Goal: Task Accomplishment & Management: Use online tool/utility

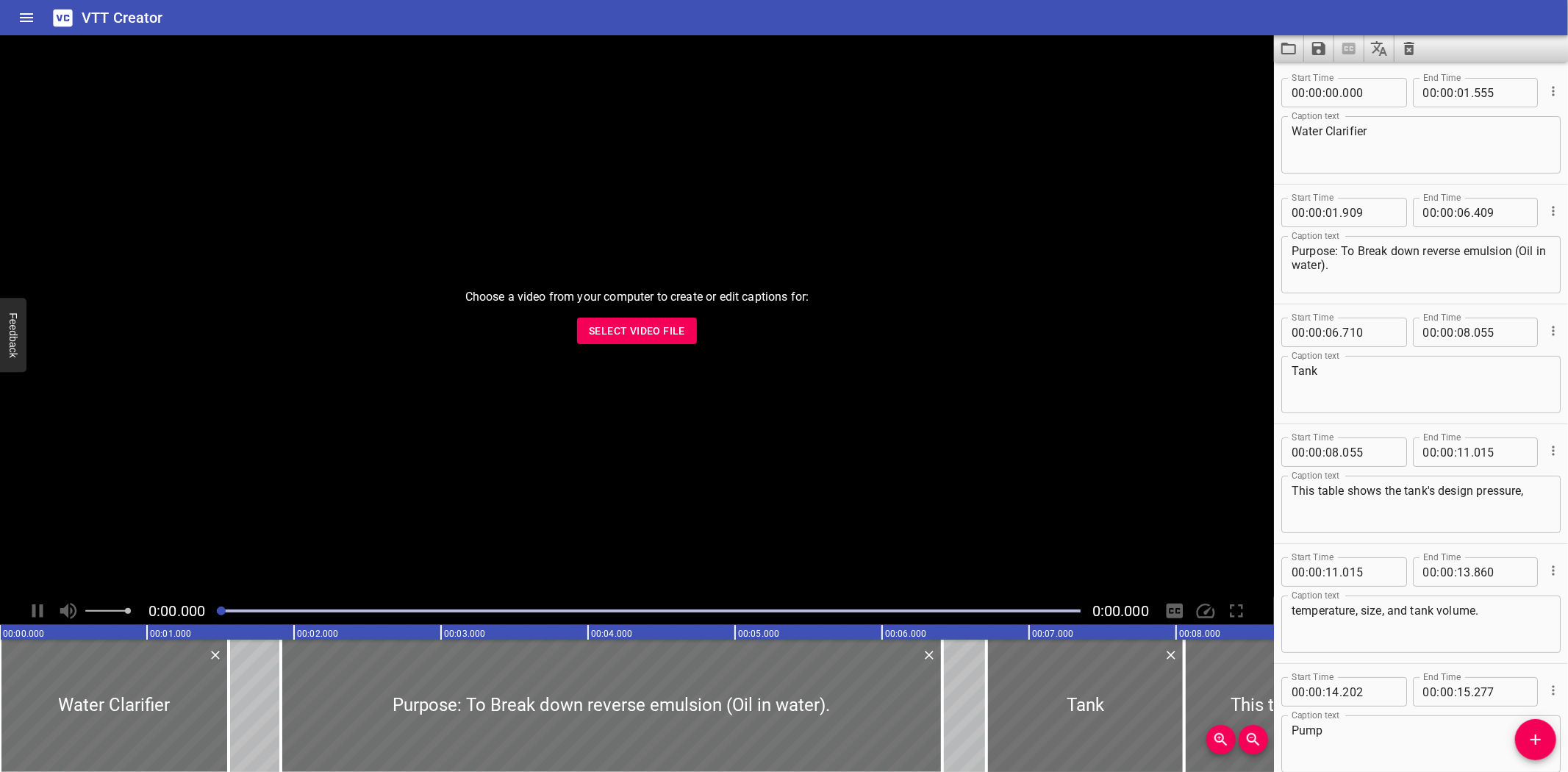
click at [952, 410] on div "Choose a video from your computer to create or edit captions for: Select Video …" at bounding box center [637, 316] width 1274 height 562
click at [1190, 94] on div "Choose a video from your computer to create or edit captions for: Select Video …" at bounding box center [637, 316] width 1274 height 562
click at [641, 339] on span "Select Video File" at bounding box center [637, 332] width 96 height 18
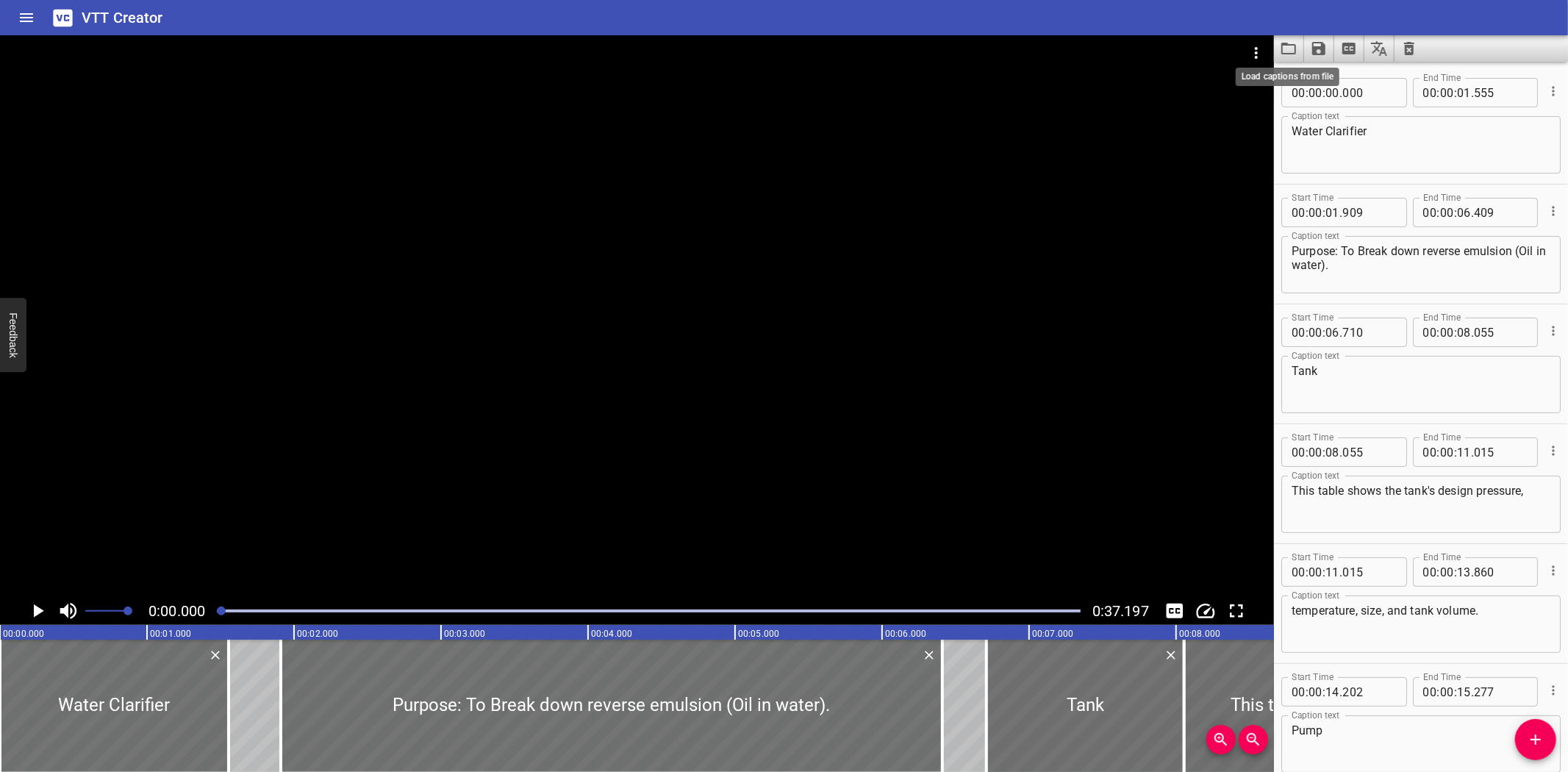
click at [1285, 50] on icon "Load captions from file" at bounding box center [1289, 49] width 18 height 18
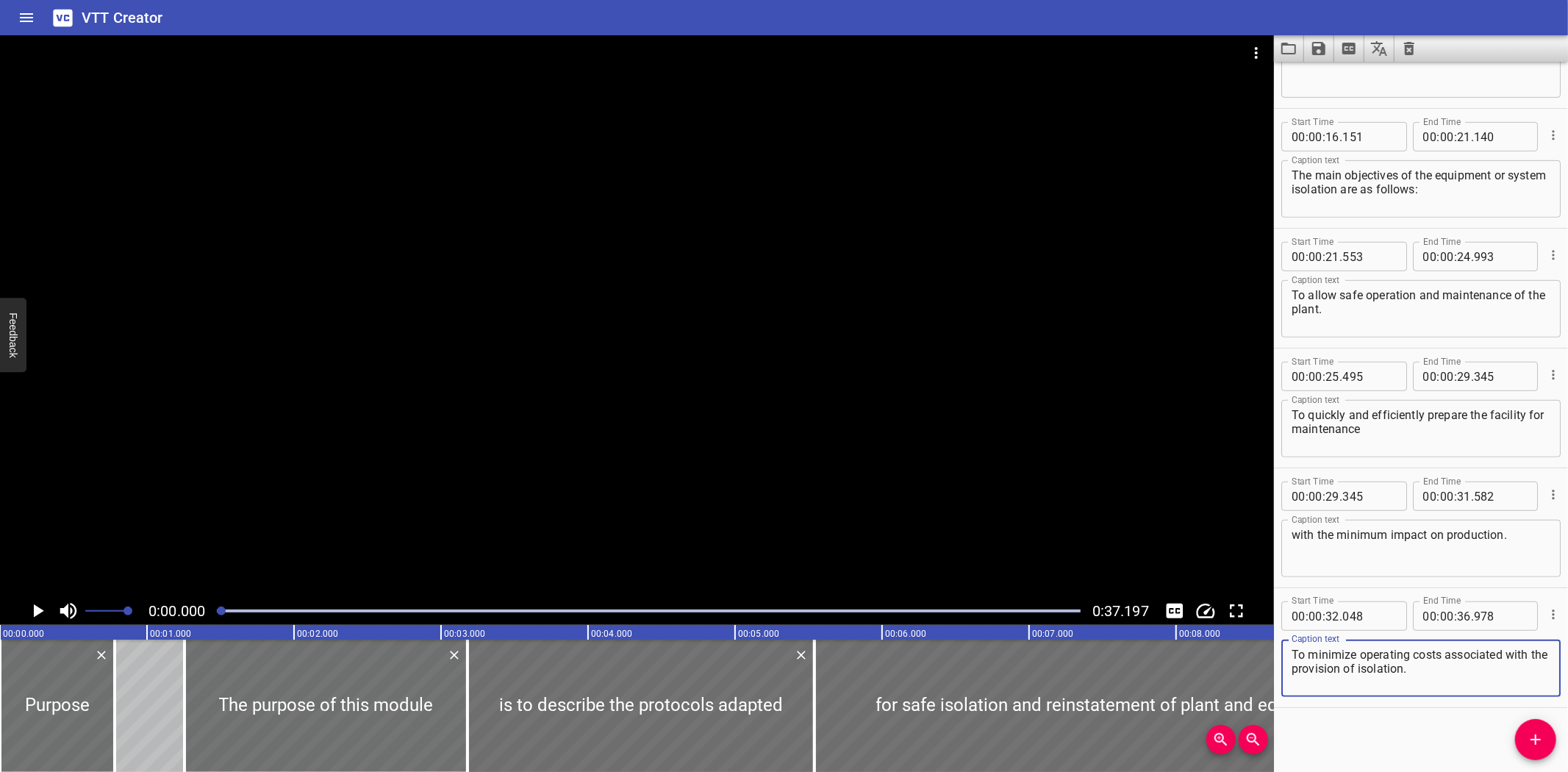
scroll to position [677, 0]
click at [684, 14] on div "VTT Creator" at bounding box center [784, 17] width 1568 height 35
click at [1391, 316] on textarea "To allow safe operation and maintenance of the plant." at bounding box center [1420, 307] width 258 height 42
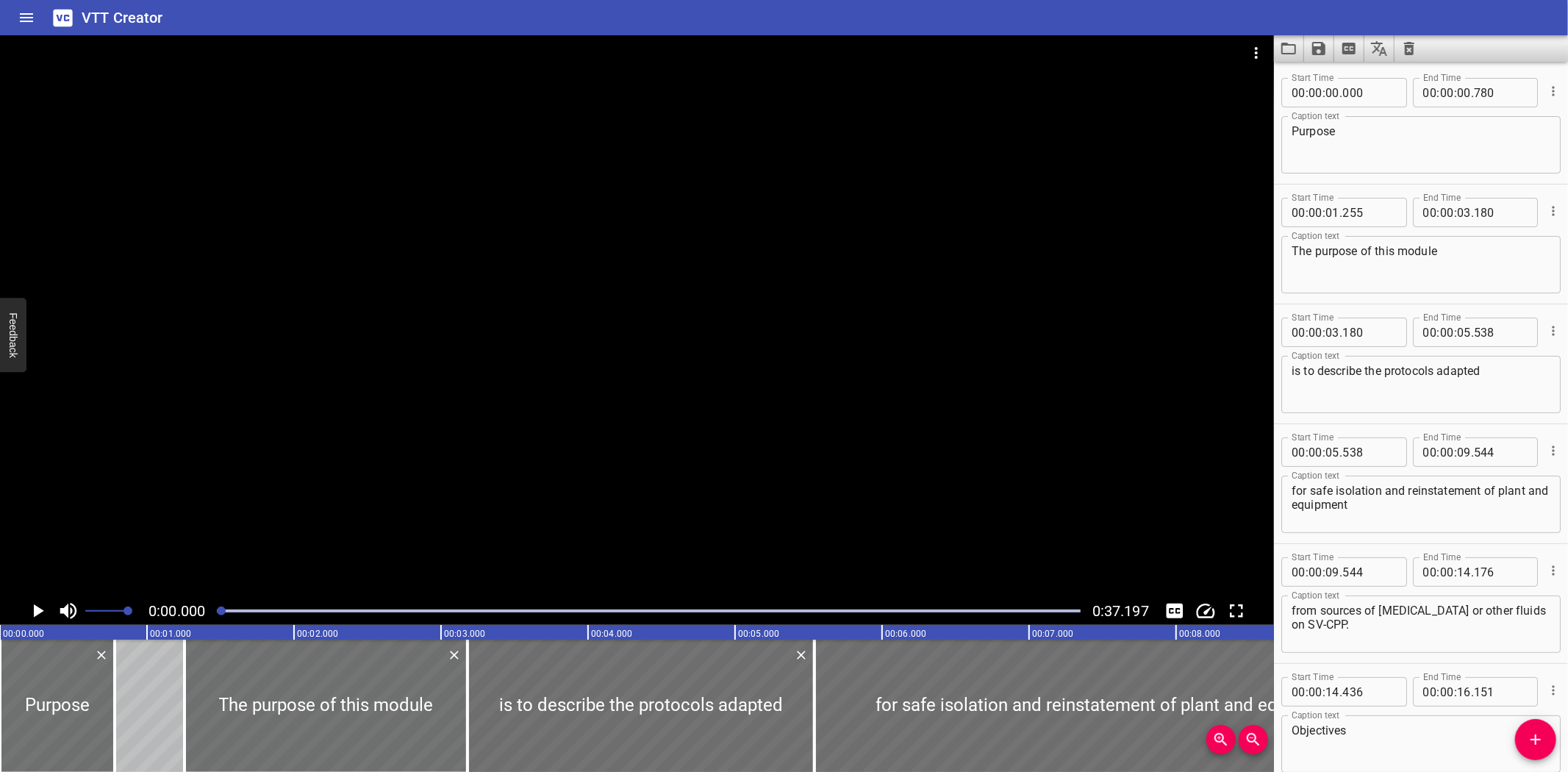
scroll to position [19, 0]
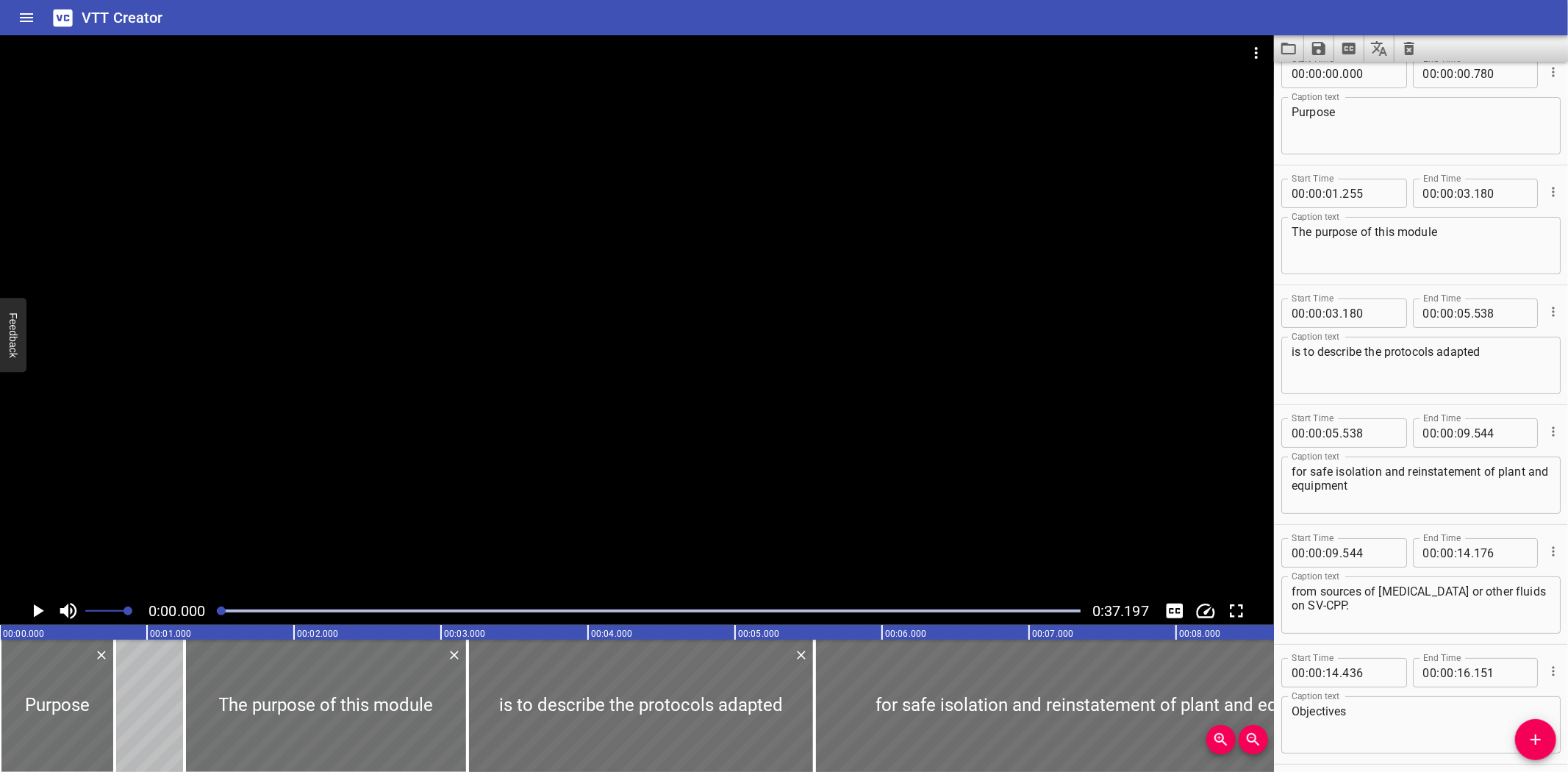
click at [1458, 350] on textarea "is to describe the protocols adapted" at bounding box center [1420, 366] width 258 height 42
type textarea "is to describe the protocols adopted"
click at [986, 24] on div "VTT Creator" at bounding box center [784, 17] width 1568 height 35
click at [1318, 50] on icon "Save captions to file" at bounding box center [1319, 49] width 18 height 18
click at [1361, 77] on li "Save to VTT file" at bounding box center [1358, 80] width 108 height 26
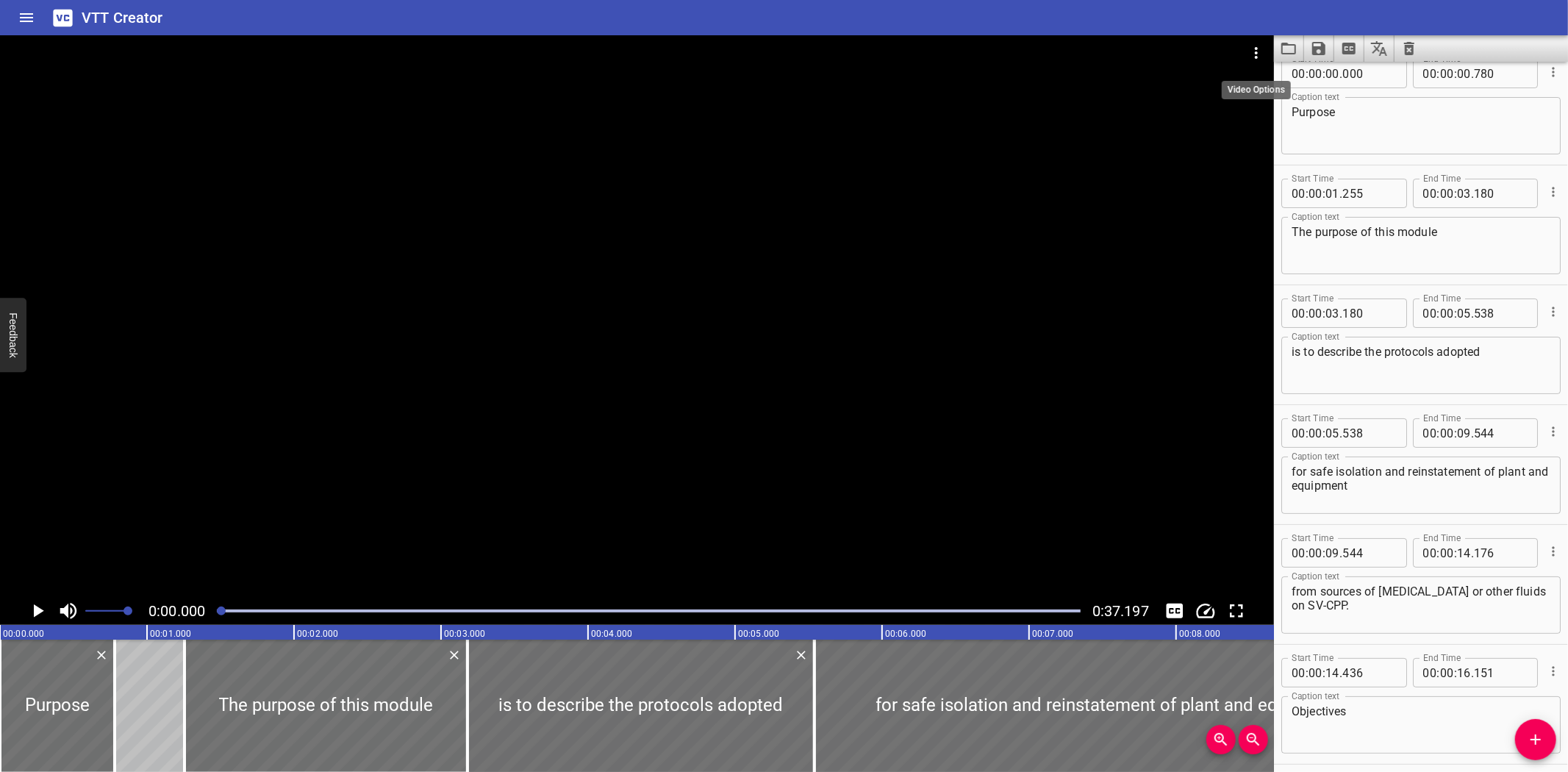
click at [1247, 49] on icon "Video Options" at bounding box center [1256, 53] width 18 height 18
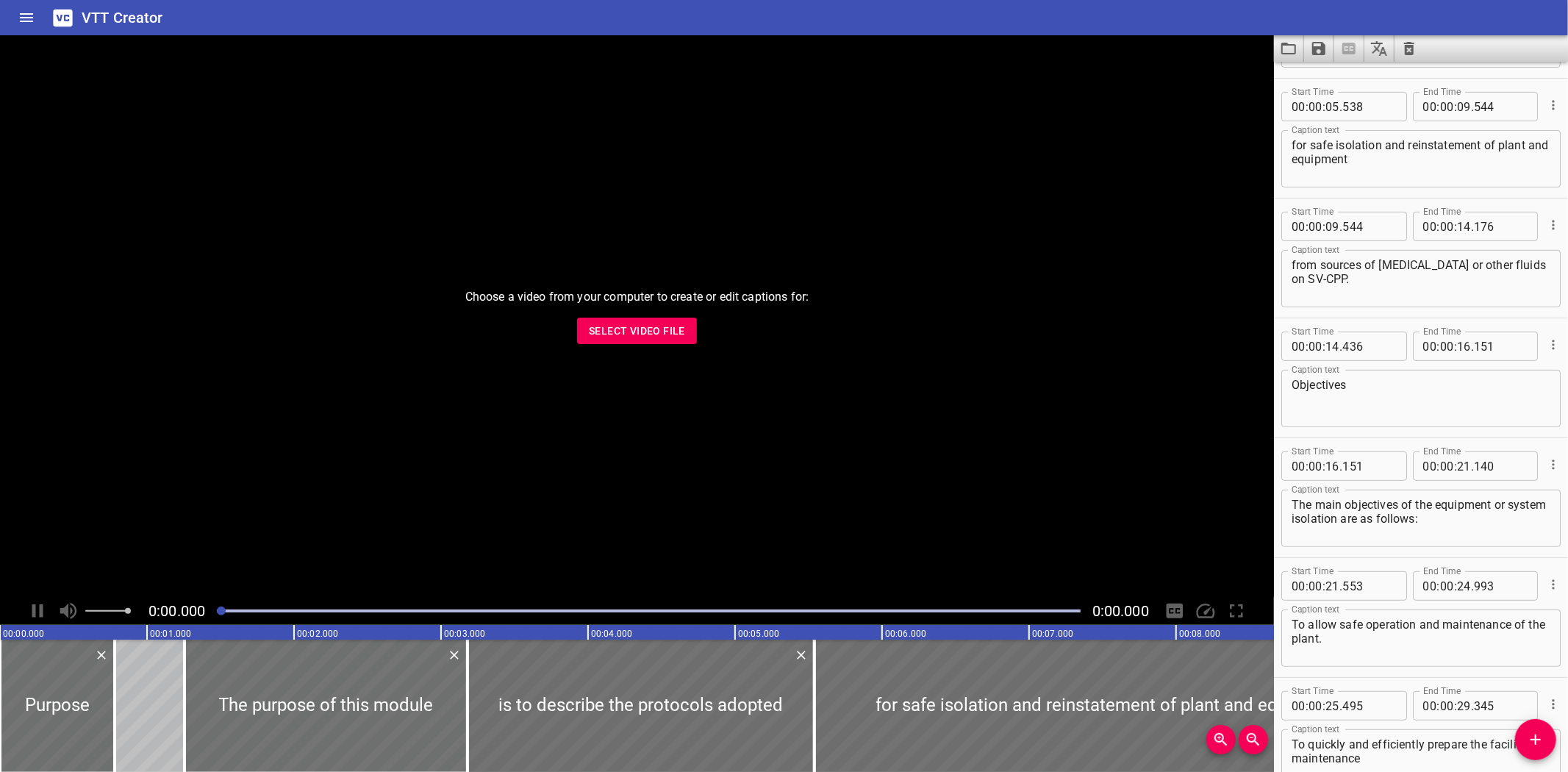
scroll to position [677, 0]
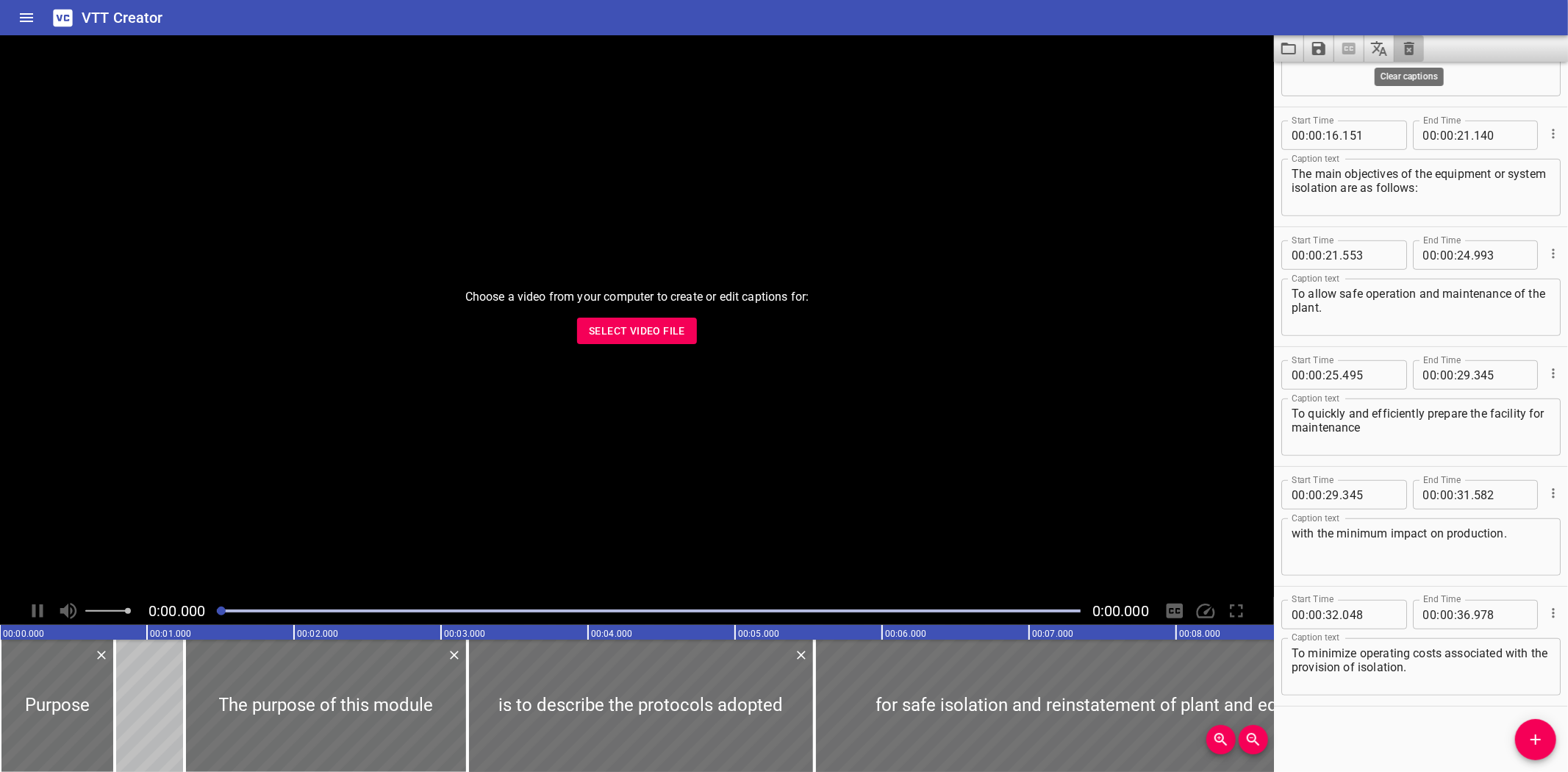
click at [1409, 42] on icon "Clear captions" at bounding box center [1409, 49] width 10 height 14
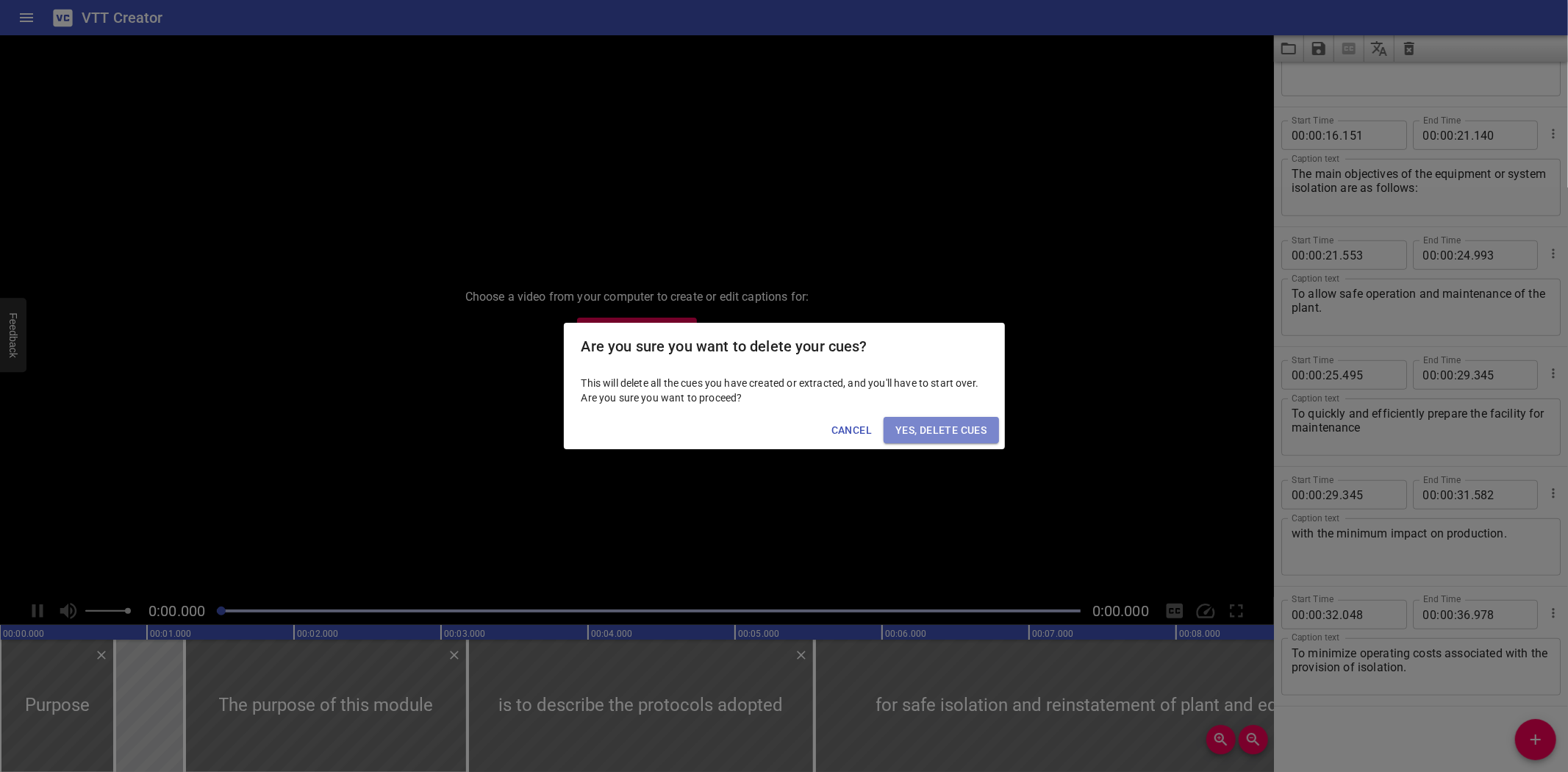
click at [922, 427] on span "Yes, Delete Cues" at bounding box center [940, 431] width 91 height 18
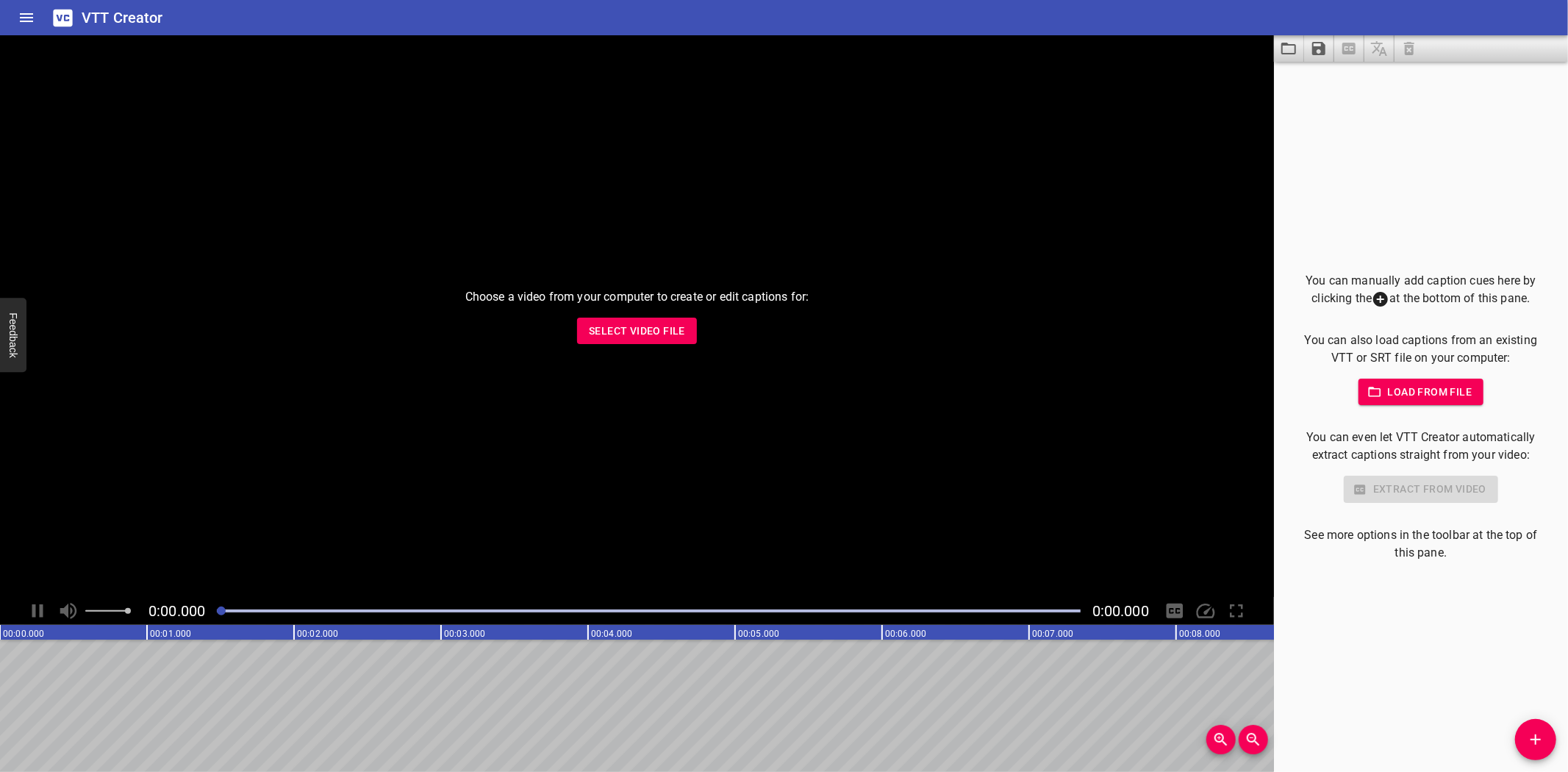
click at [686, 334] on button "Select Video File" at bounding box center [637, 332] width 120 height 27
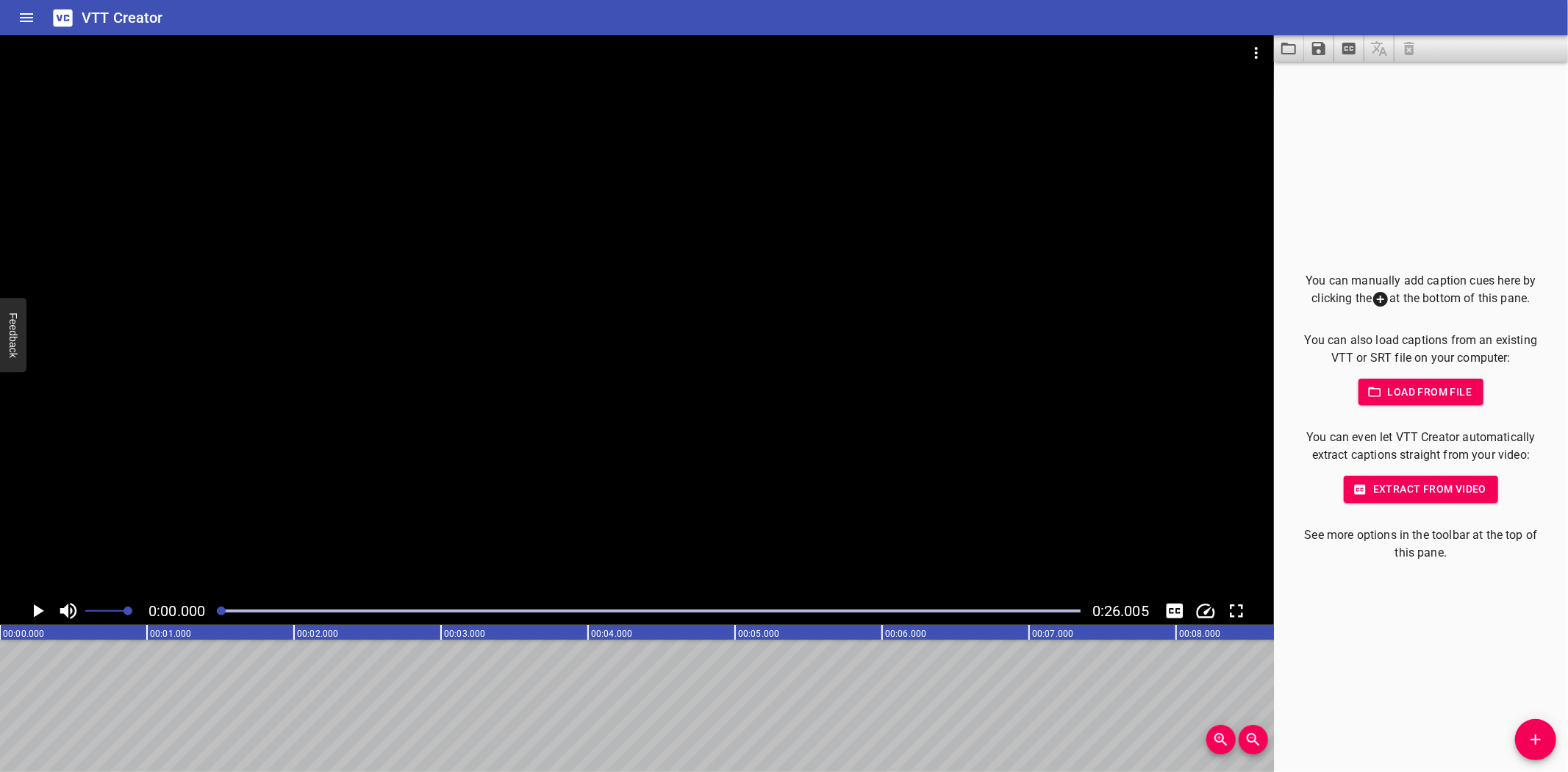
click at [1290, 50] on icon "Load captions from file" at bounding box center [1289, 49] width 18 height 18
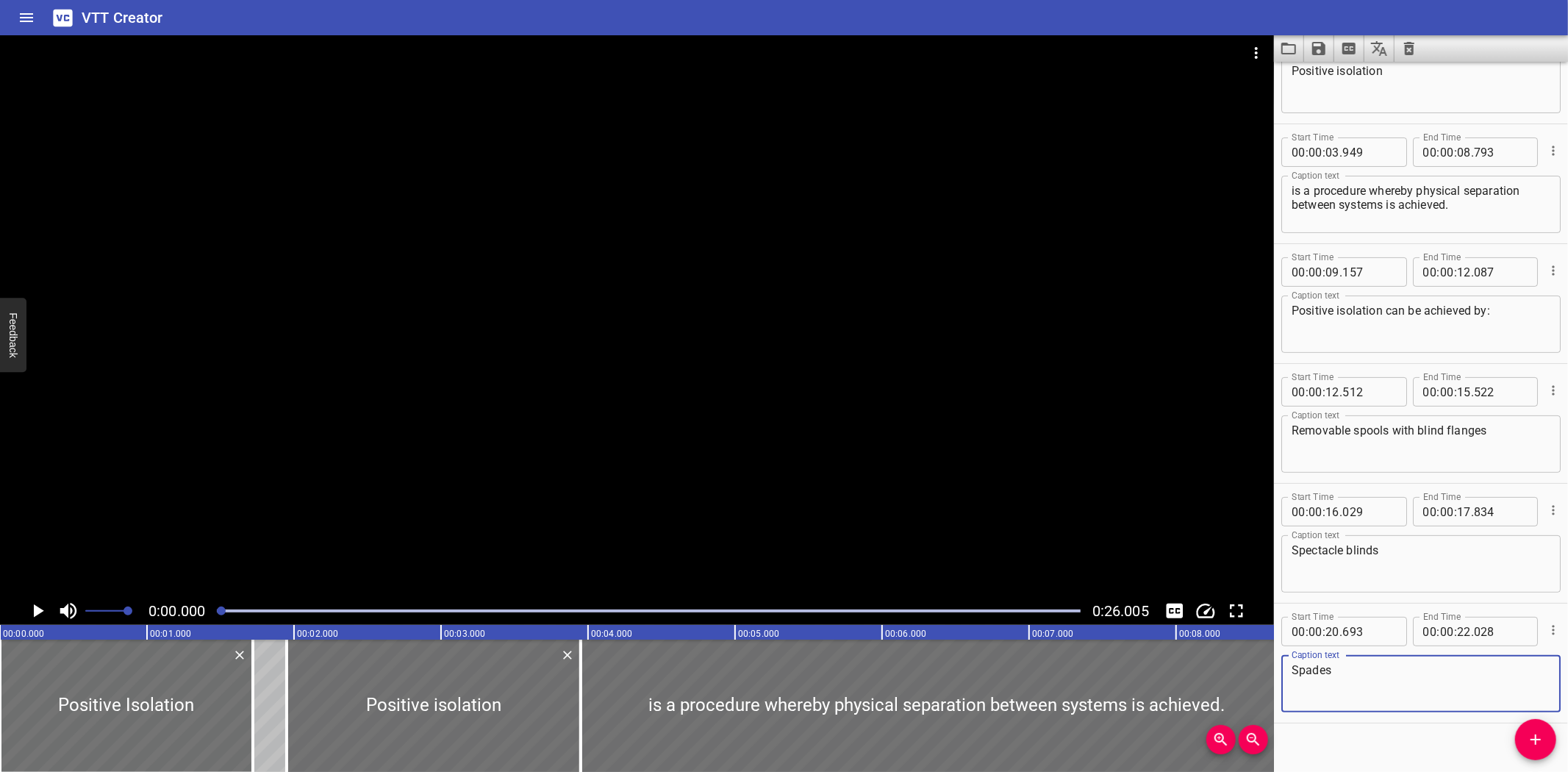
scroll to position [197, 0]
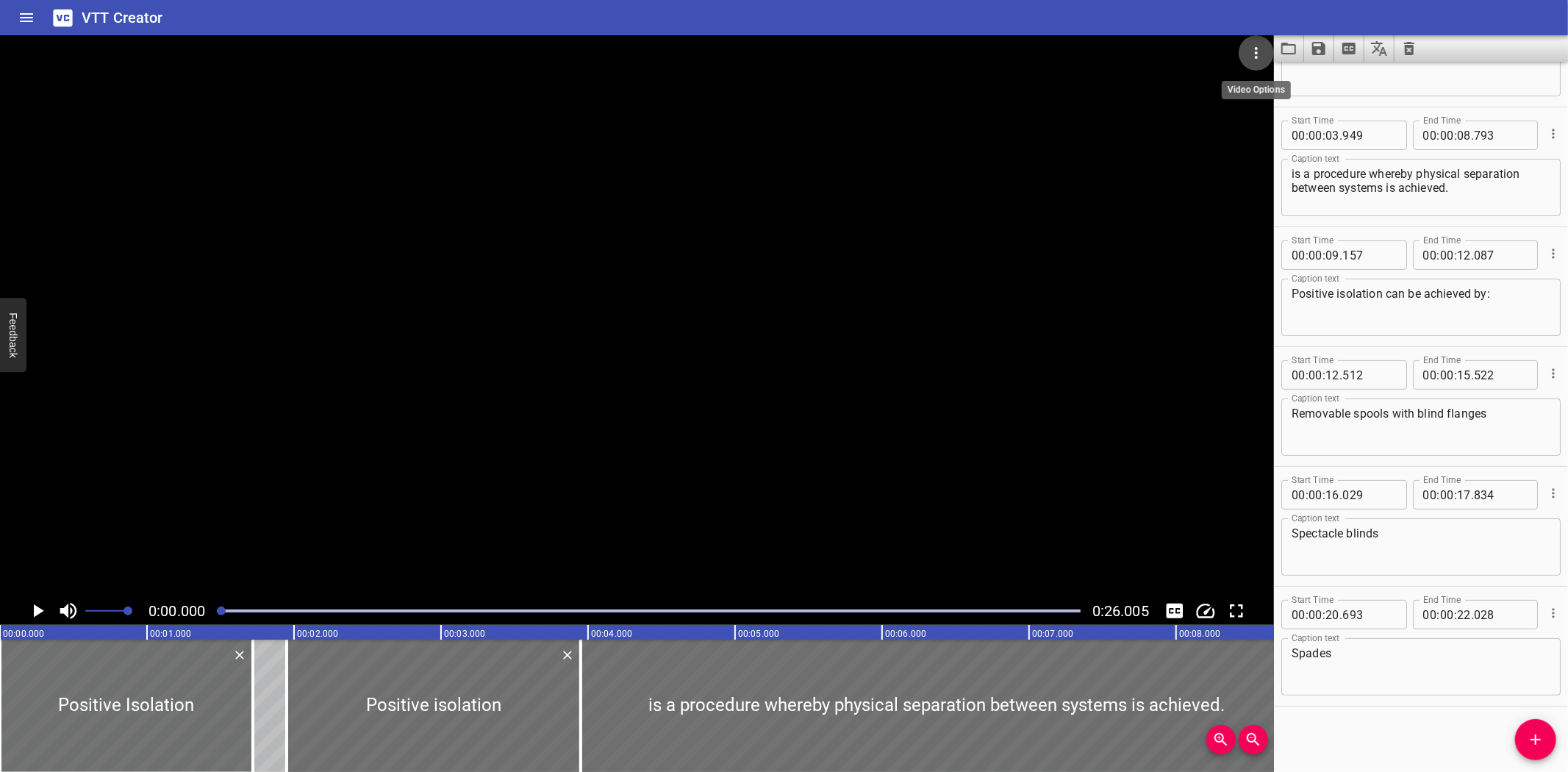
click at [1250, 40] on button "Video Options" at bounding box center [1255, 52] width 35 height 35
click at [1261, 52] on li "Select New Video File..." at bounding box center [1311, 54] width 146 height 26
click at [1260, 46] on icon "Video Options" at bounding box center [1256, 53] width 18 height 18
click at [1277, 50] on li "Select New Video File..." at bounding box center [1311, 54] width 146 height 26
click at [1284, 42] on icon "Load captions from file" at bounding box center [1289, 48] width 14 height 12
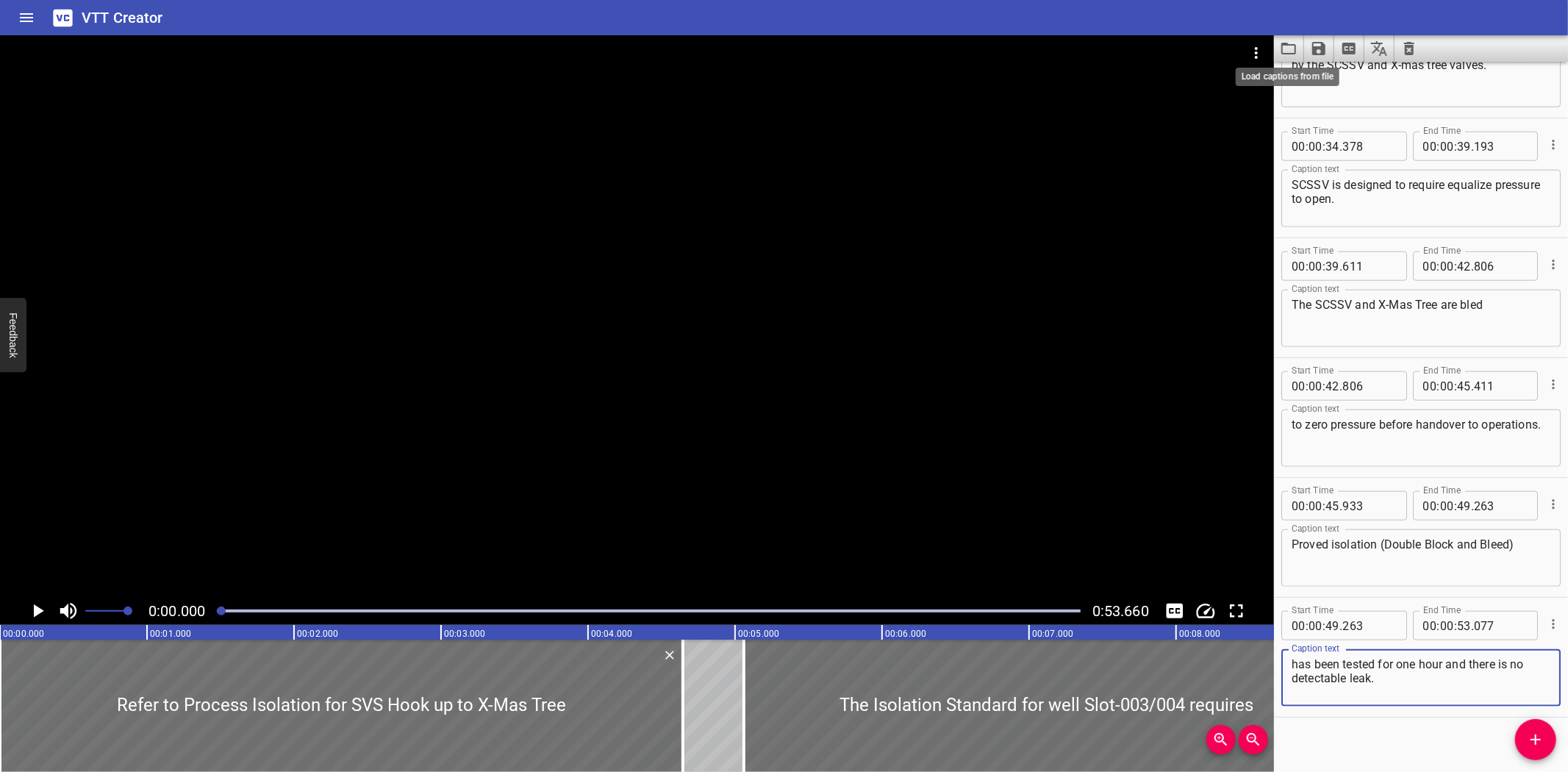
scroll to position [1155, 0]
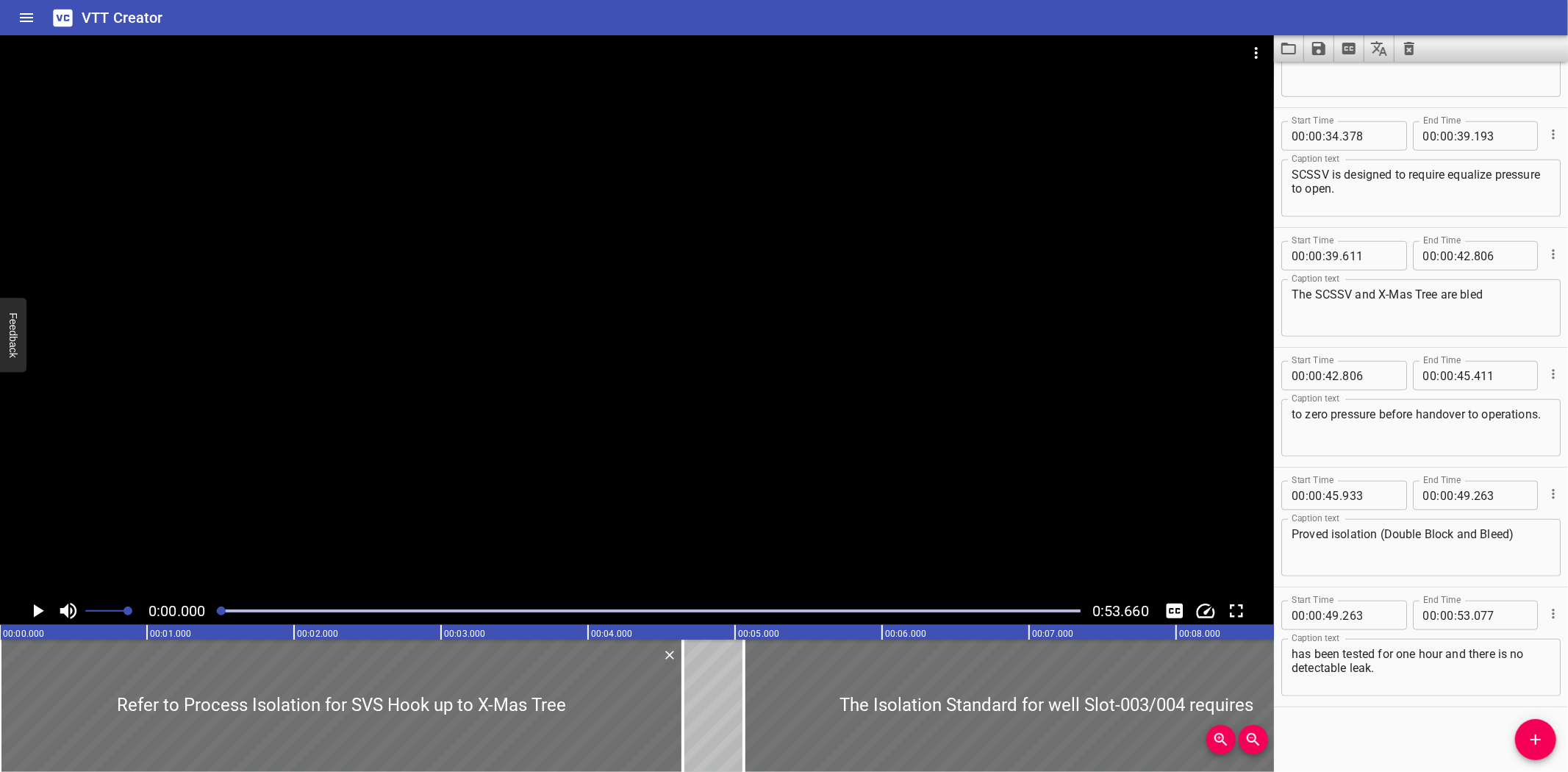
click at [1341, 427] on textarea "to zero pressure before handover to operations." at bounding box center [1420, 428] width 258 height 42
type textarea "to zero pressure before handover to operation."
click at [1323, 49] on icon "Save captions to file" at bounding box center [1319, 49] width 14 height 14
click at [1350, 81] on li "Save to VTT file" at bounding box center [1358, 80] width 108 height 26
click at [1288, 49] on icon "Load captions from file" at bounding box center [1289, 49] width 18 height 18
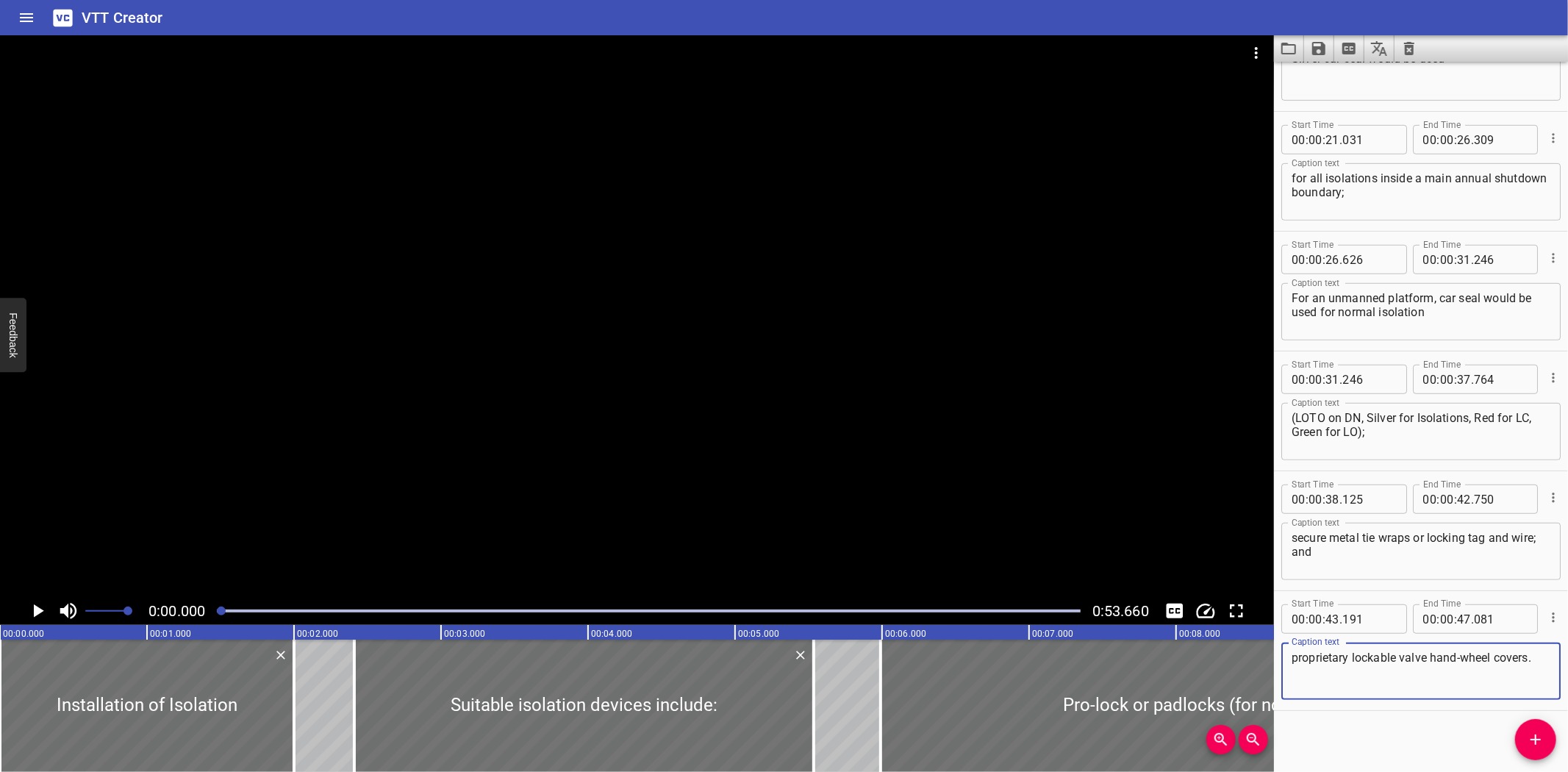
scroll to position [677, 0]
click at [1314, 748] on div "Start Time 00 : 00 : 00 . 000 Start Time End Time 00 : 00 : 02 . 000 End Time C…" at bounding box center [1421, 417] width 295 height 710
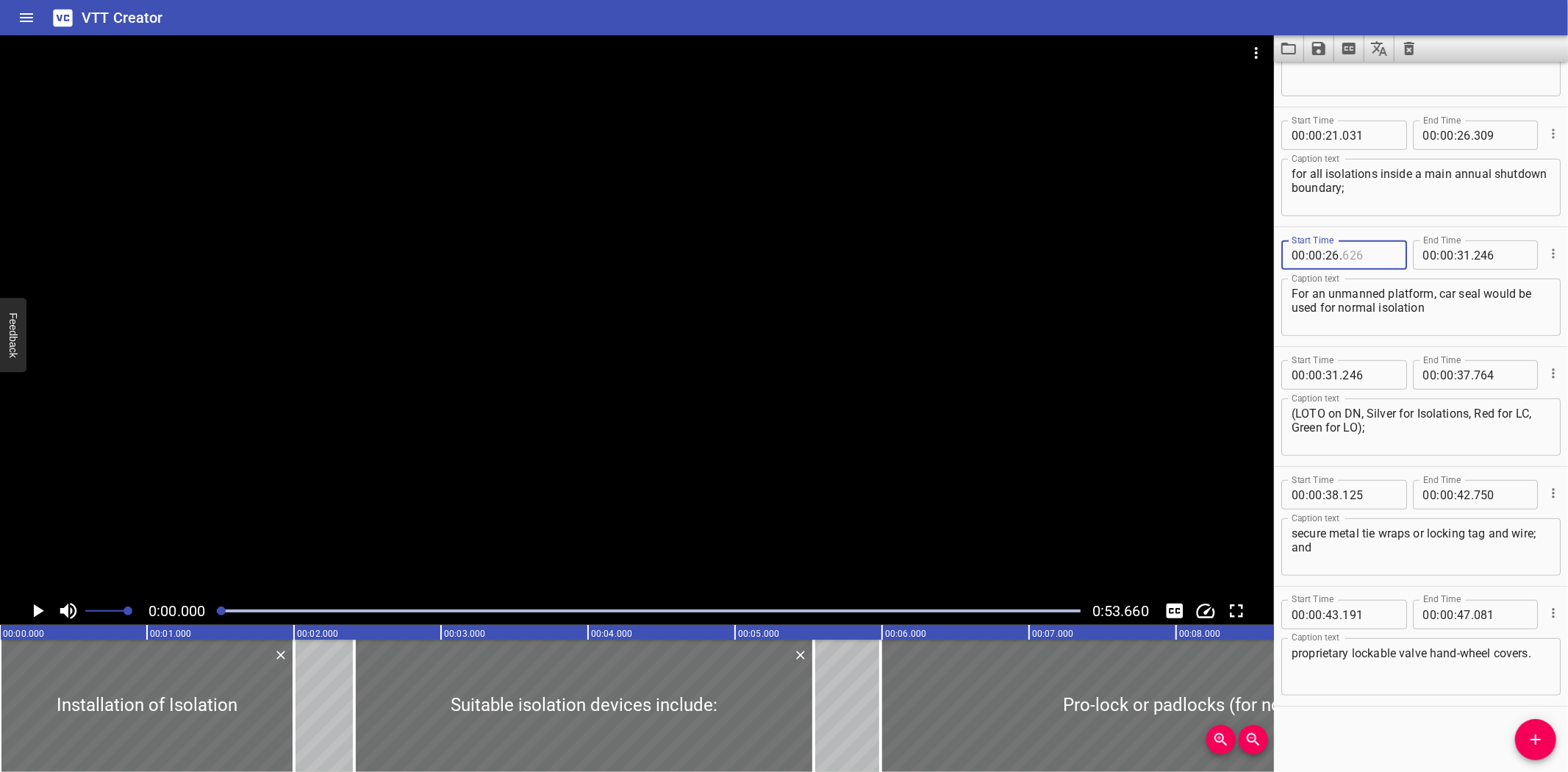
drag, startPoint x: 1354, startPoint y: 254, endPoint x: 1316, endPoint y: 253, distance: 38.0
click at [1316, 253] on div "00 : 00 : 26 ." at bounding box center [1345, 255] width 126 height 30
type input "626"
click at [1387, 737] on div "Start Time 00 : 00 : 00 . 000 Start Time End Time 00 : 00 : 02 . 000 End Time C…" at bounding box center [1421, 417] width 295 height 710
click at [1355, 104] on div "Start Time 00 : 00 : 19 . 591 Start Time End Time 00 : 00 : 22 . 031 End Time C…" at bounding box center [1421, 47] width 295 height 119
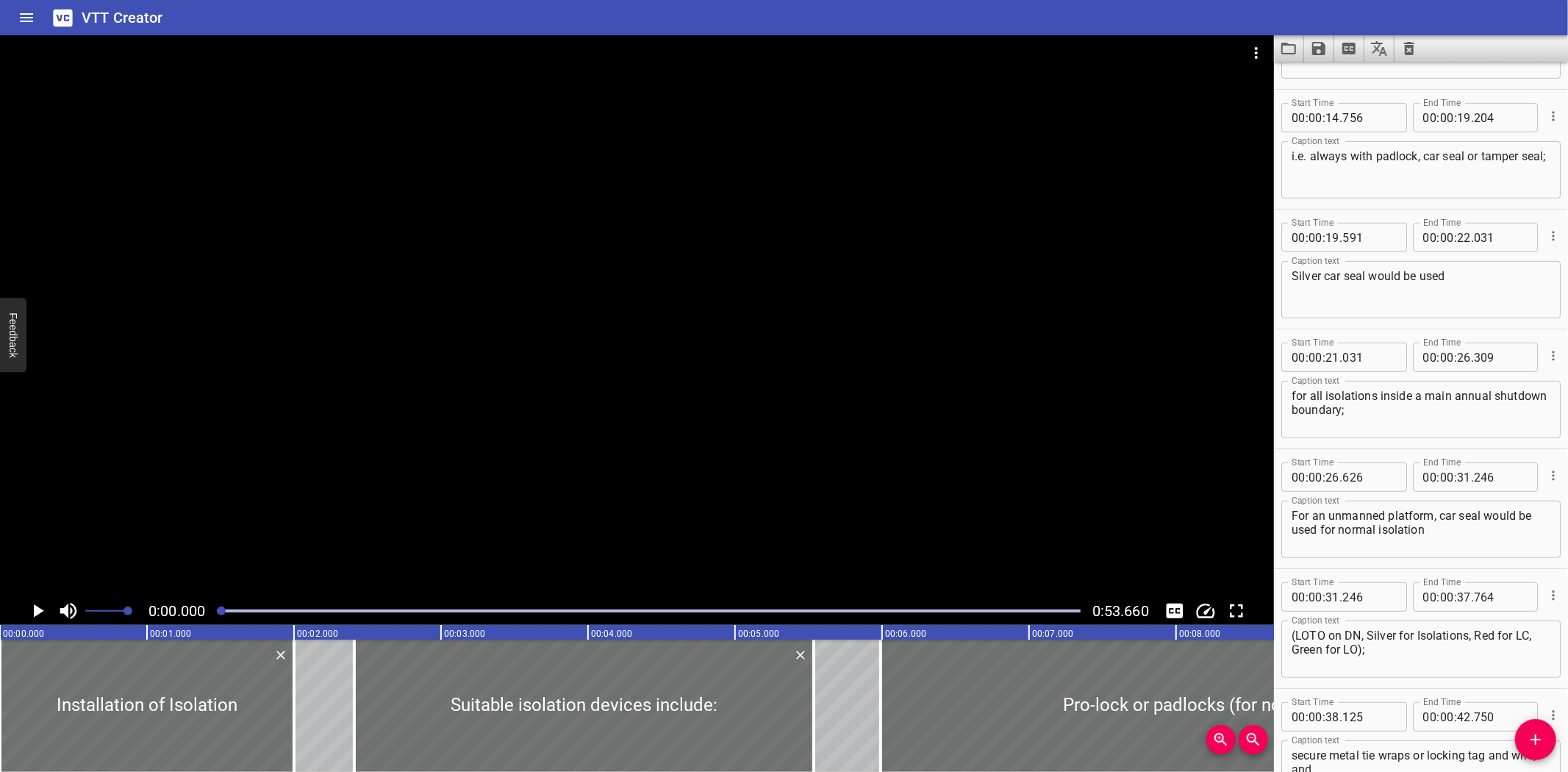
scroll to position [453, 0]
click at [1250, 52] on icon "Video Options" at bounding box center [1256, 53] width 18 height 18
click at [1282, 59] on li "Select New Video File..." at bounding box center [1311, 54] width 146 height 26
click at [981, 20] on div "VTT Creator" at bounding box center [784, 17] width 1568 height 35
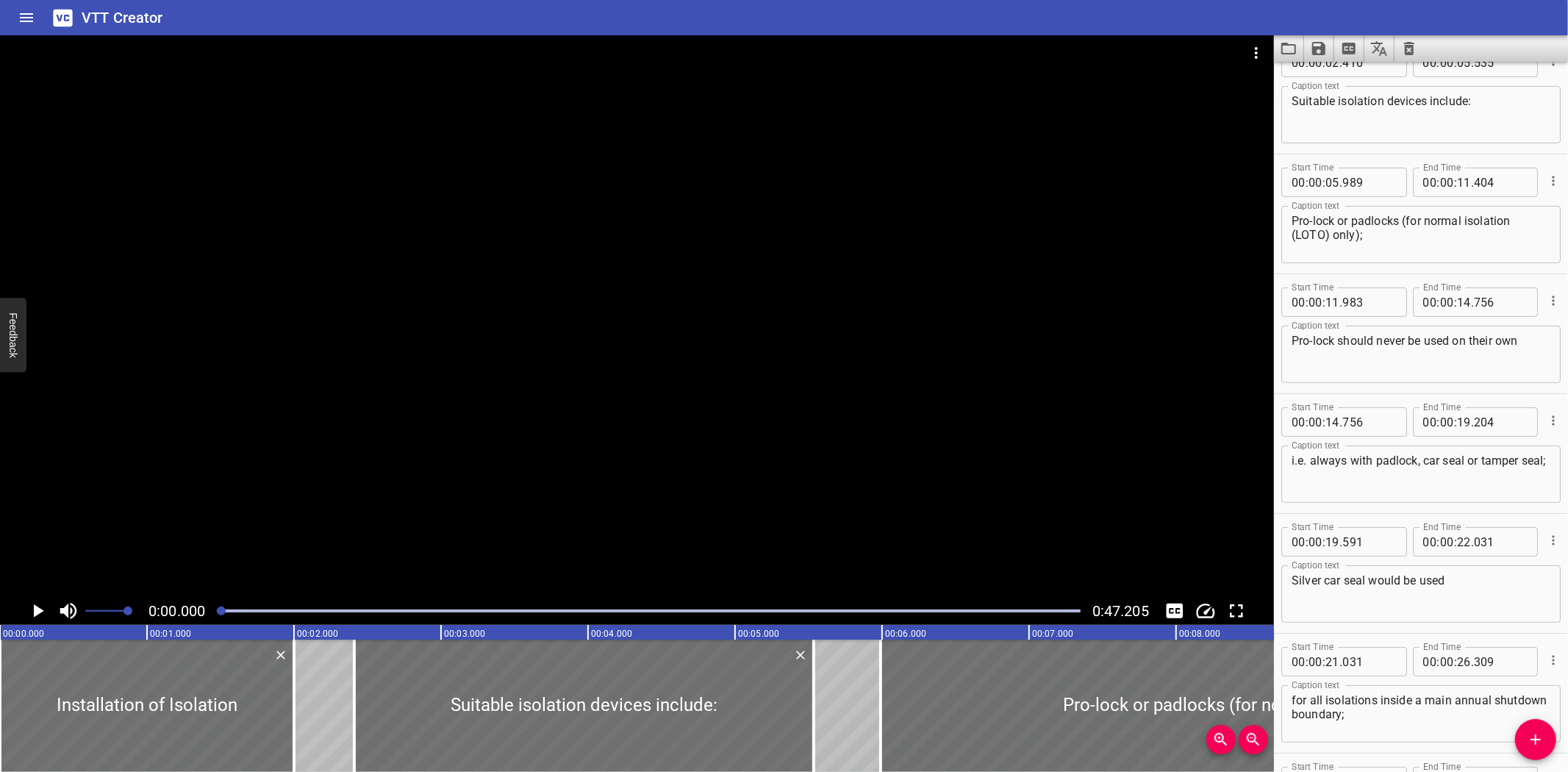
scroll to position [0, 0]
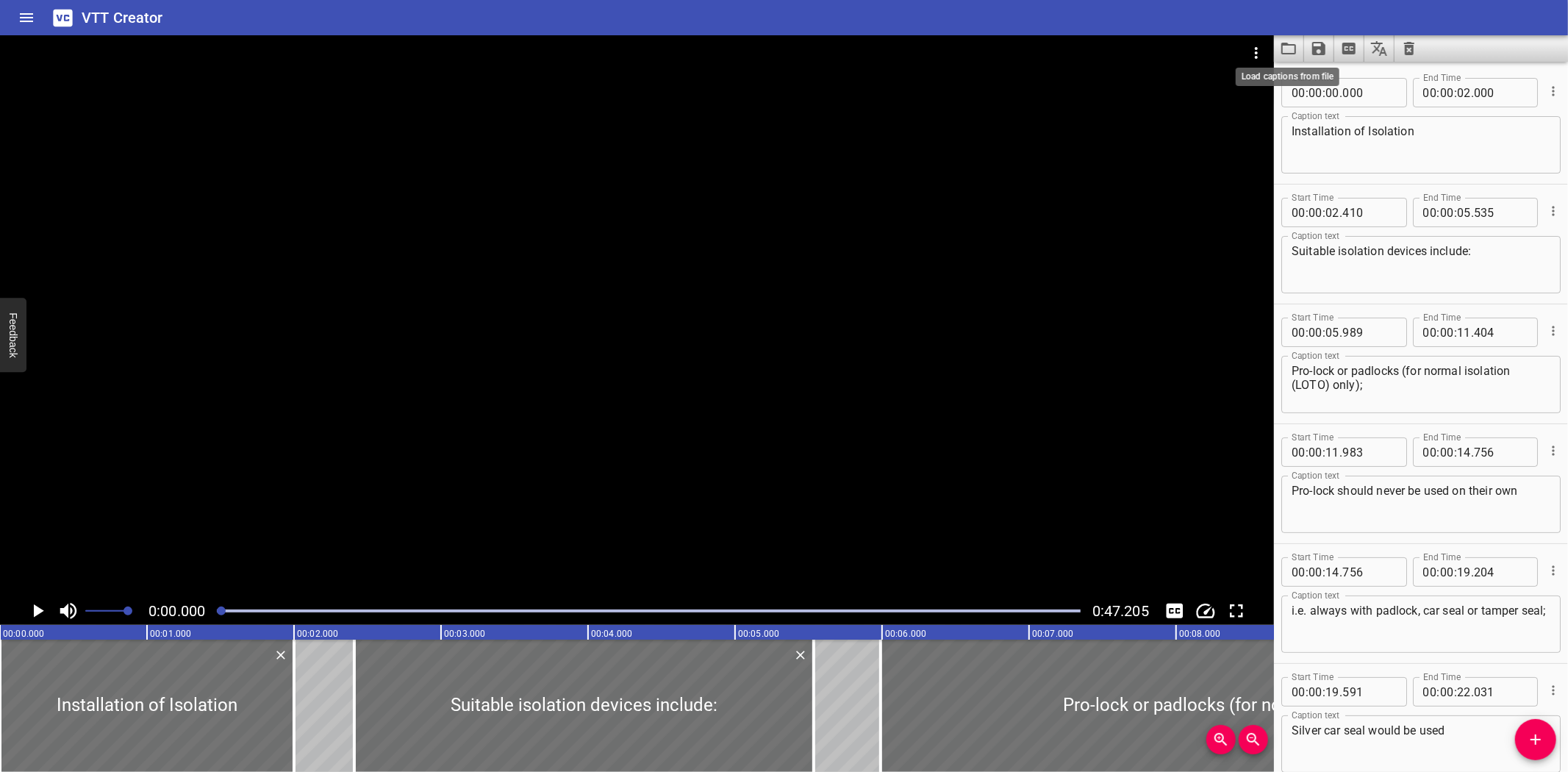
click at [1285, 51] on icon "Load captions from file" at bounding box center [1289, 49] width 18 height 18
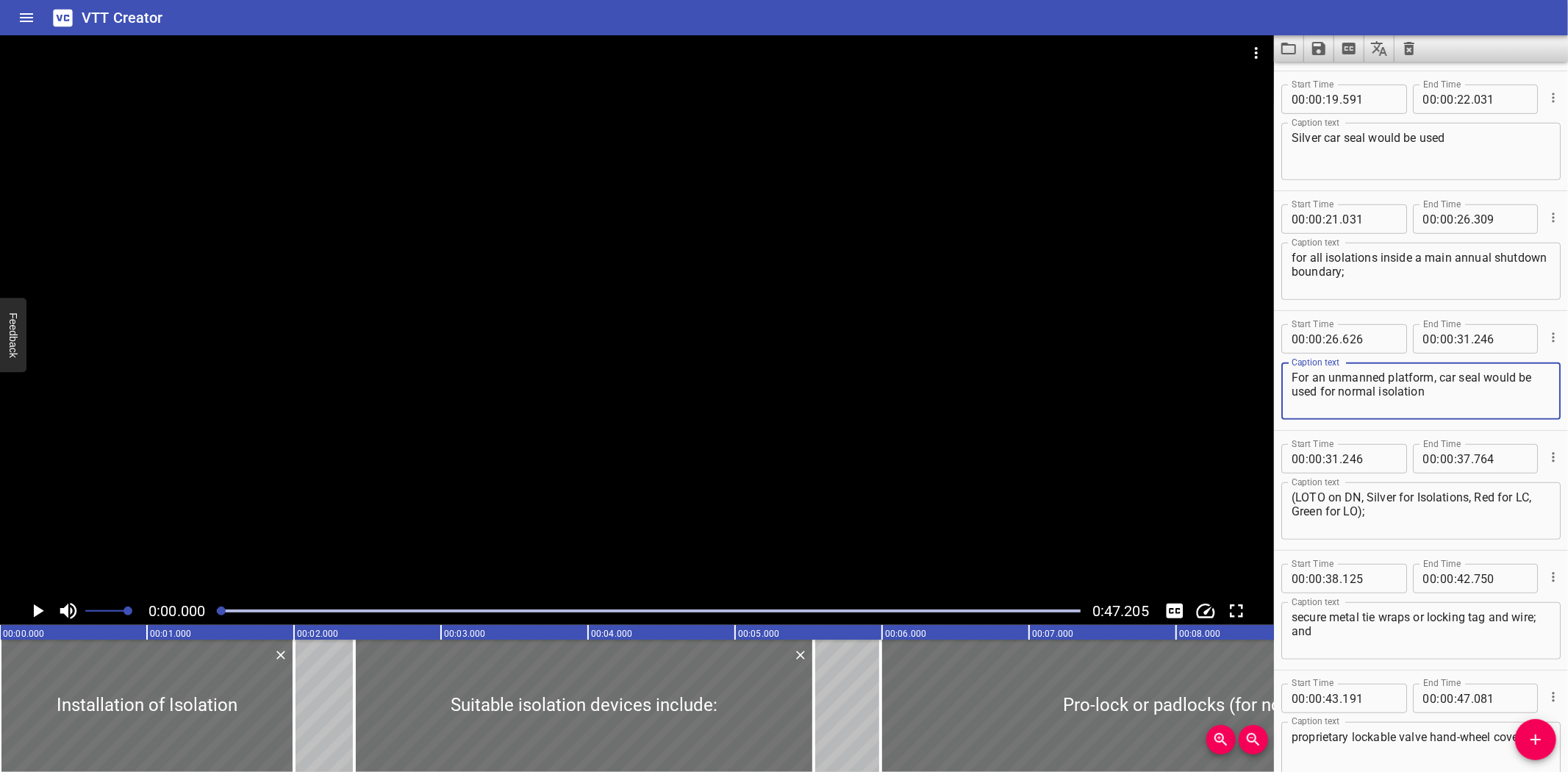
drag, startPoint x: 1325, startPoint y: 377, endPoint x: 1258, endPoint y: 377, distance: 67.0
click at [1258, 377] on main "0:00.000 0:47.205 00:00.000 00:01.000 00:02.000 00:03.000 00:04.000 00:05.000 0…" at bounding box center [784, 404] width 1568 height 737
type textarea "As unmanned platform, car seal would be used for normal isolation"
click at [1151, 14] on div "VTT Creator" at bounding box center [784, 17] width 1568 height 35
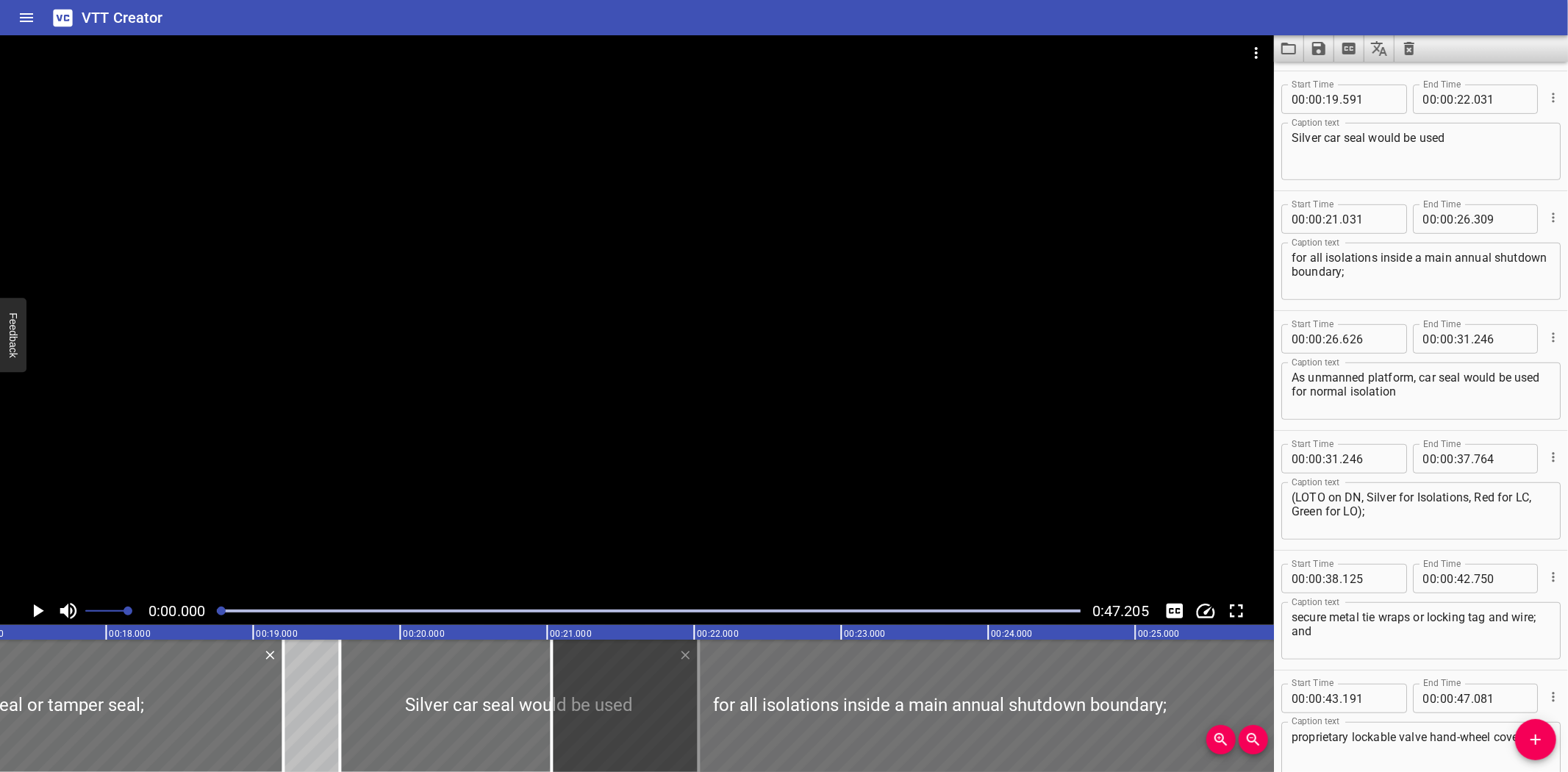
scroll to position [0, 2523]
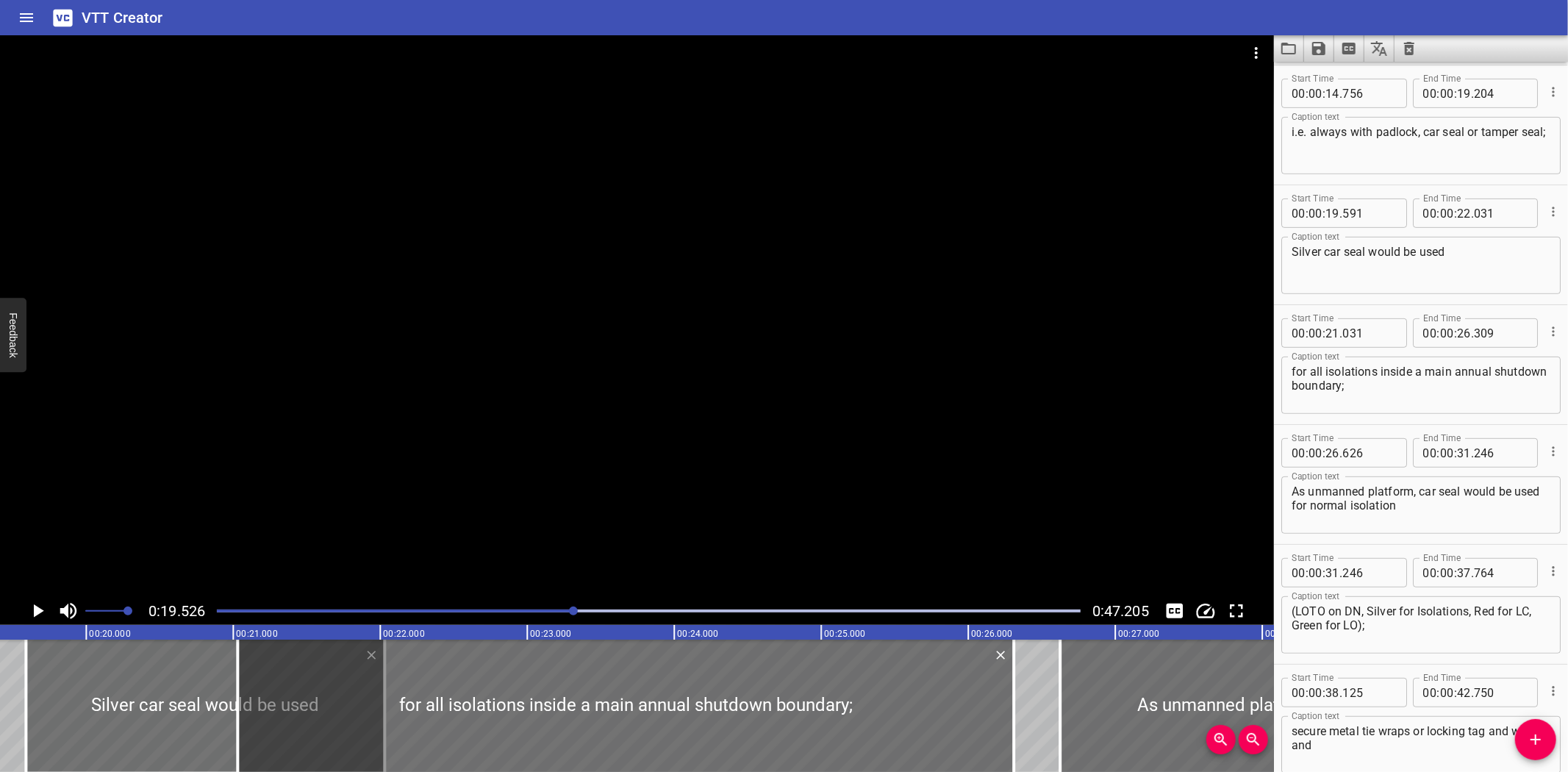
scroll to position [0, 2870]
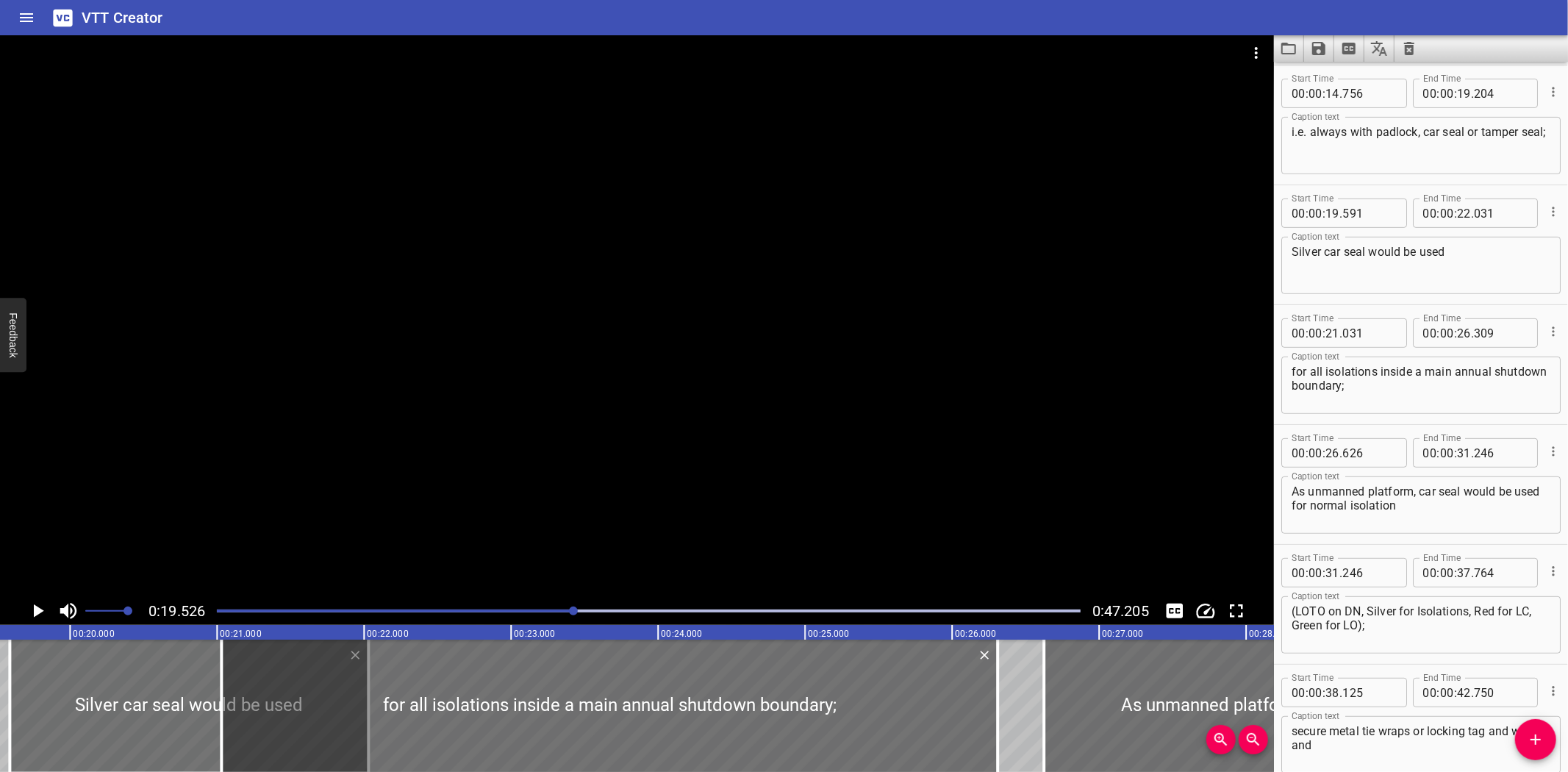
click at [447, 437] on div at bounding box center [637, 316] width 1274 height 562
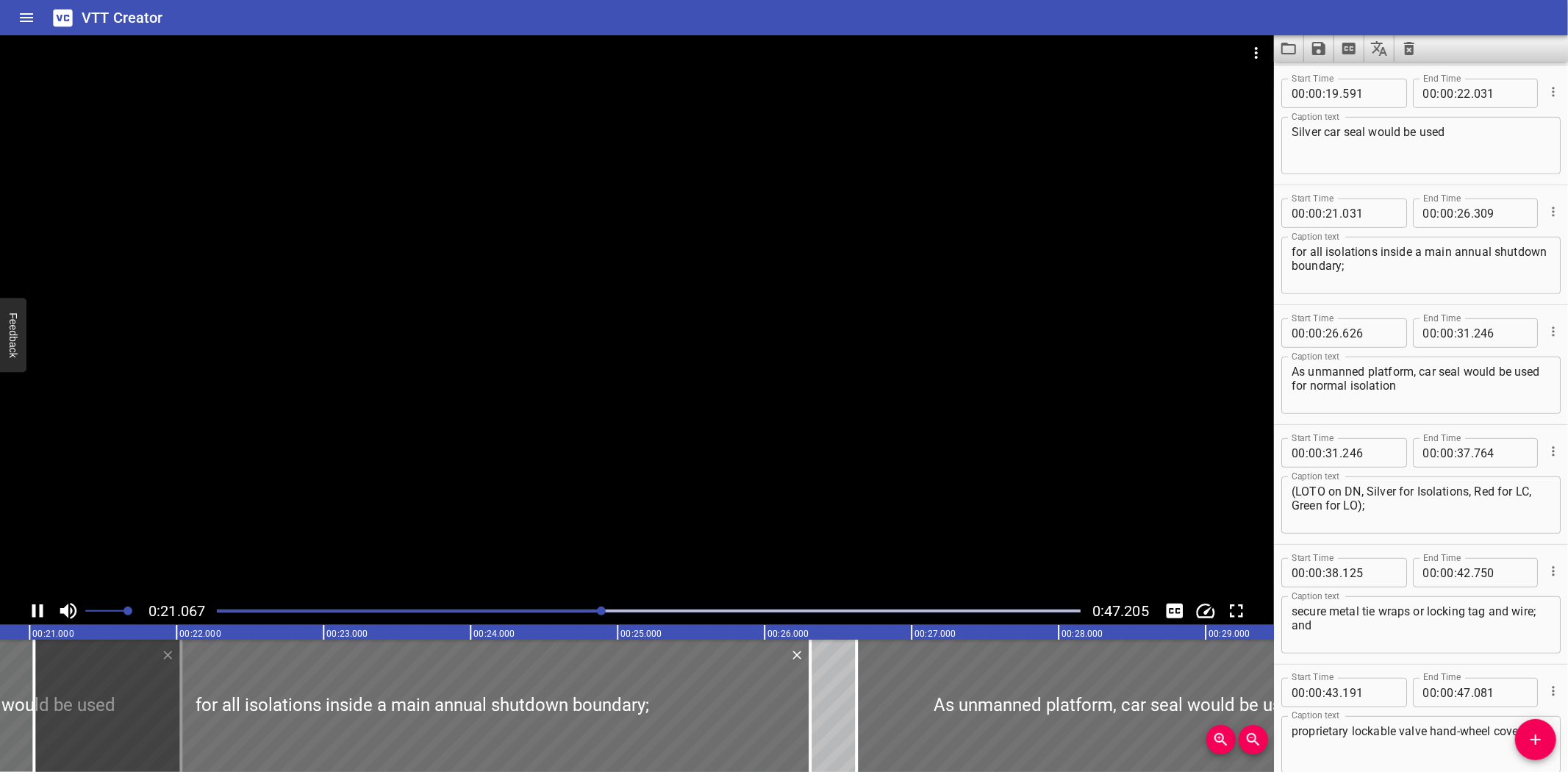
scroll to position [677, 0]
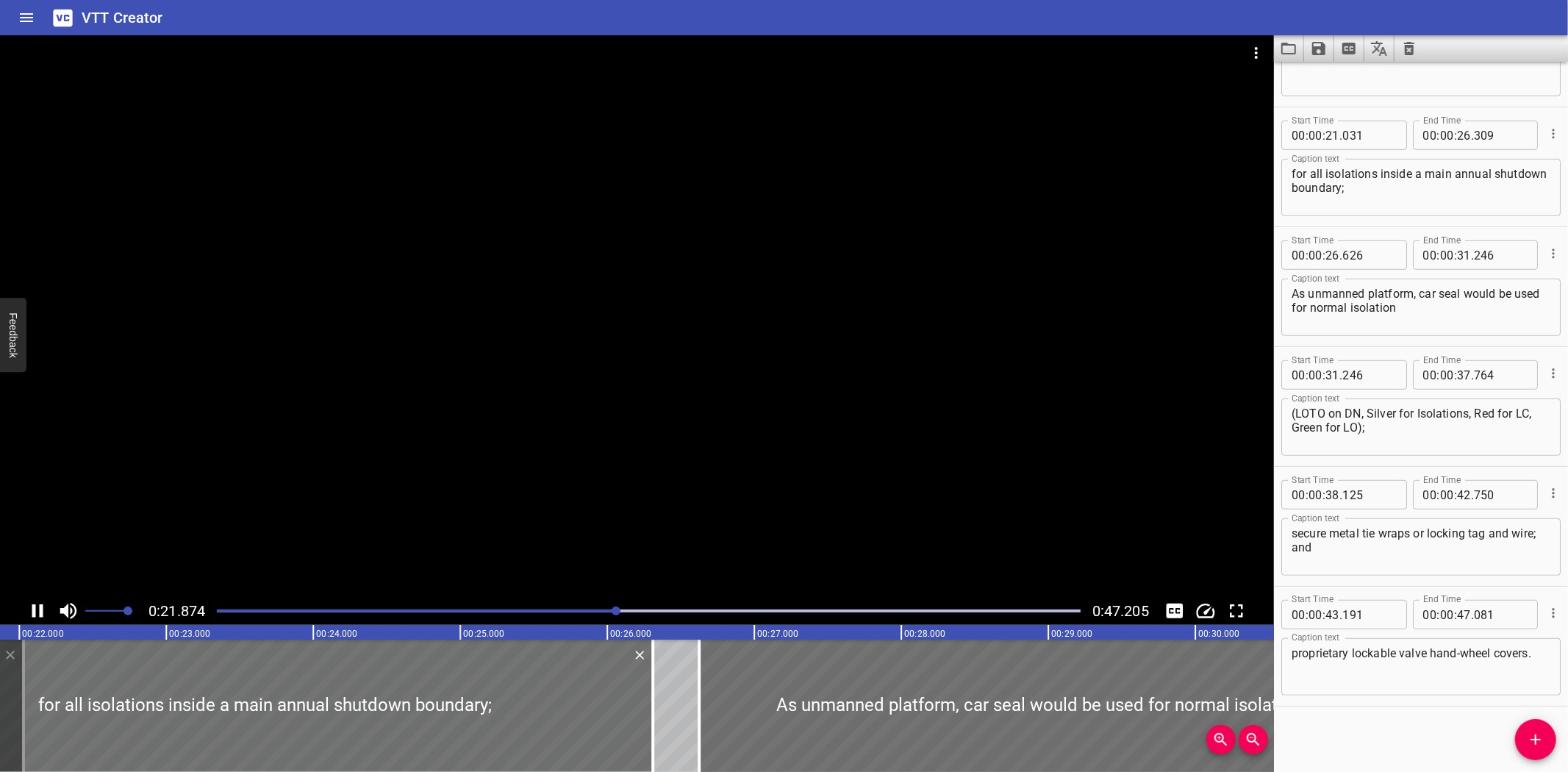
click at [445, 468] on div at bounding box center [637, 316] width 1274 height 562
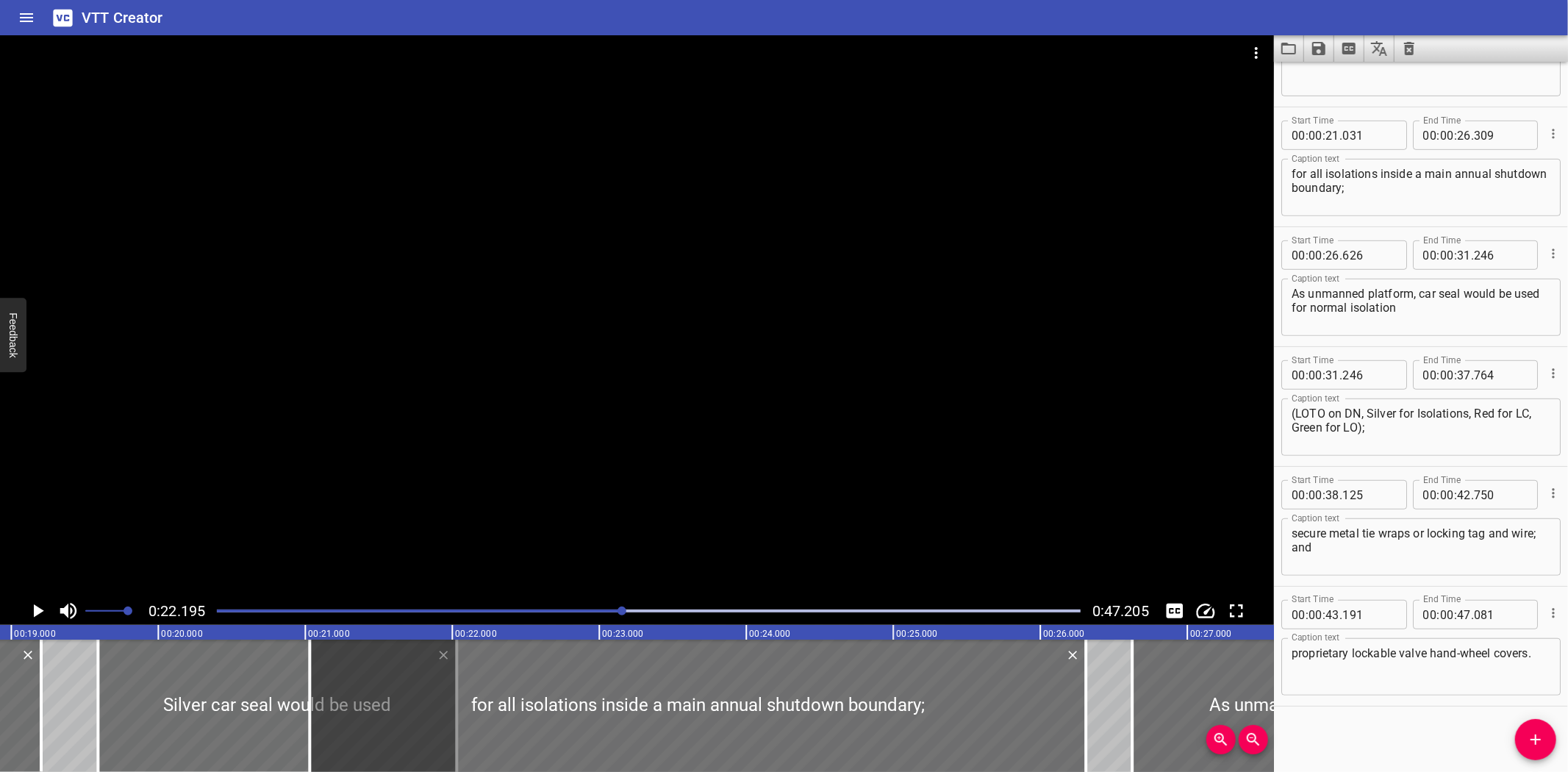
scroll to position [0, 2742]
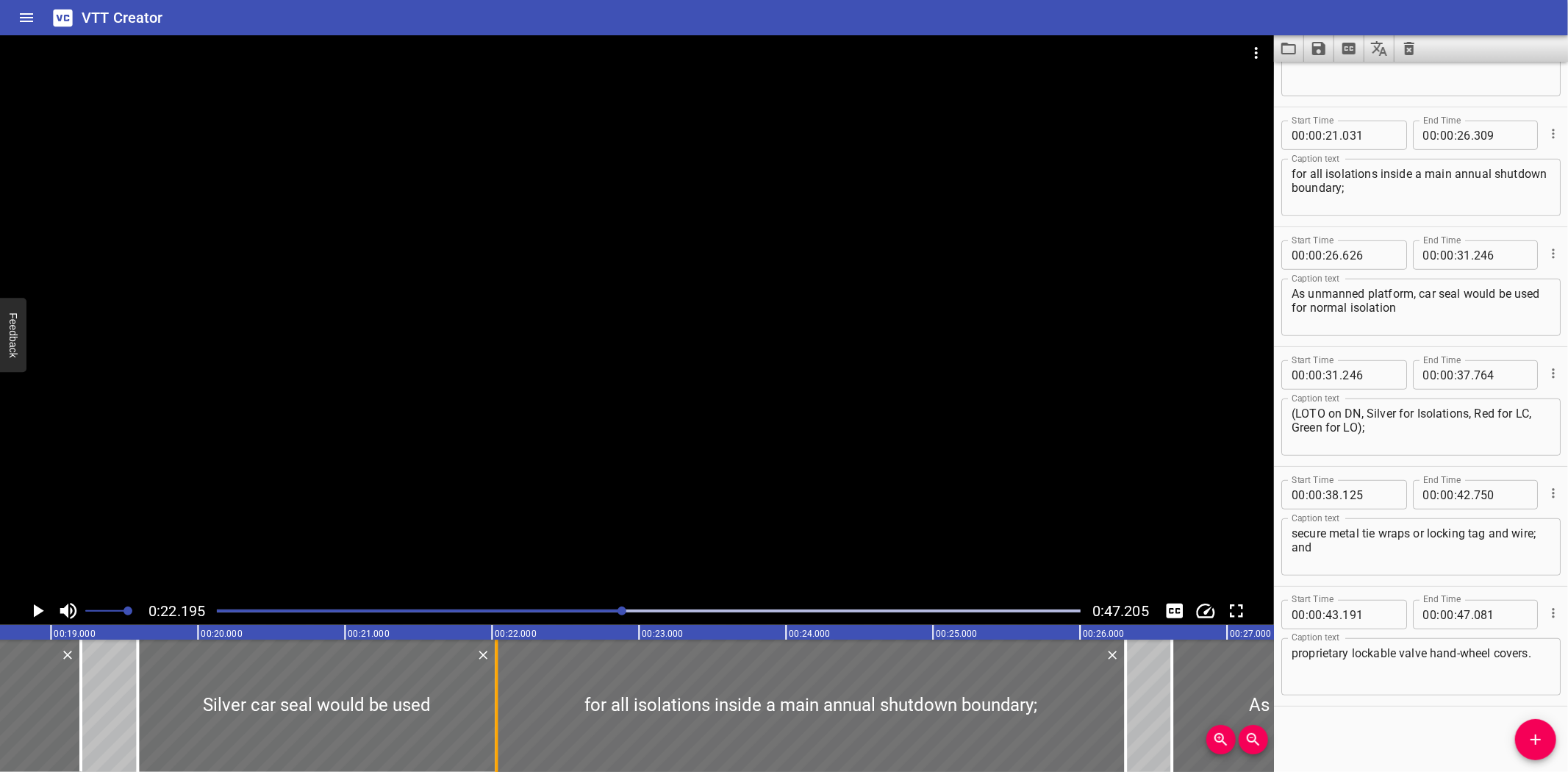
drag, startPoint x: 353, startPoint y: 710, endPoint x: 500, endPoint y: 715, distance: 147.1
click at [500, 715] on div at bounding box center [496, 705] width 14 height 132
type input "22"
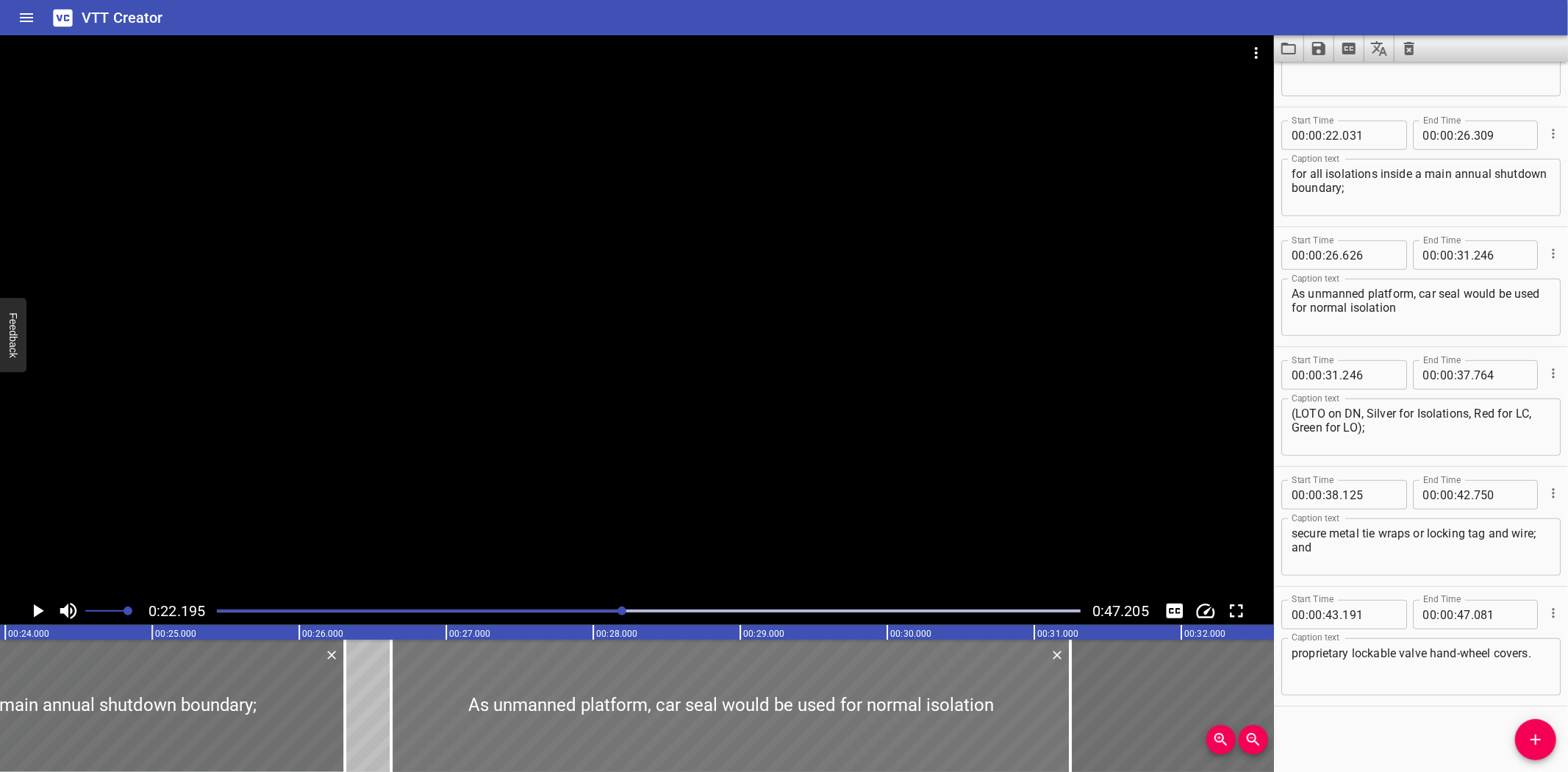
scroll to position [0, 3518]
click at [379, 717] on div "Installation of Isolation Suitable isolation devices include: Pro-lock or padlo…" at bounding box center [893, 705] width 8822 height 132
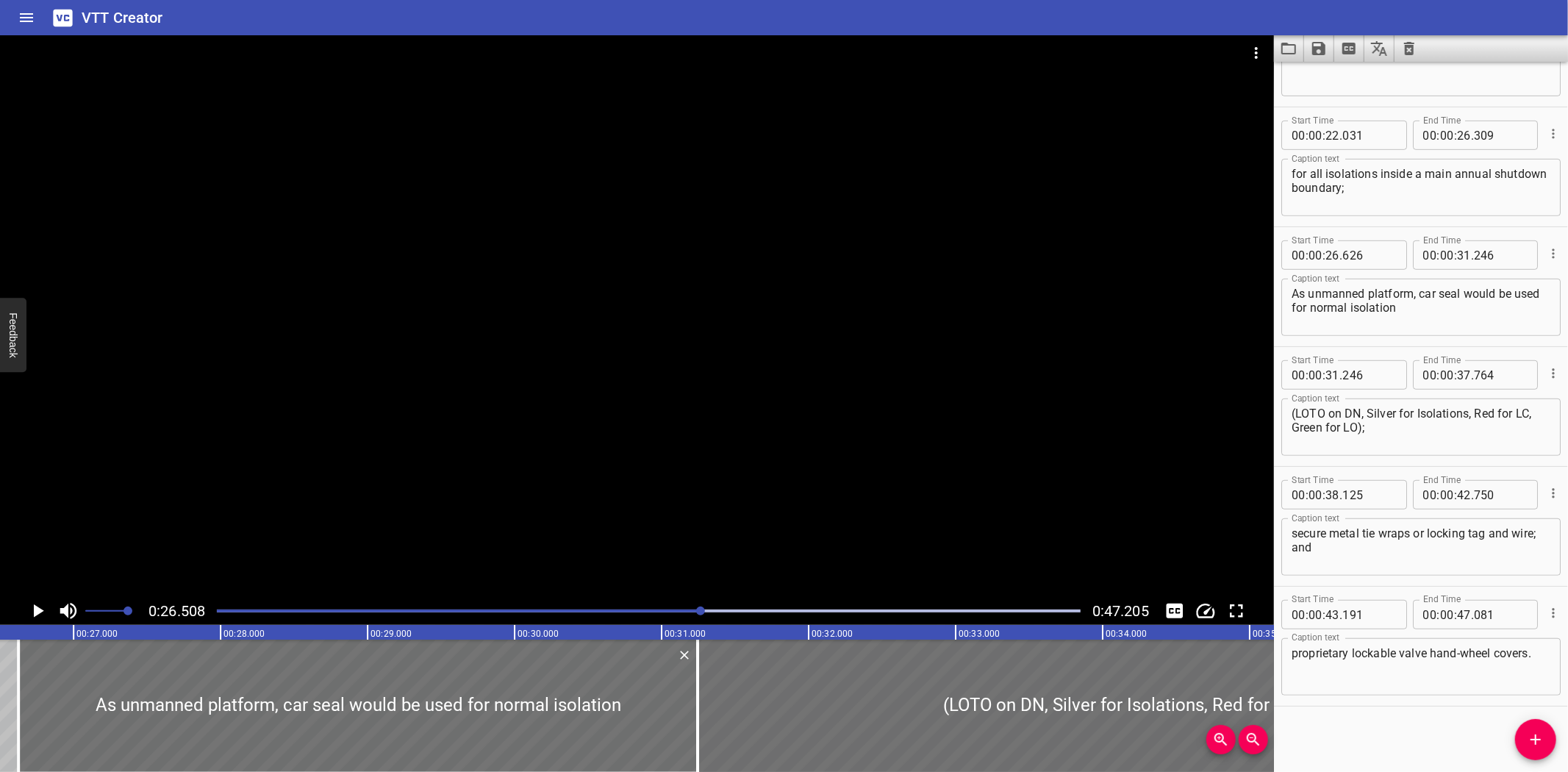
click at [446, 459] on div at bounding box center [637, 316] width 1274 height 562
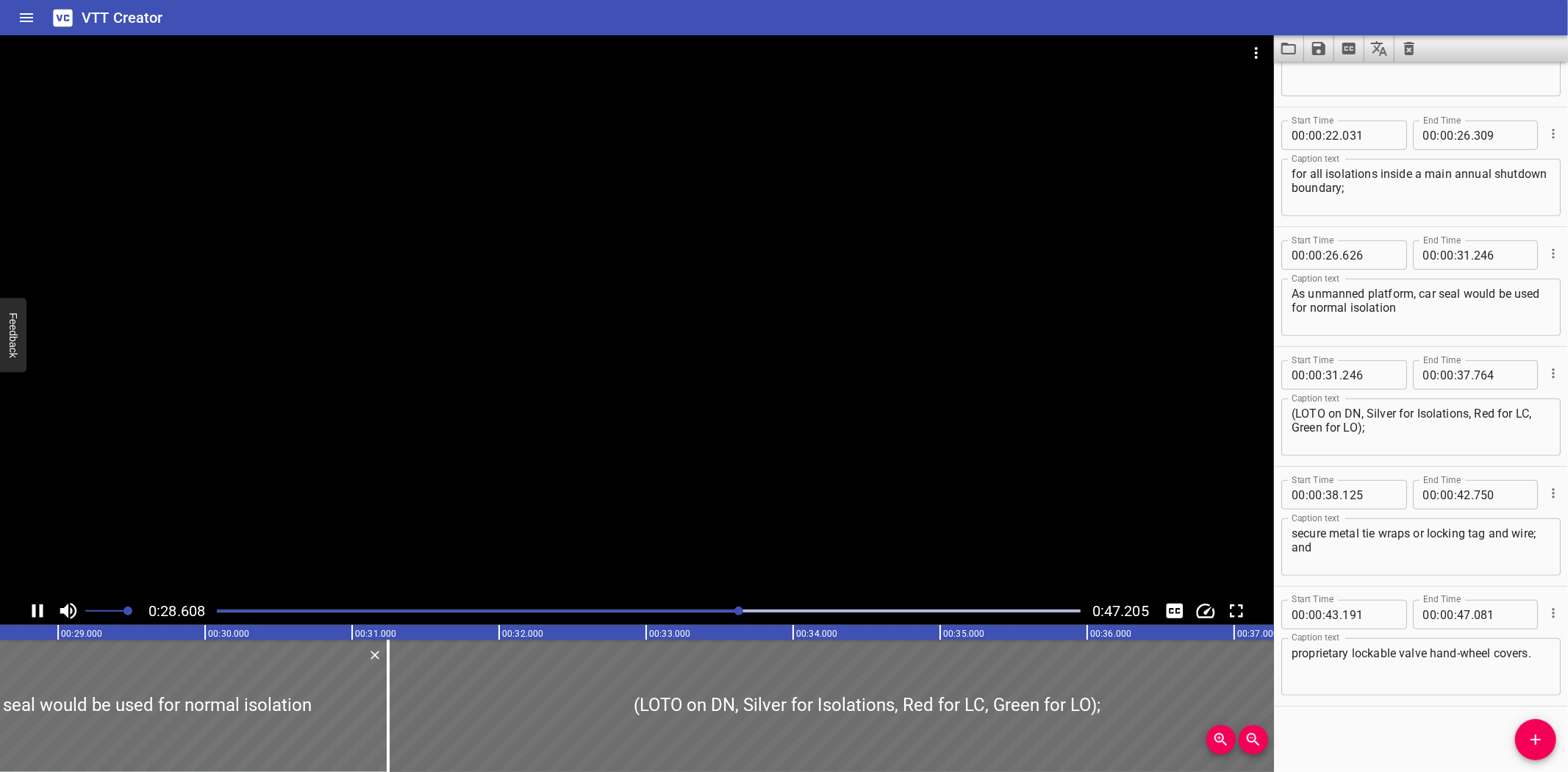
click at [530, 509] on div at bounding box center [637, 316] width 1274 height 562
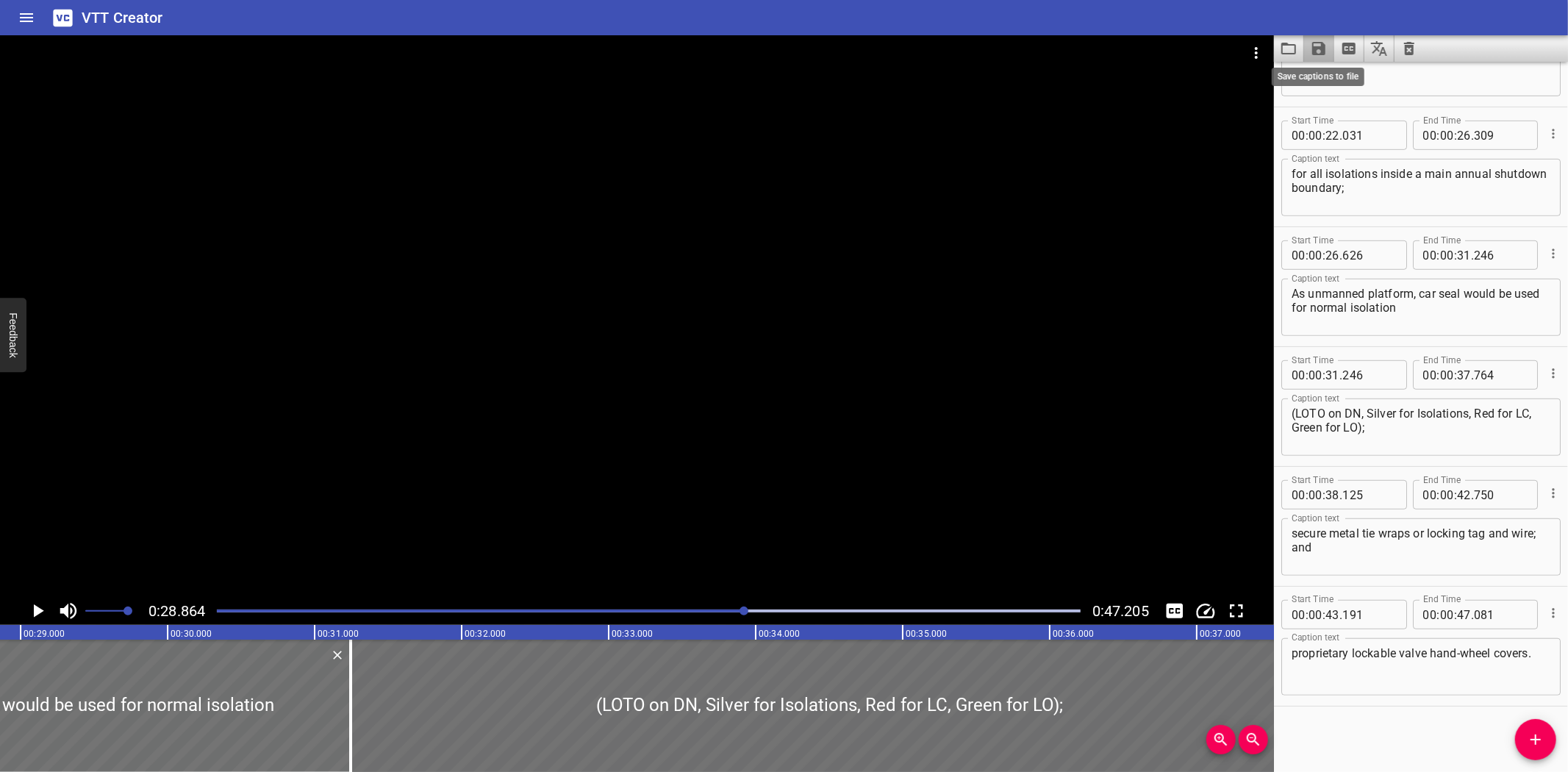
click at [1319, 50] on icon "Save captions to file" at bounding box center [1319, 49] width 18 height 18
click at [1313, 79] on li "Save to VTT file" at bounding box center [1358, 80] width 108 height 26
click at [735, 14] on div "VTT Creator" at bounding box center [784, 17] width 1568 height 35
click at [1289, 52] on icon "Load captions from file" at bounding box center [1289, 49] width 18 height 18
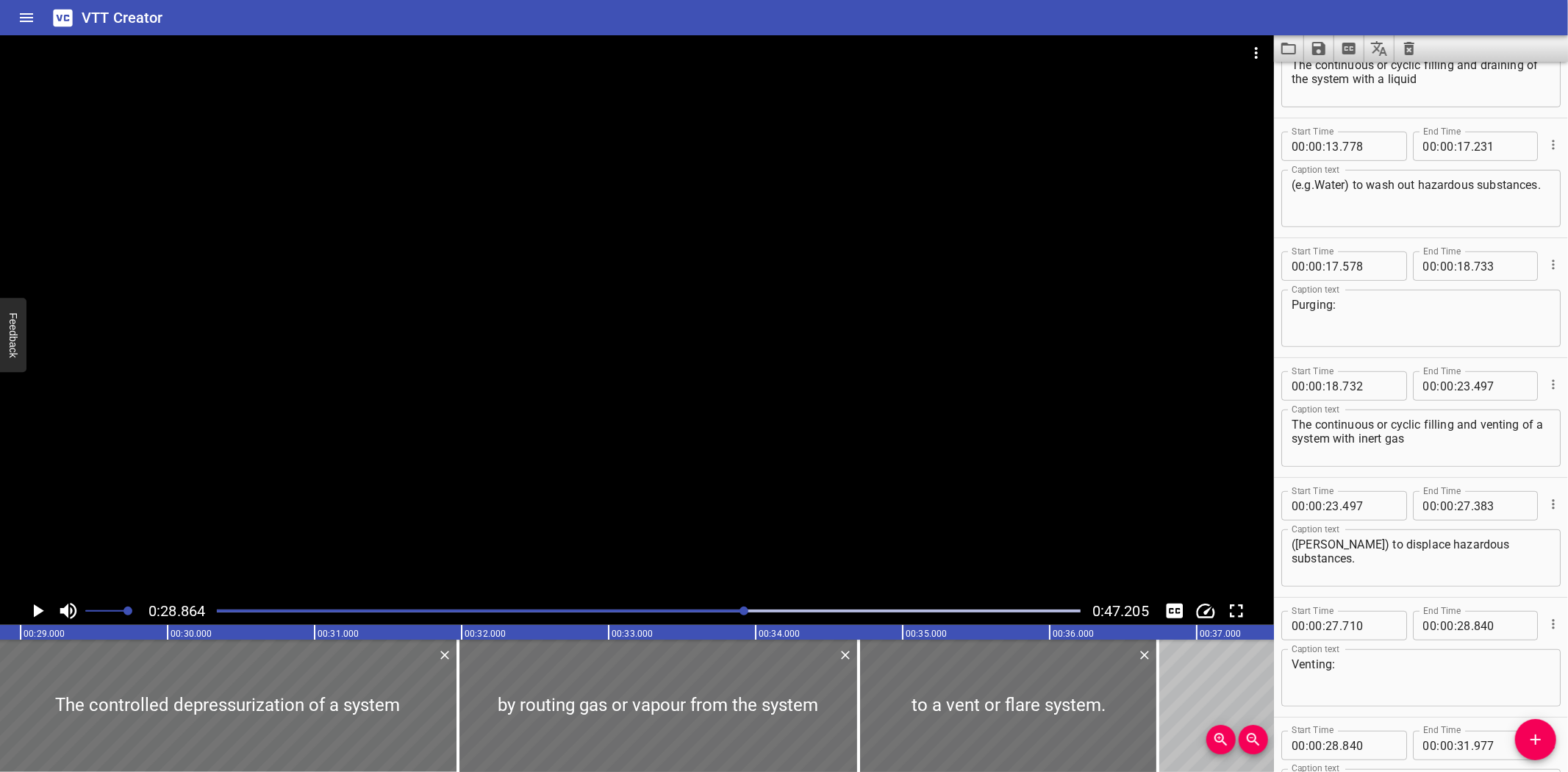
scroll to position [507, 0]
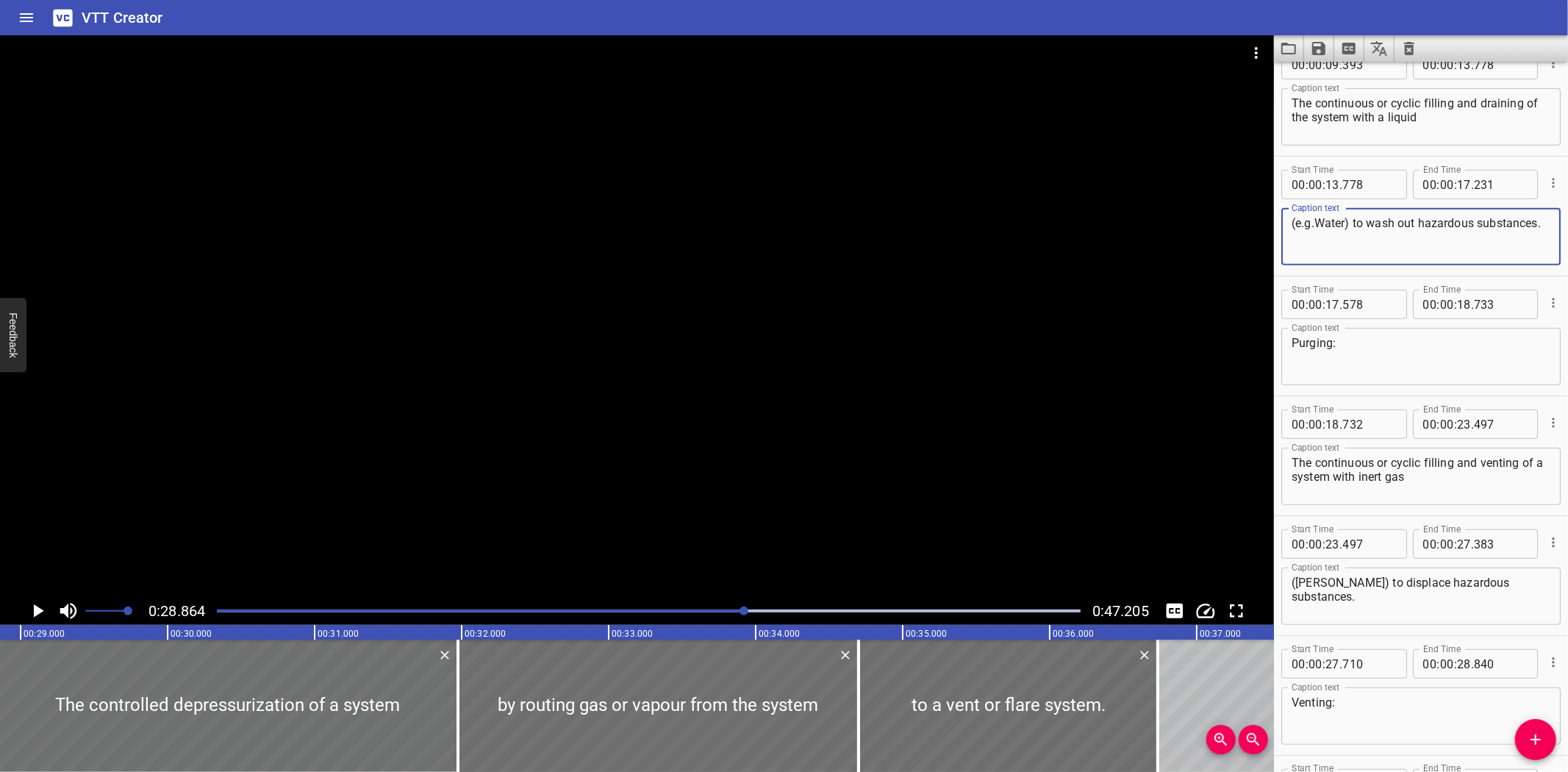
click at [1316, 222] on textarea "(e.g.Water) to wash out hazardous substances." at bounding box center [1420, 237] width 258 height 42
type textarea "(e.g. Water) to wash out hazardous substances."
click at [1307, 51] on button "Save captions to file" at bounding box center [1319, 48] width 30 height 26
click at [1329, 76] on li "Save to VTT file" at bounding box center [1358, 80] width 108 height 26
click at [1263, 18] on div "VTT Creator" at bounding box center [784, 17] width 1568 height 35
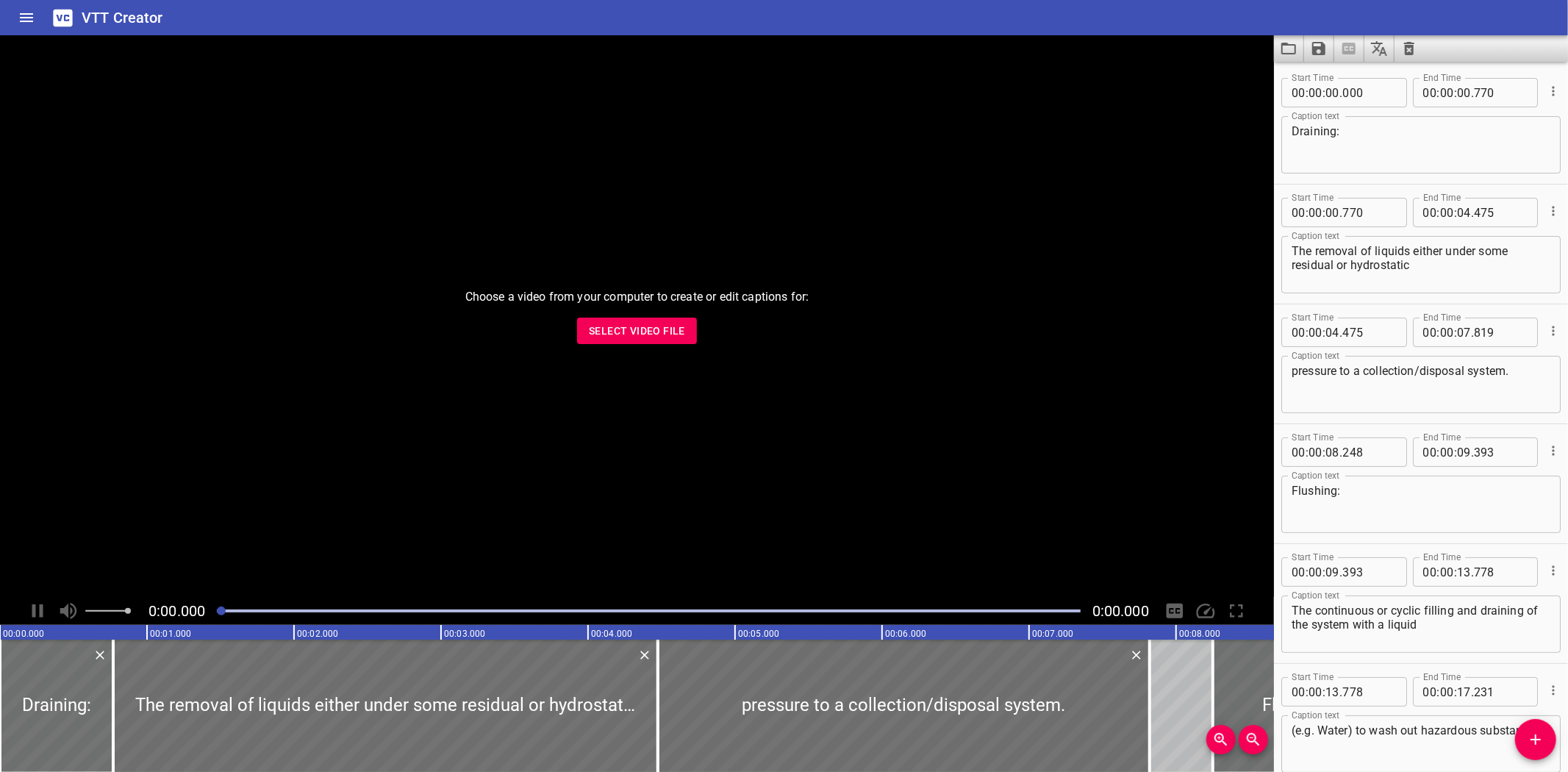
scroll to position [915, 0]
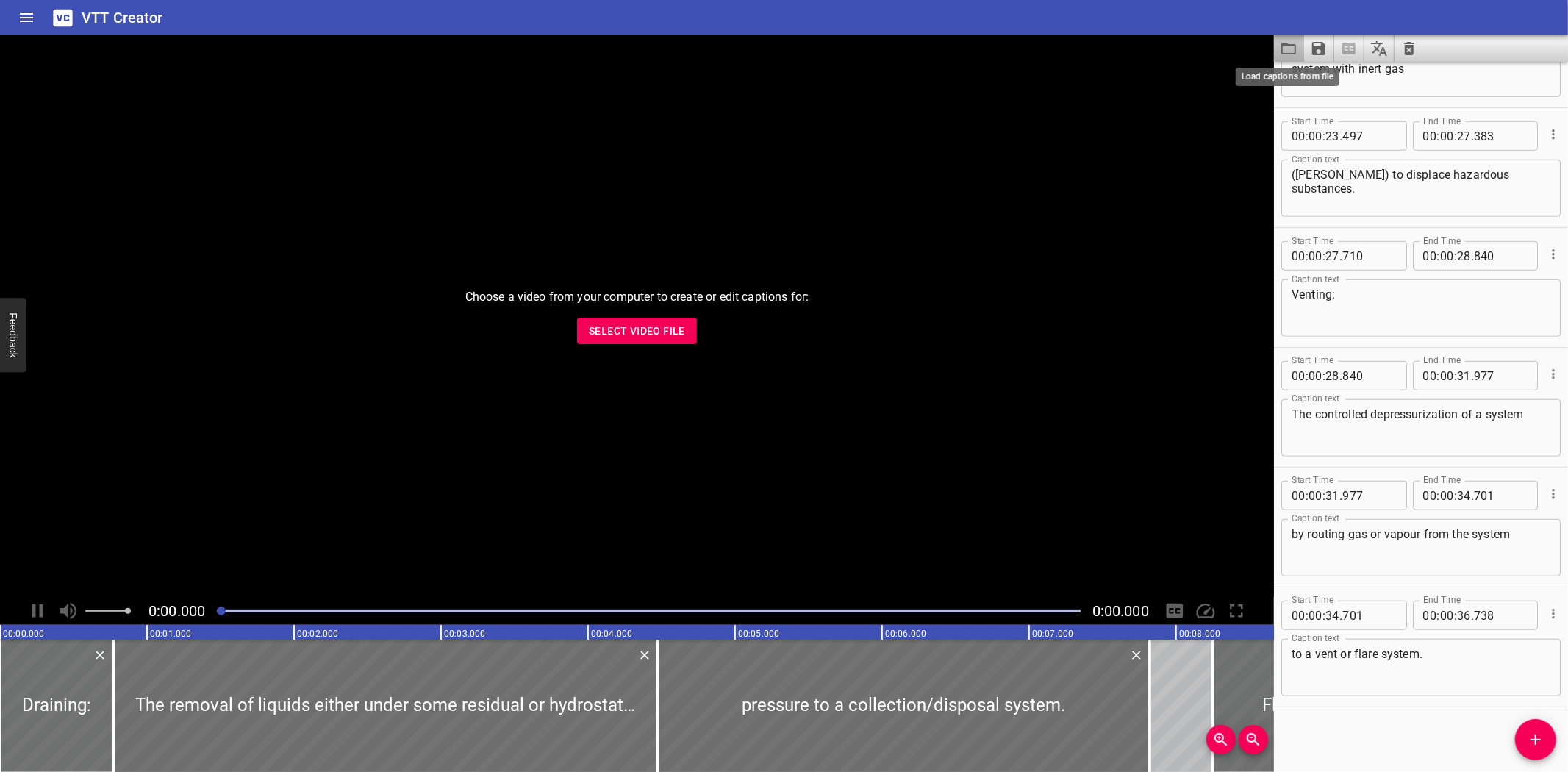
click at [1291, 56] on icon "Load captions from file" at bounding box center [1289, 49] width 18 height 18
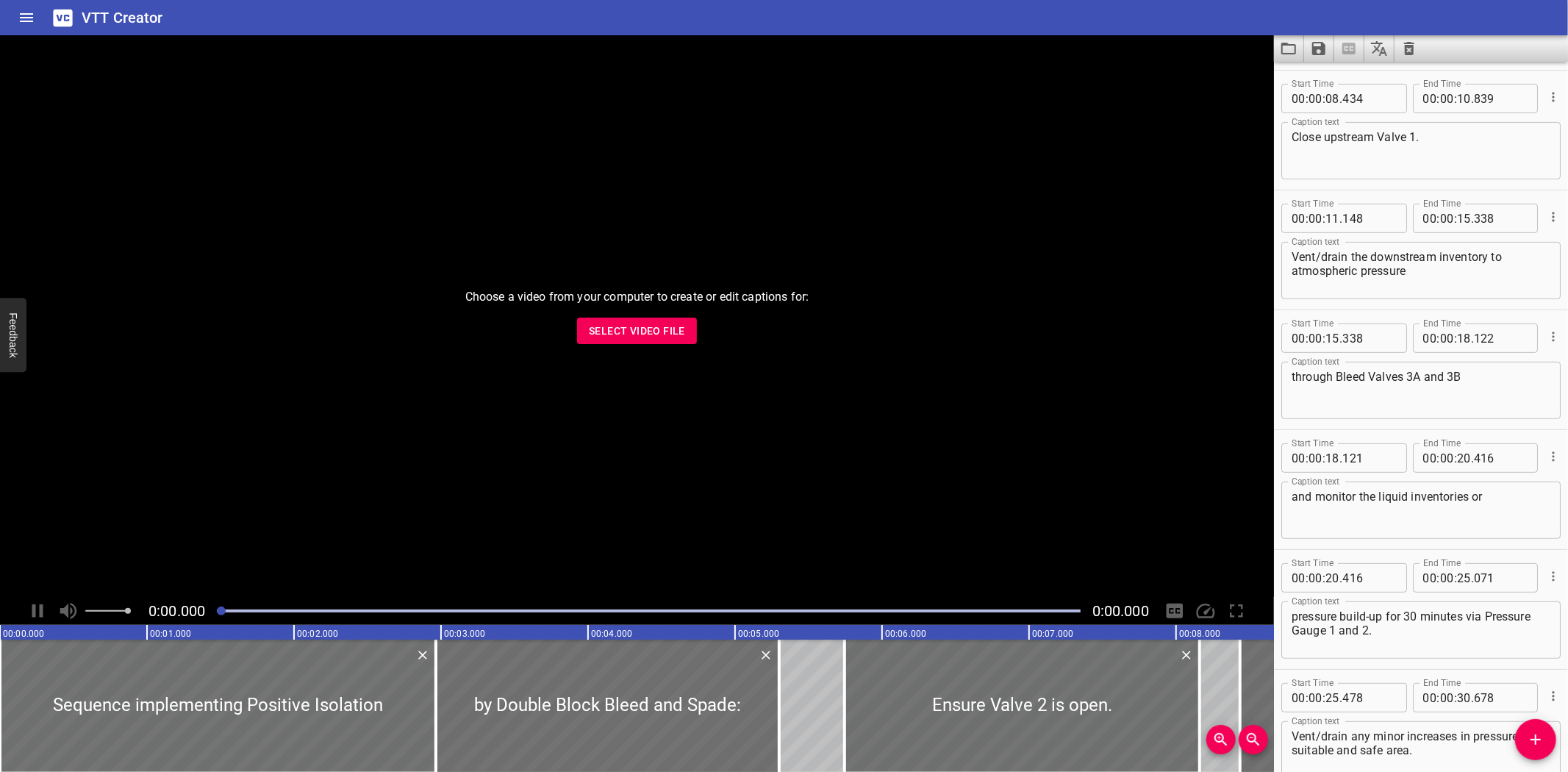
scroll to position [361, 0]
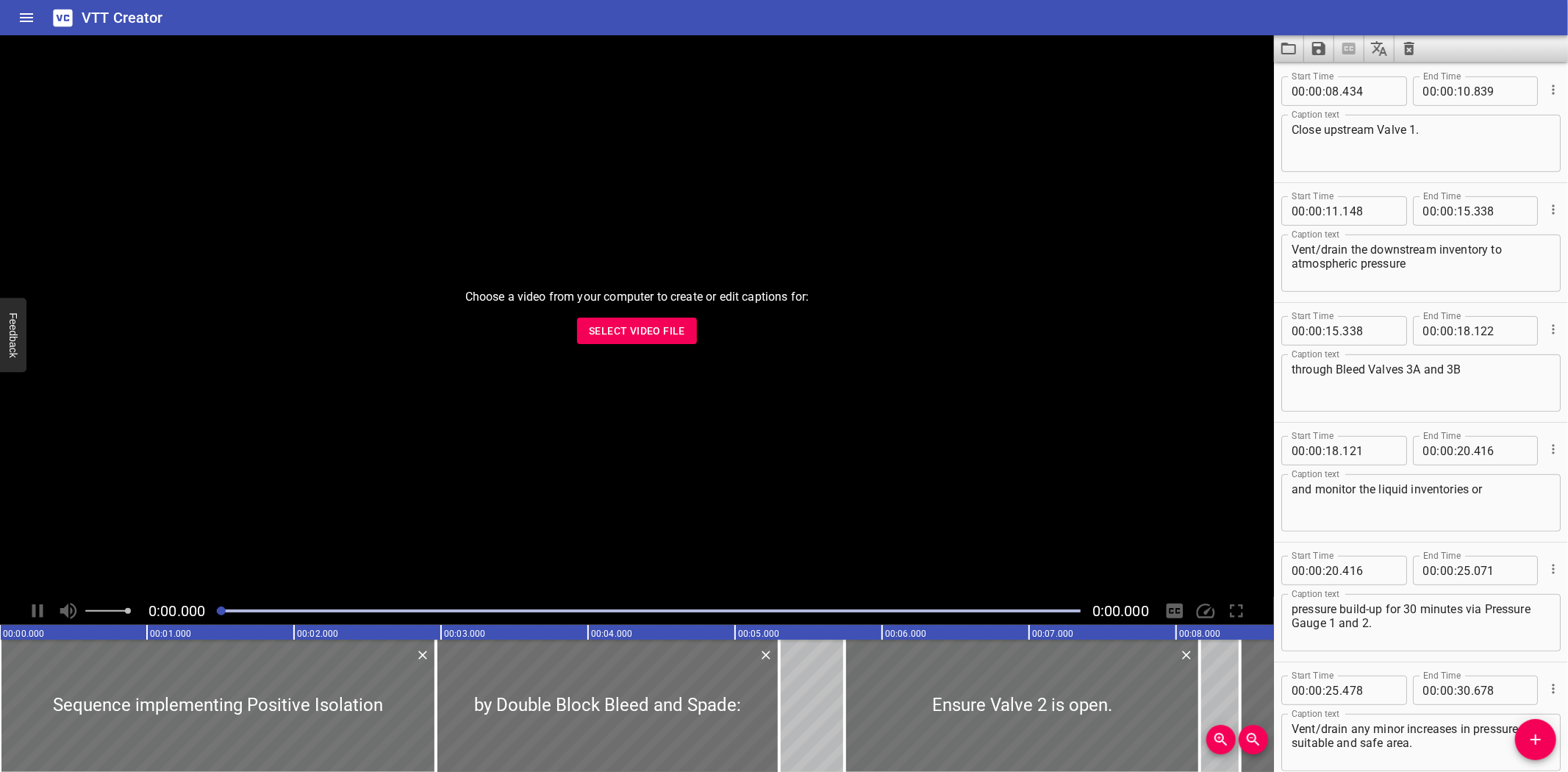
click at [1316, 250] on textarea "Vent/drain the downstream inventory to atmospheric pressure" at bounding box center [1420, 263] width 258 height 42
type textarea "Vent / drain the downstream inventory to atmospheric pressure"
click at [1314, 731] on textarea "Vent/drain any minor increases in pressure to a suitable and safe area." at bounding box center [1420, 743] width 258 height 42
type textarea "Vent / drain any minor increases in pressure to a suitable and safe area."
click at [1320, 50] on icon "Save captions to file" at bounding box center [1319, 49] width 14 height 14
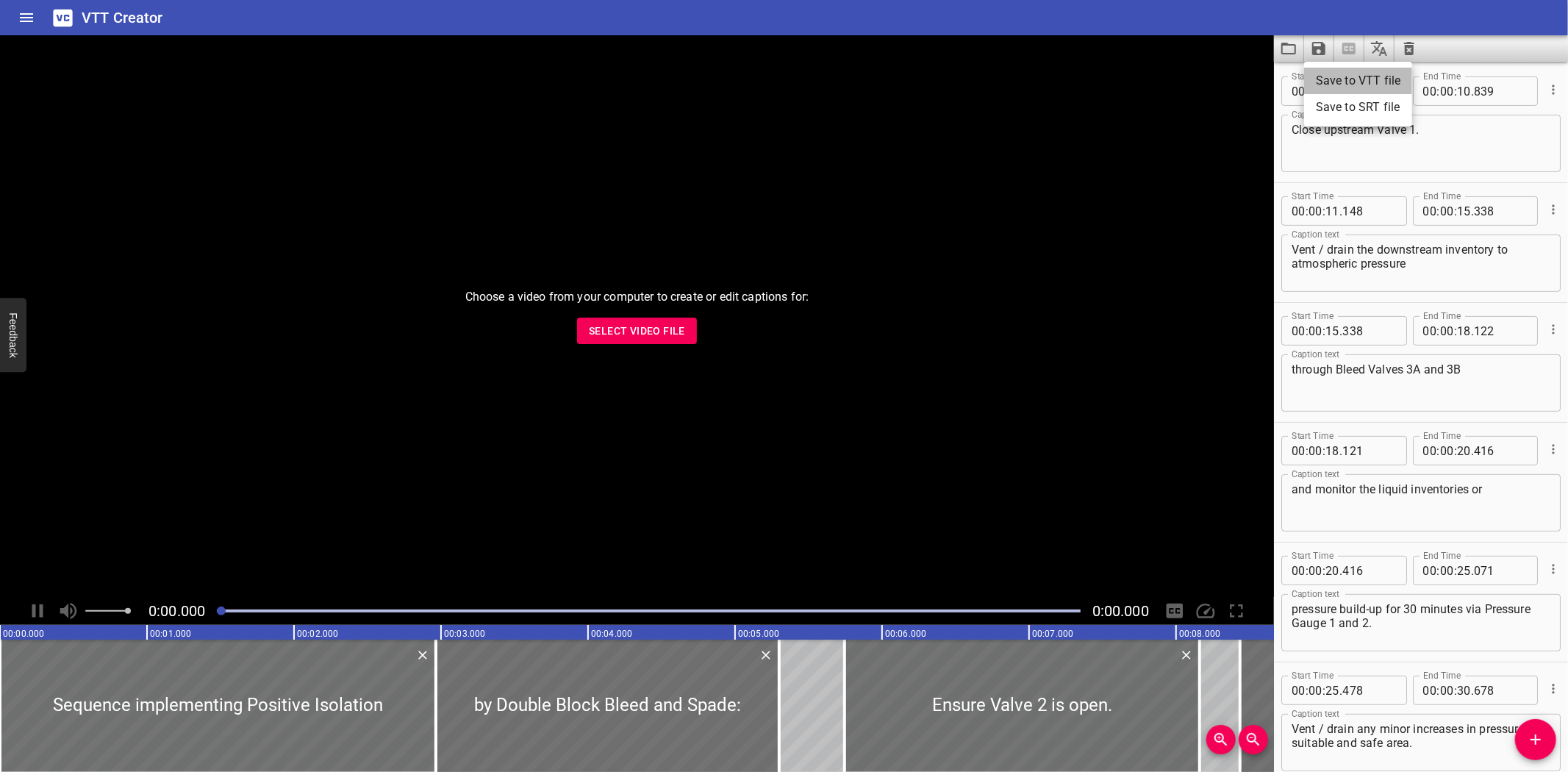
click at [1335, 70] on li "Save to VTT file" at bounding box center [1358, 80] width 108 height 26
click at [1159, 6] on div "VTT Creator" at bounding box center [784, 17] width 1568 height 35
click at [1284, 48] on icon "Load captions from file" at bounding box center [1289, 49] width 18 height 18
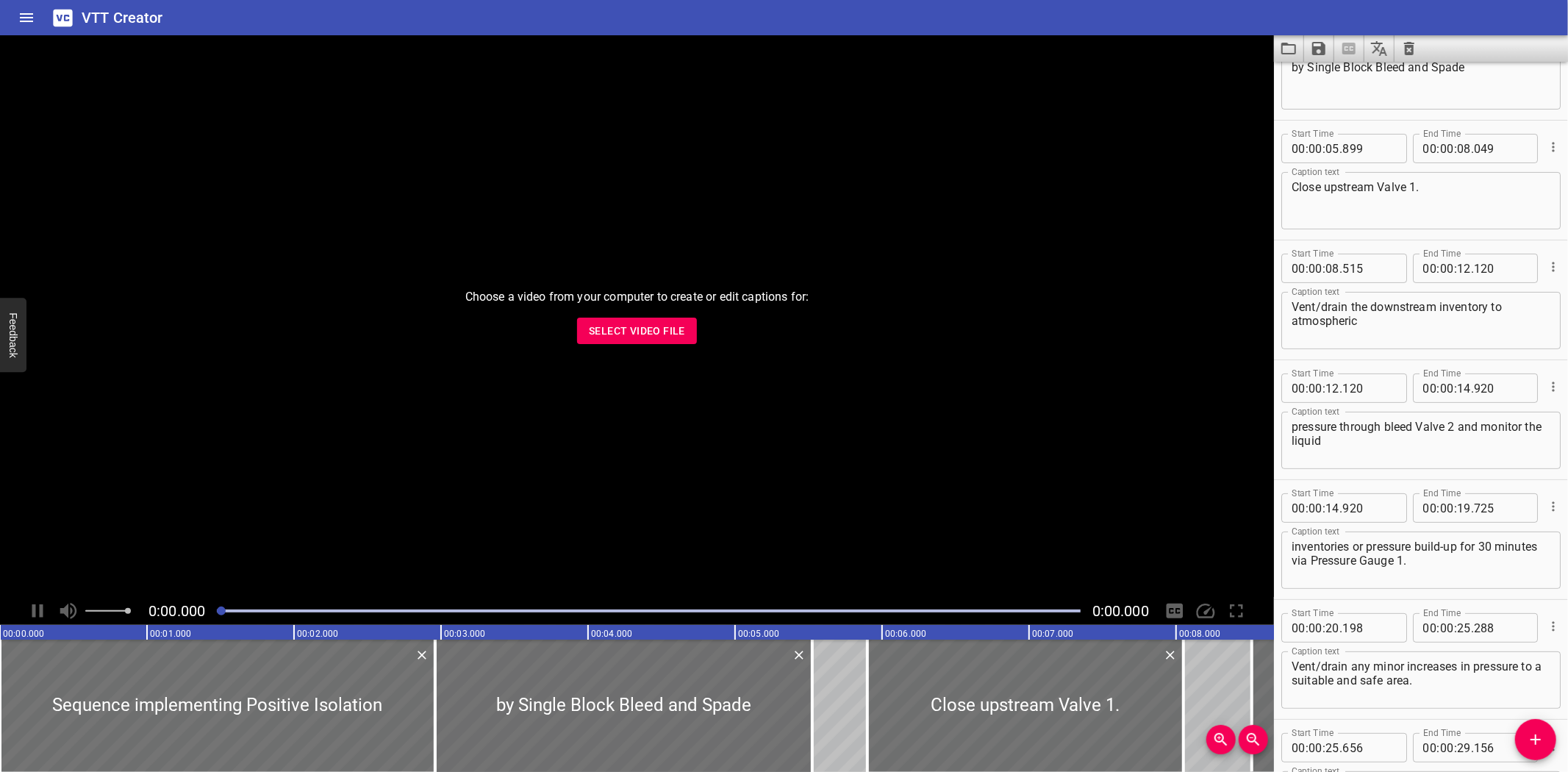
scroll to position [197, 0]
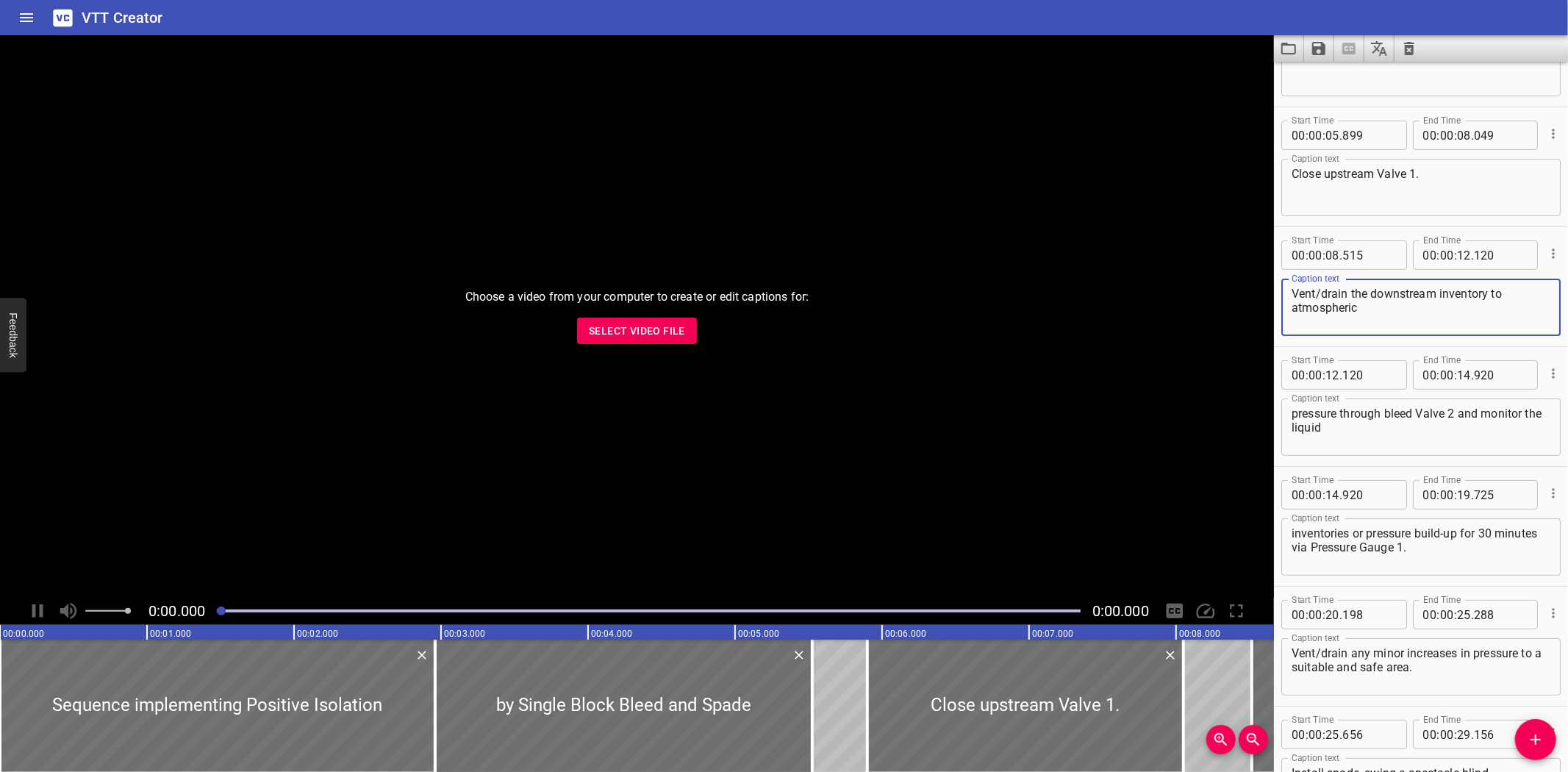
click at [1314, 287] on textarea "Vent/drain the downstream inventory to atmospheric" at bounding box center [1420, 307] width 258 height 42
click at [1321, 290] on textarea "Vent /drain the downstream inventory to atmospheric" at bounding box center [1420, 307] width 258 height 42
type textarea "Vent / drain the downstream inventory to atmospheric"
click at [1319, 650] on textarea "Vent/drain any minor increases in pressure to a suitable and safe area." at bounding box center [1420, 667] width 258 height 42
type textarea "Vent / drain any minor increases in pressure to a suitable and safe area."
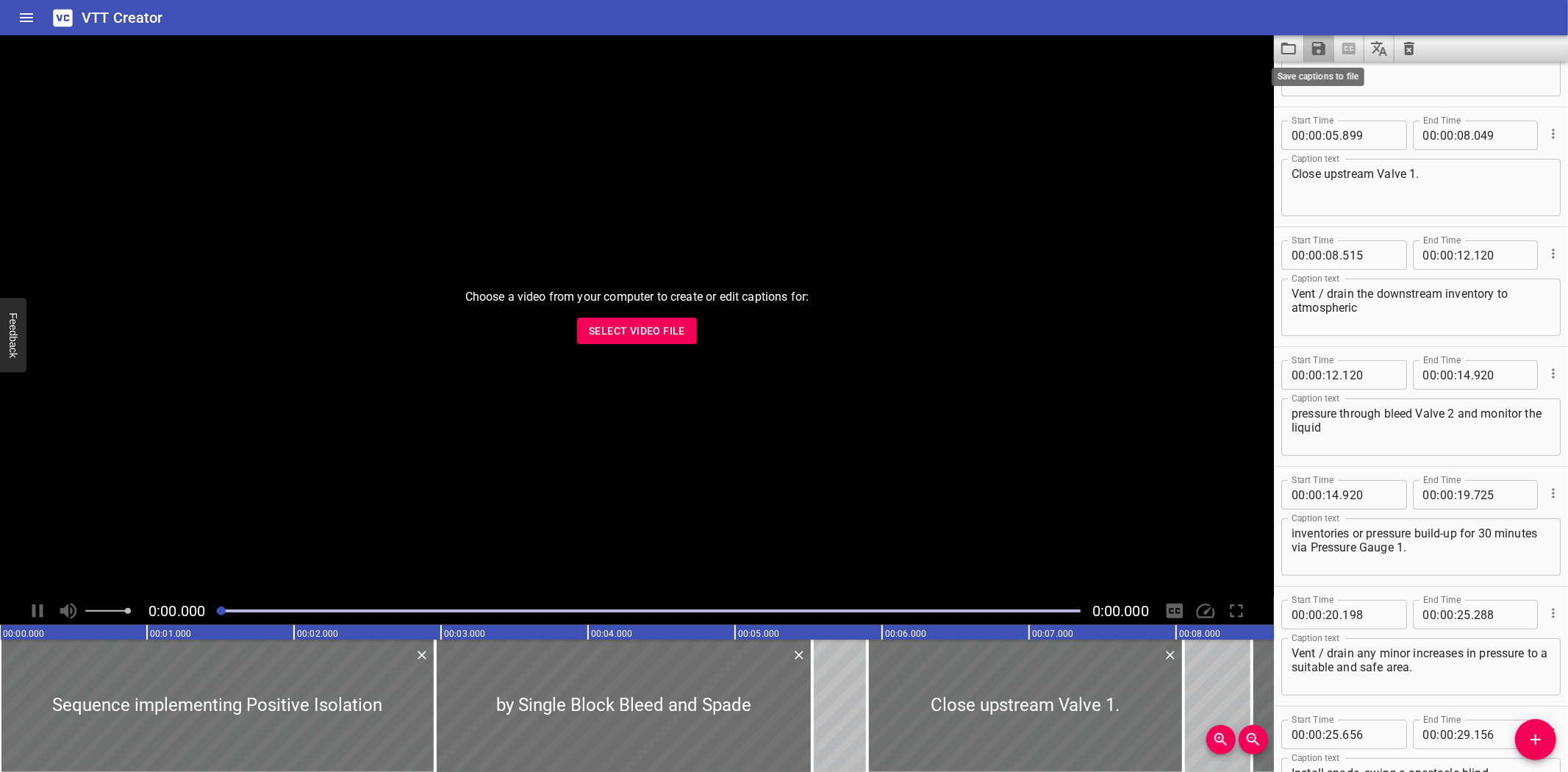
click at [1327, 48] on button "Save captions to file" at bounding box center [1319, 48] width 30 height 26
click at [1355, 76] on li "Save to VTT file" at bounding box center [1358, 80] width 108 height 26
click at [1101, 30] on div "VTT Creator" at bounding box center [784, 17] width 1568 height 35
click at [1297, 46] on icon "Load captions from file" at bounding box center [1289, 49] width 18 height 18
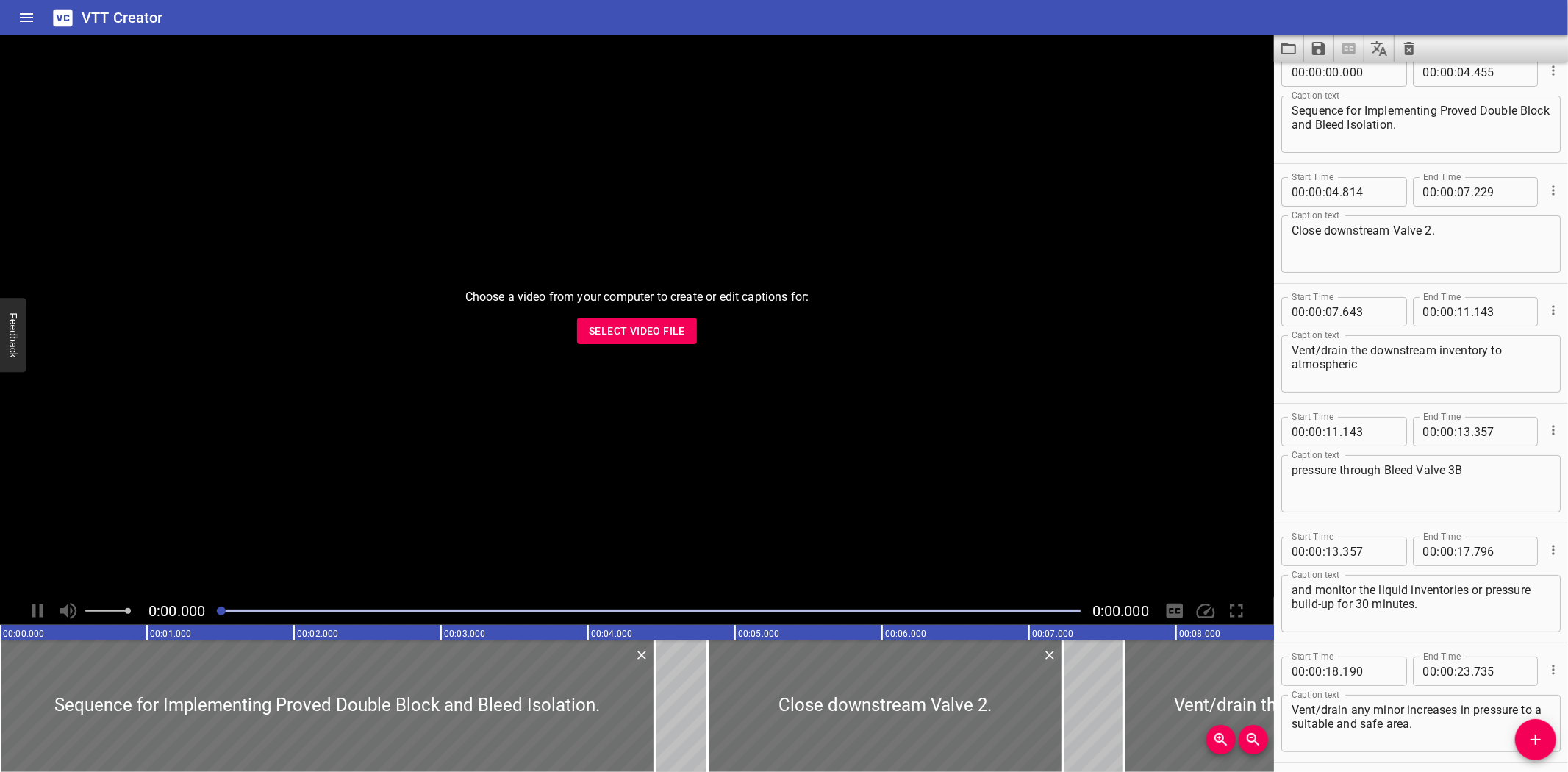
scroll to position [0, 0]
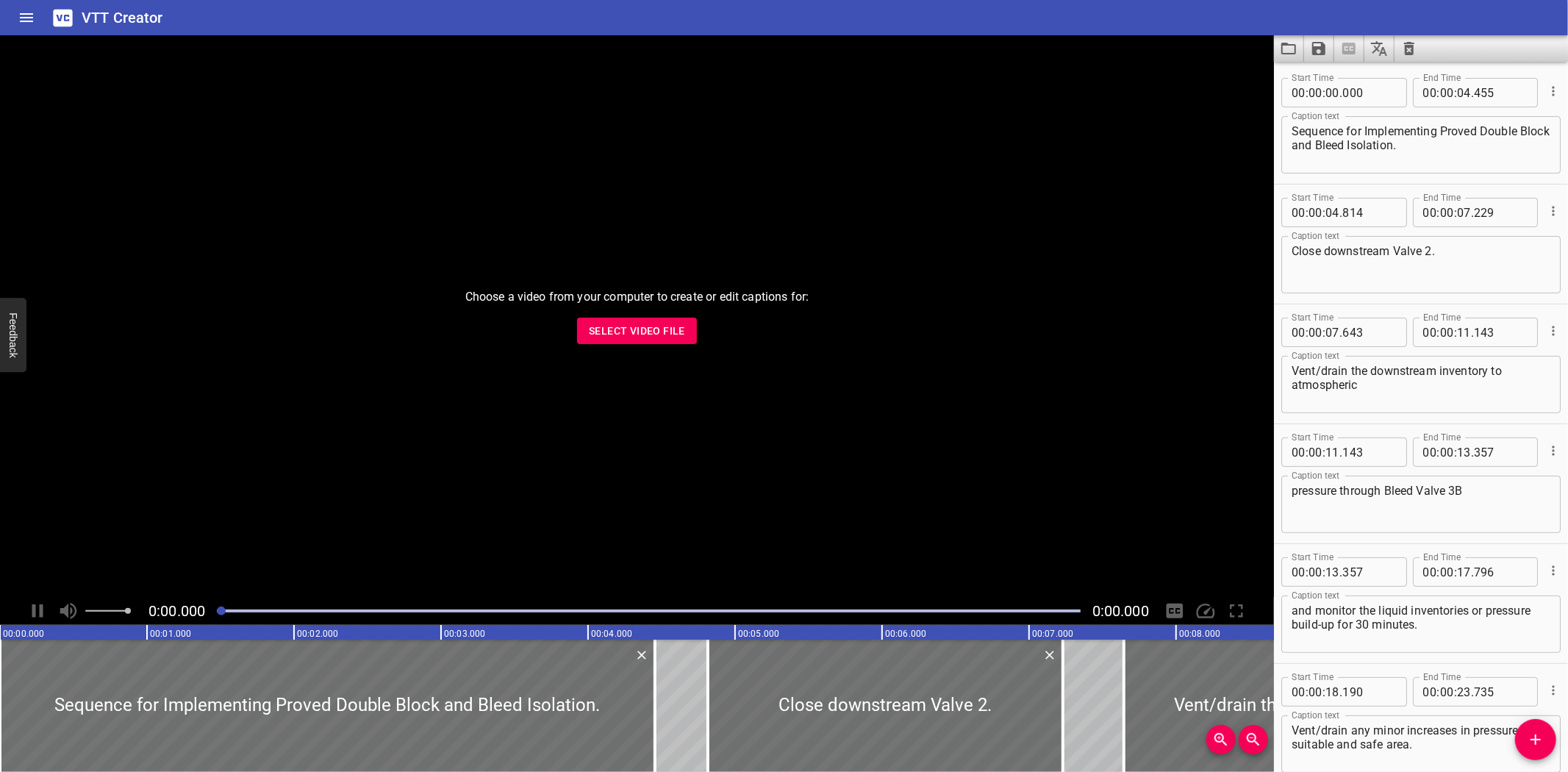
click at [1314, 370] on textarea "Vent/drain the downstream inventory to atmospheric" at bounding box center [1420, 385] width 258 height 42
type textarea "Vent / drain the downstream inventory to atmospheric"
click at [1316, 736] on textarea "Vent/drain any minor increases in pressure to a suitable and safe area." at bounding box center [1420, 744] width 258 height 42
type textarea "Vent / drain any minor increases in pressure to a suitable and safe area."
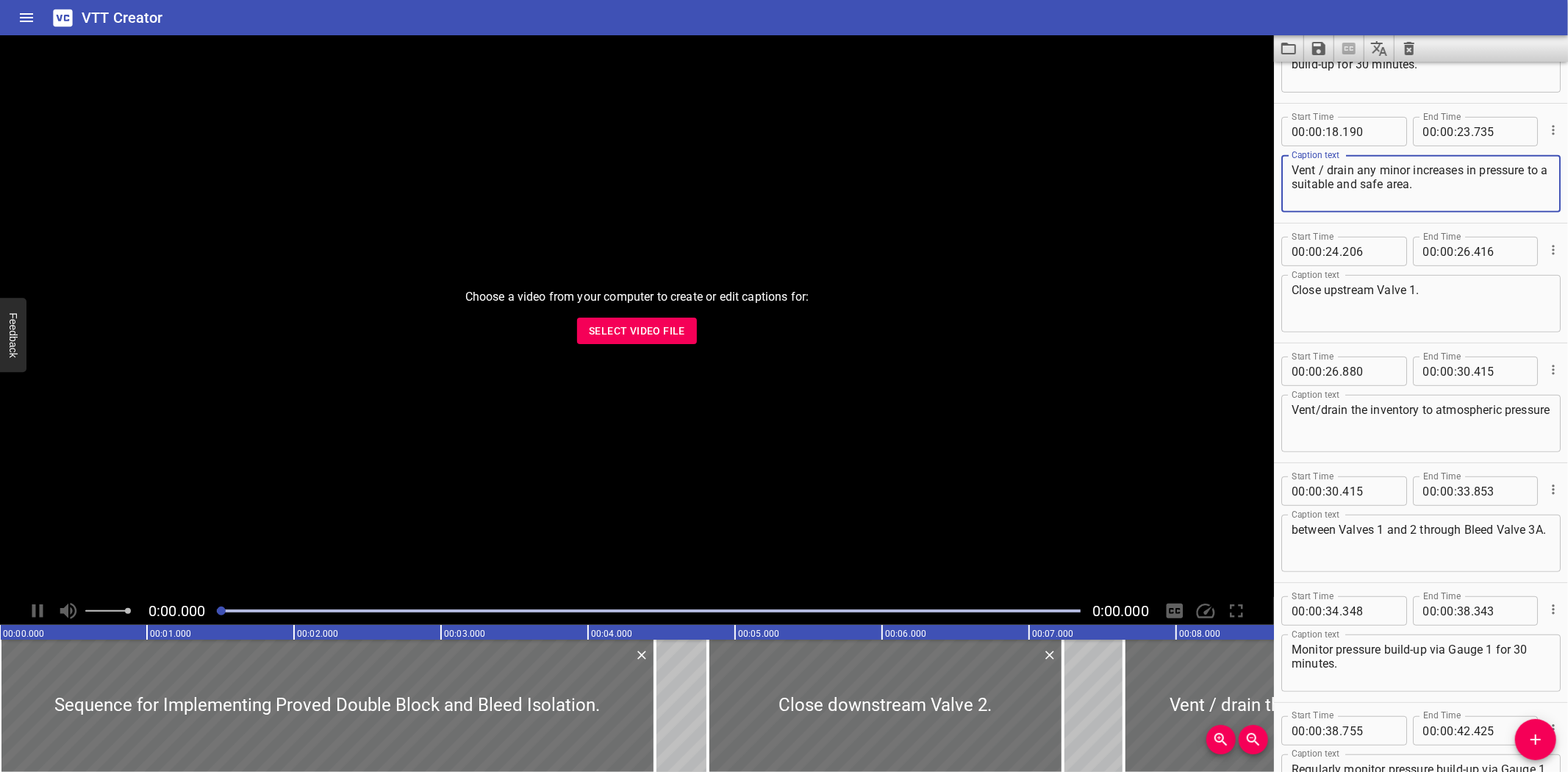
scroll to position [554, 0]
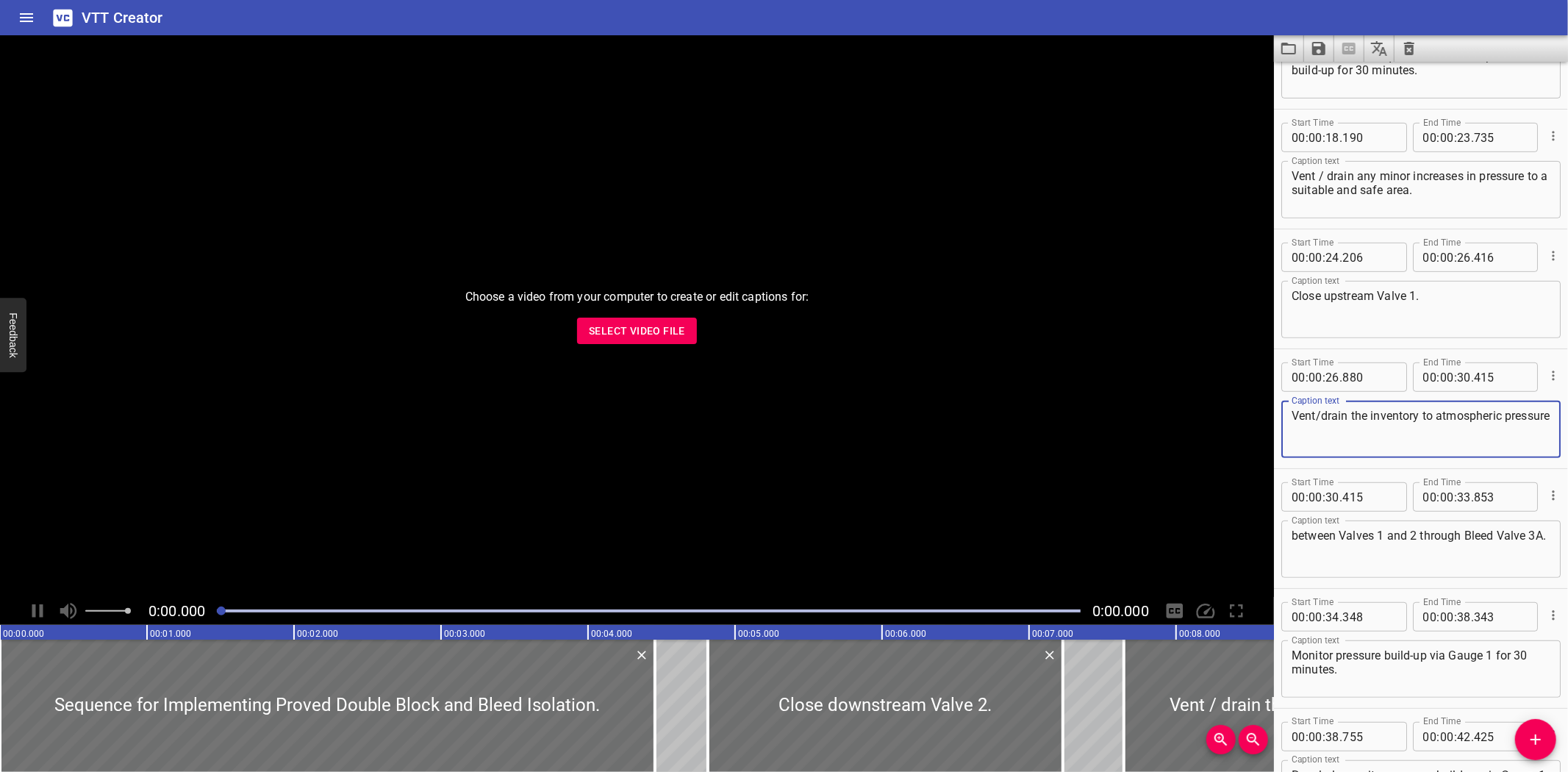
click at [1319, 415] on textarea "Vent/drain the inventory to atmospheric pressure" at bounding box center [1420, 430] width 258 height 42
type textarea "Vent / drain the inventory to atmospheric pressure"
click at [1319, 46] on icon "Save captions to file" at bounding box center [1319, 49] width 18 height 18
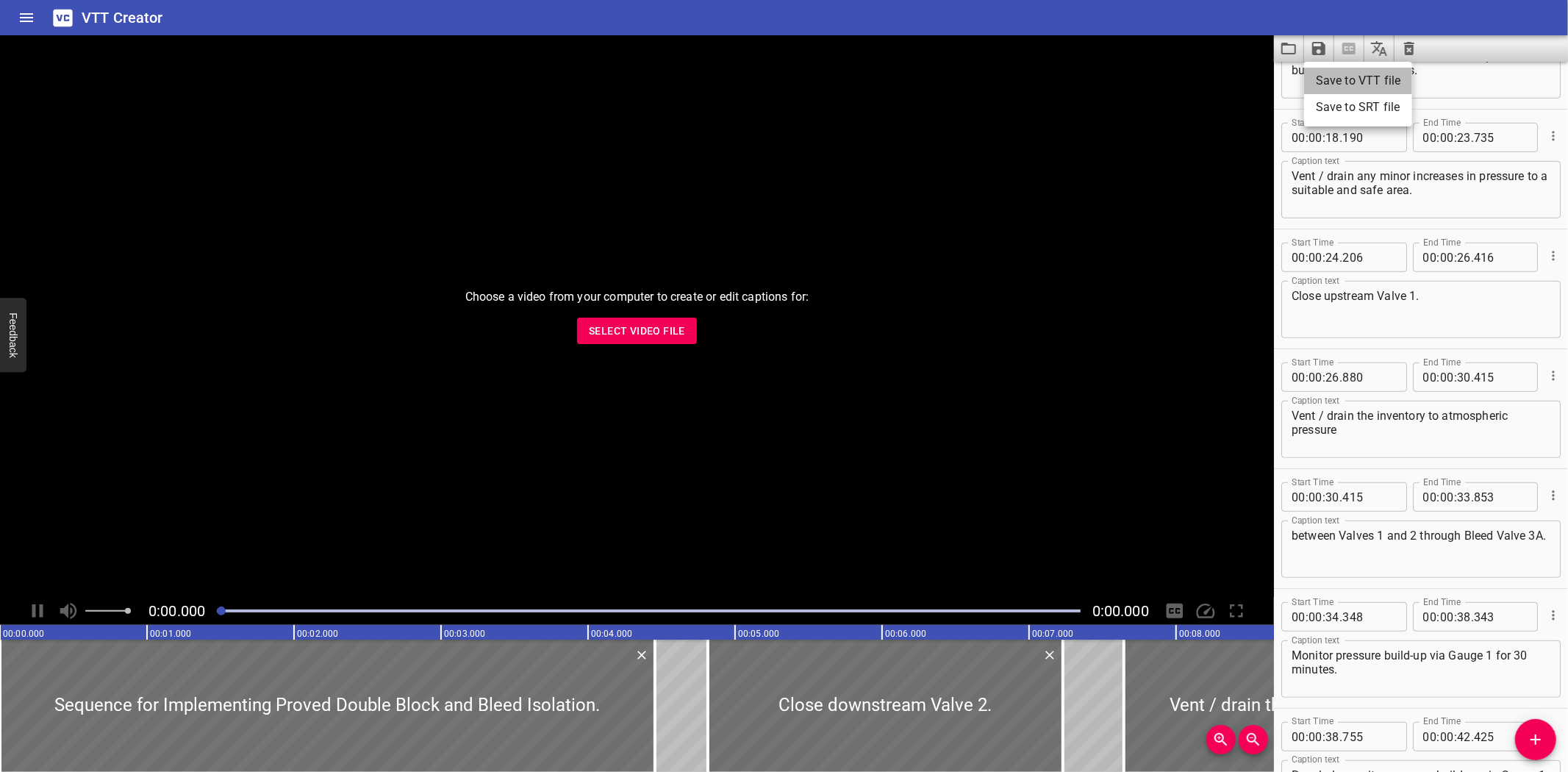
click at [1342, 72] on li "Save to VTT file" at bounding box center [1358, 80] width 108 height 26
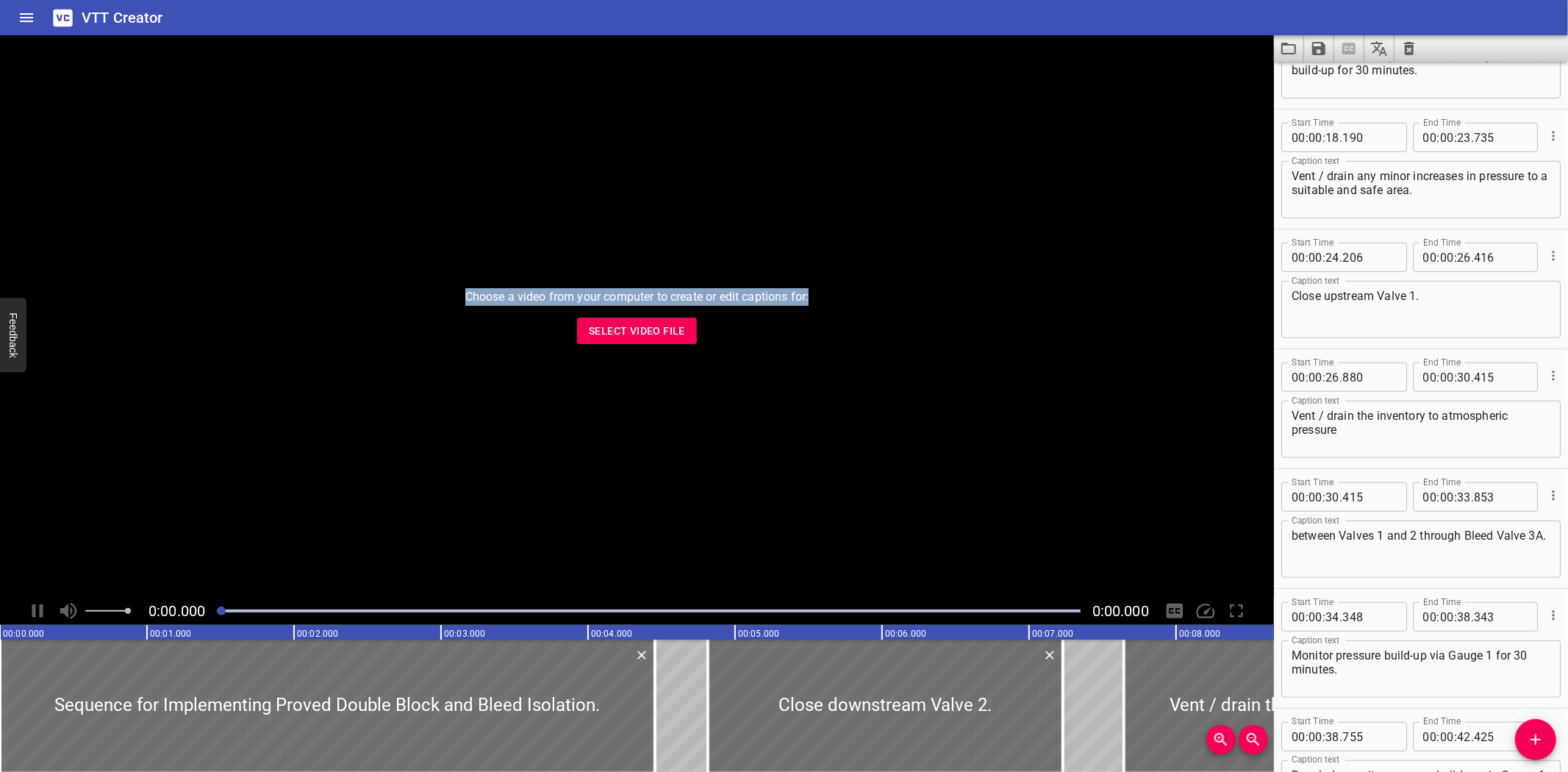
drag, startPoint x: 1140, startPoint y: 2, endPoint x: 1139, endPoint y: -12, distance: 14.0
click at [1139, 0] on html "VTT Creator Caption Editor Batch Transcribe Login Sign Up Privacy Contact Choos…" at bounding box center [784, 386] width 1568 height 772
click at [1286, 50] on icon "Load captions from file" at bounding box center [1289, 49] width 18 height 18
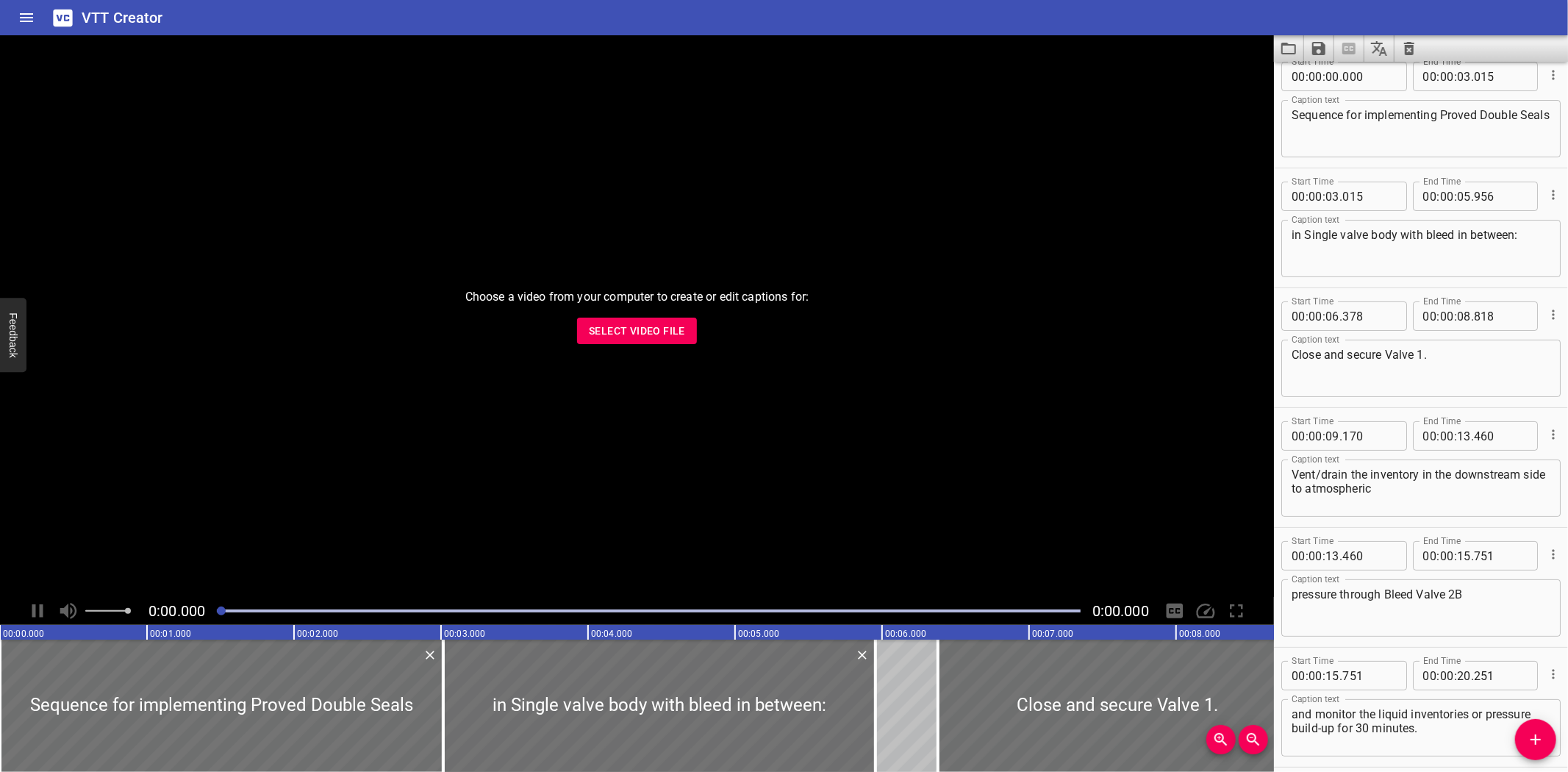
scroll to position [0, 0]
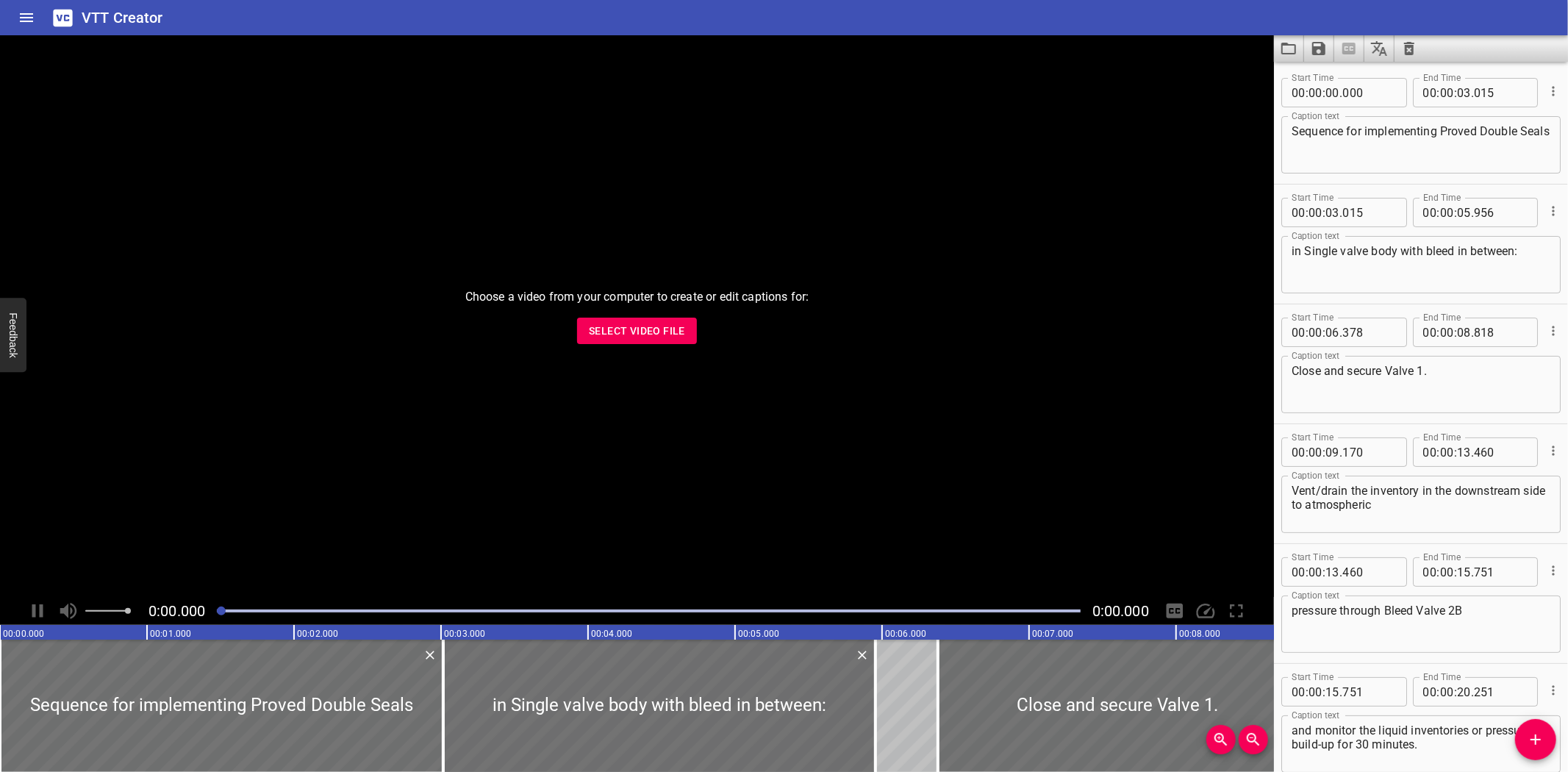
click at [1311, 486] on textarea "Vent/drain the inventory in the downstream side to atmospheric" at bounding box center [1420, 504] width 258 height 42
click at [1313, 490] on textarea "Vent/drain the inventory in the downstream side to atmospheric" at bounding box center [1420, 504] width 258 height 42
type textarea "Vent / drain the inventory in the downstream side to atmospheric"
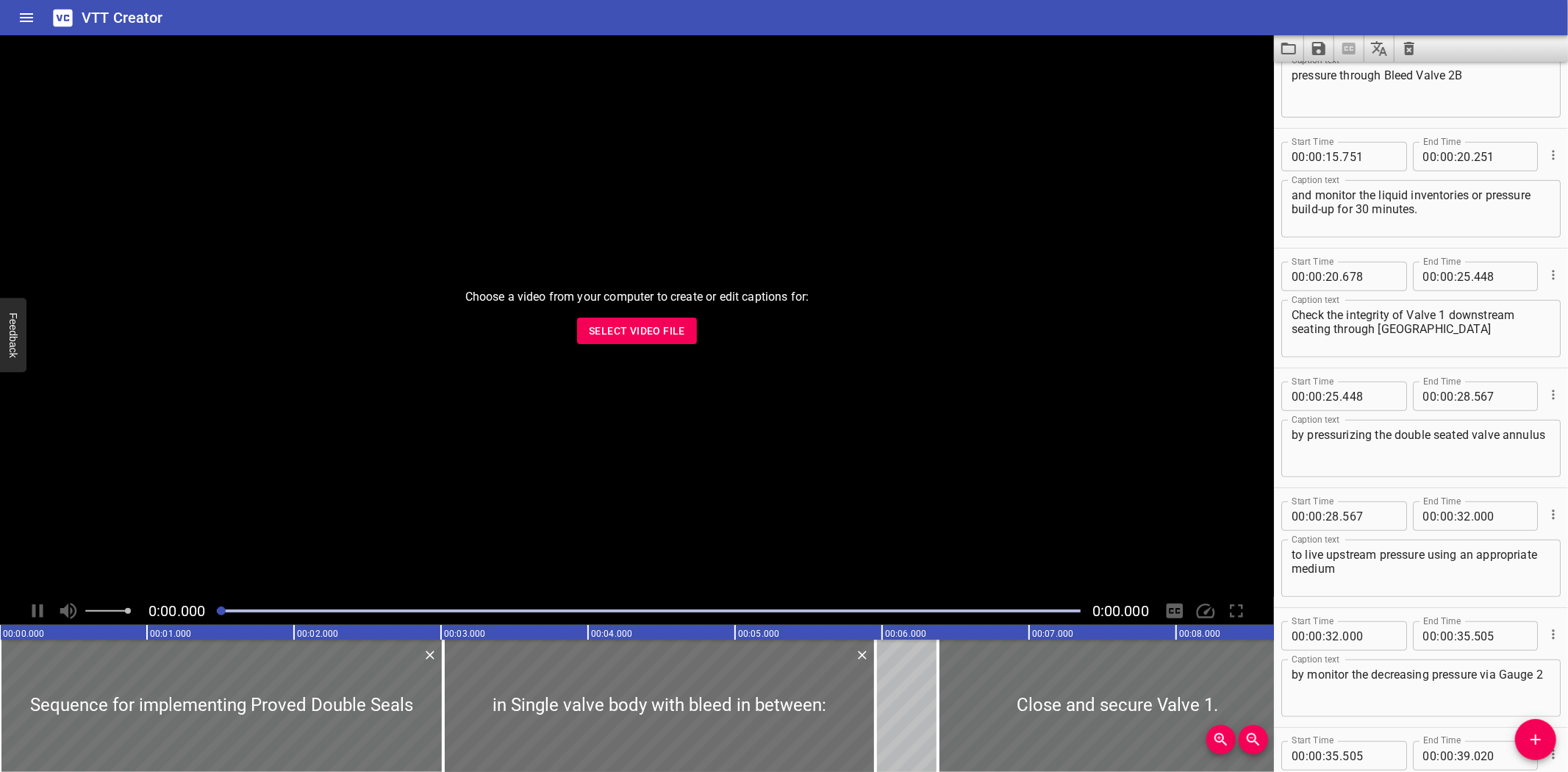
scroll to position [549, 0]
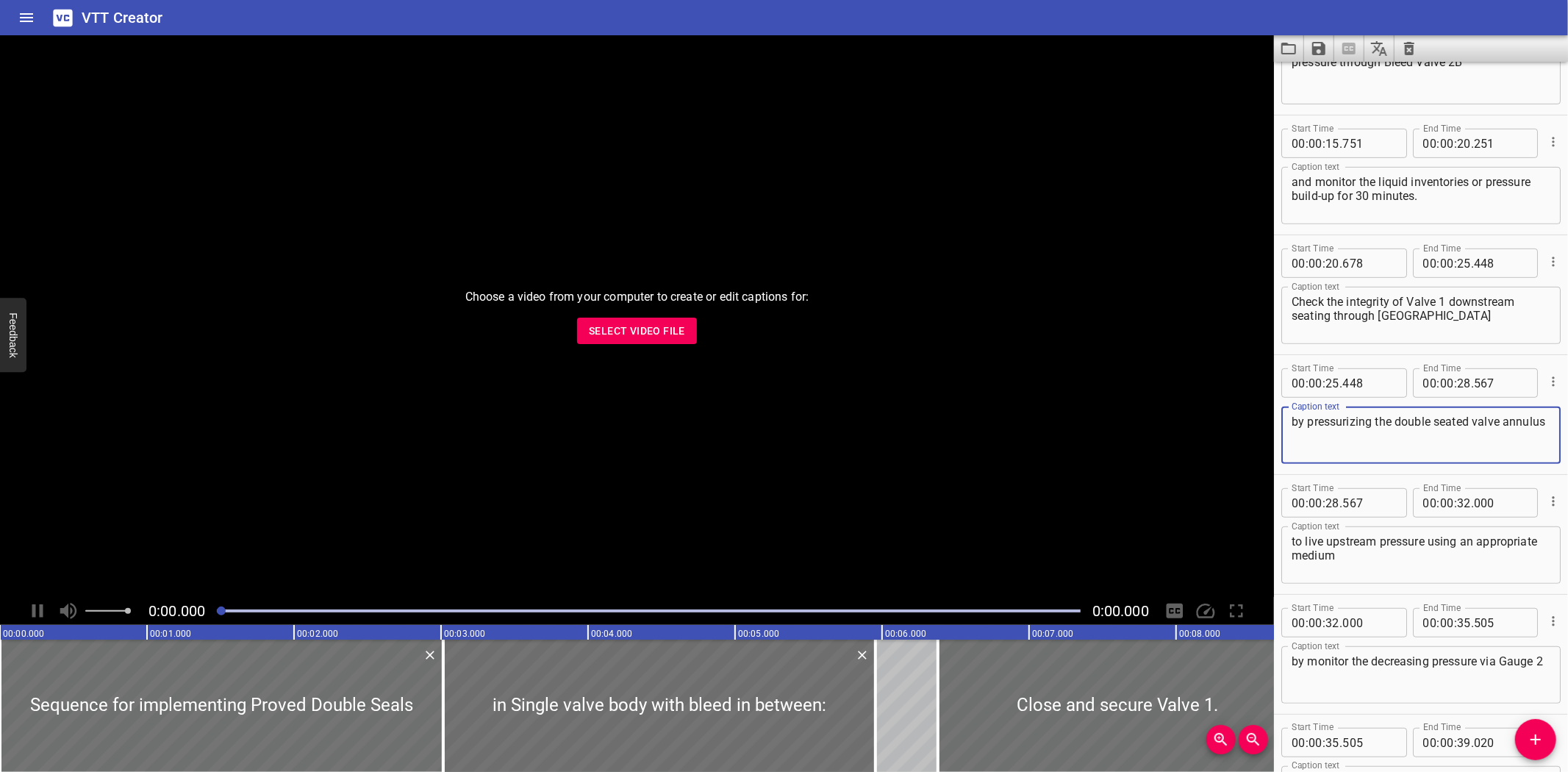
click at [1361, 425] on textarea "by pressurizing the double seated valve annulus" at bounding box center [1420, 435] width 258 height 42
type textarea "by pressurising the double seated valve annulus"
click at [1311, 44] on icon "Save captions to file" at bounding box center [1319, 49] width 18 height 18
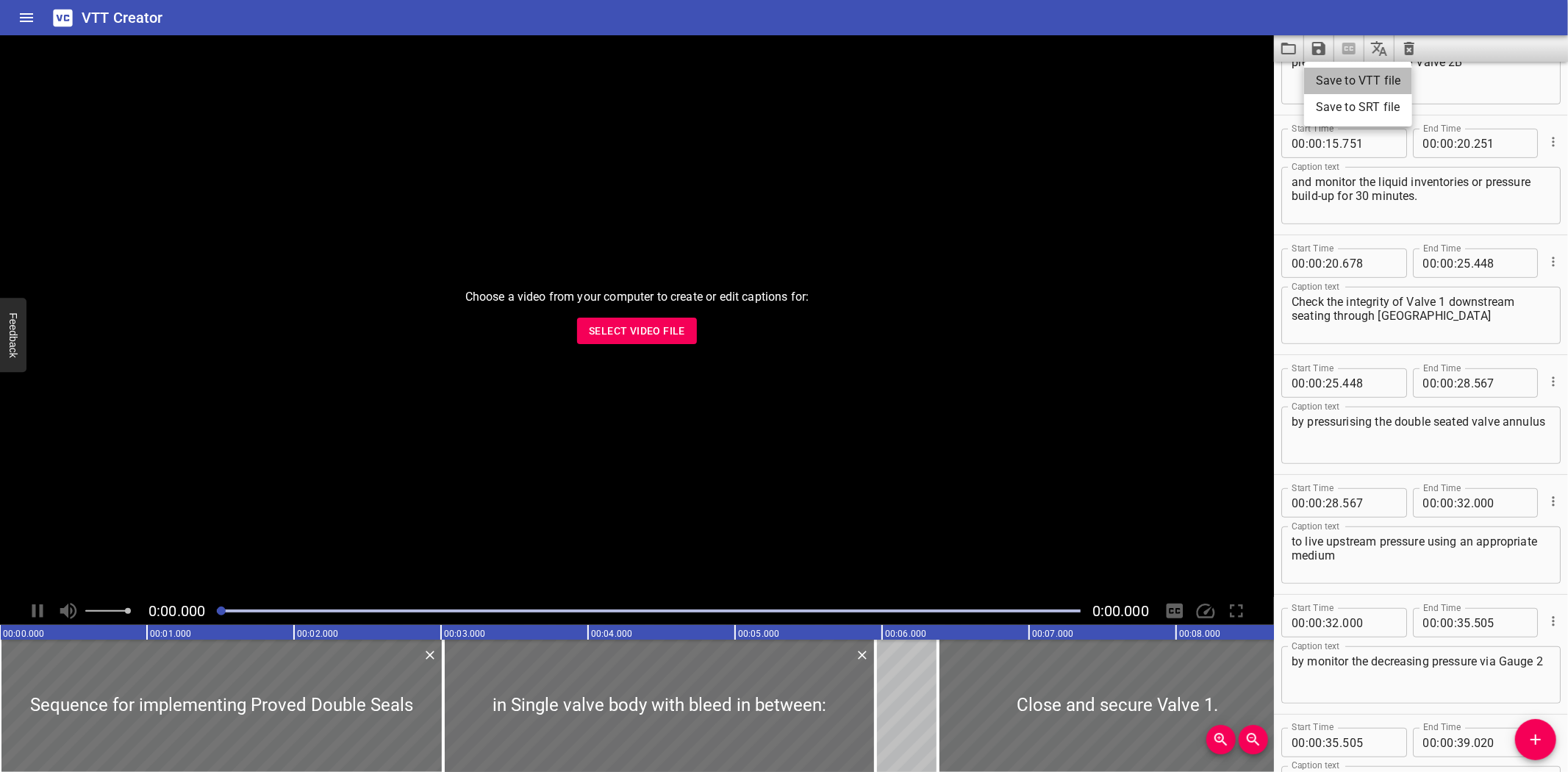
click at [1328, 74] on li "Save to VTT file" at bounding box center [1358, 80] width 108 height 26
click at [1085, 24] on div "VTT Creator" at bounding box center [784, 17] width 1568 height 35
click at [1282, 48] on icon "Load captions from file" at bounding box center [1289, 49] width 18 height 18
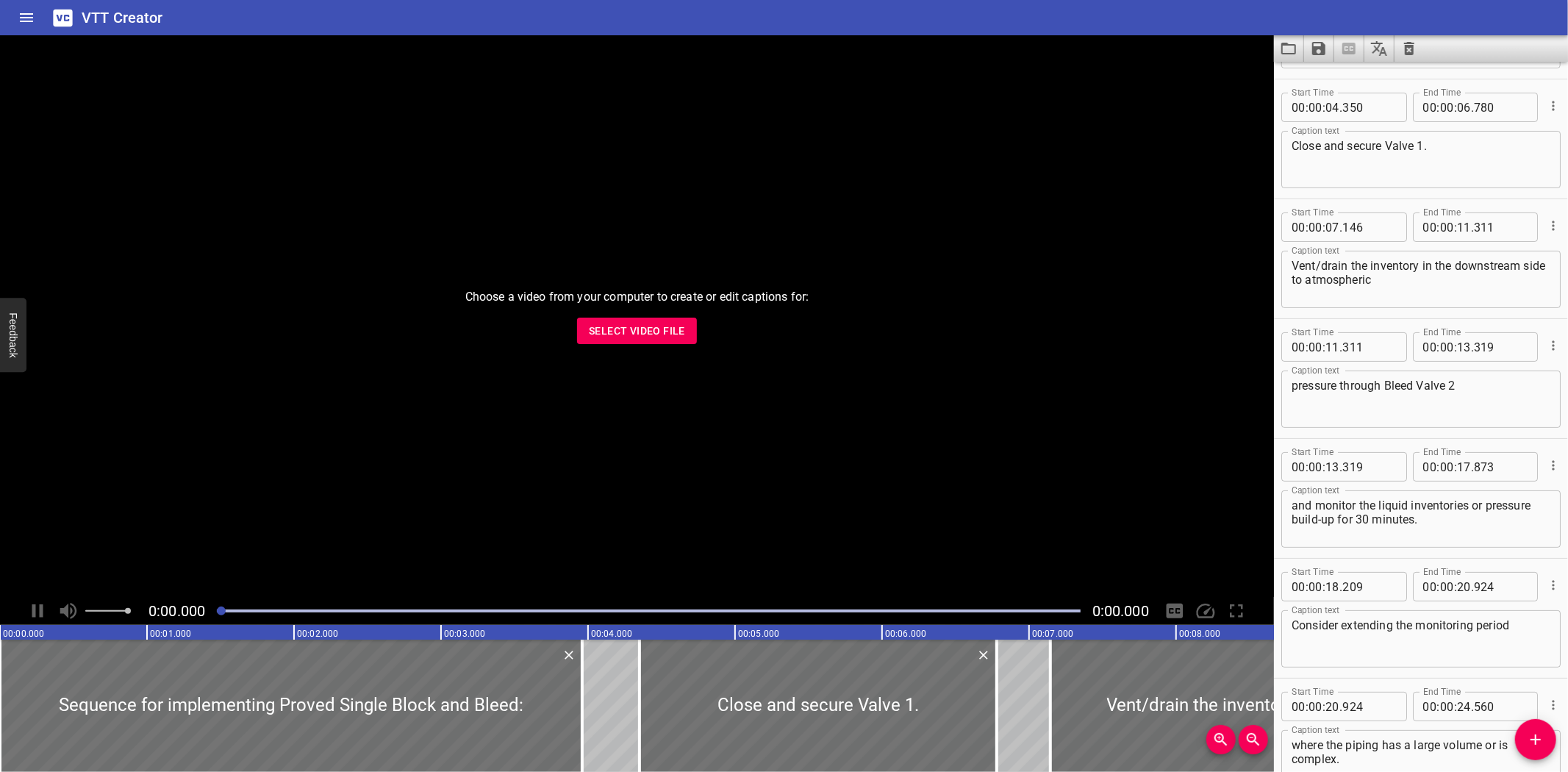
scroll to position [101, 0]
click at [1319, 268] on textarea "Vent/drain the inventory in the downstream side to atmospheric" at bounding box center [1420, 284] width 258 height 42
click at [1314, 270] on textarea "Vent/ drain the inventory in the downstream side to atmospheric" at bounding box center [1420, 284] width 258 height 42
type textarea "Vent / drain the inventory in the downstream side to atmospheric"
click at [1310, 54] on icon "Save captions to file" at bounding box center [1319, 49] width 18 height 18
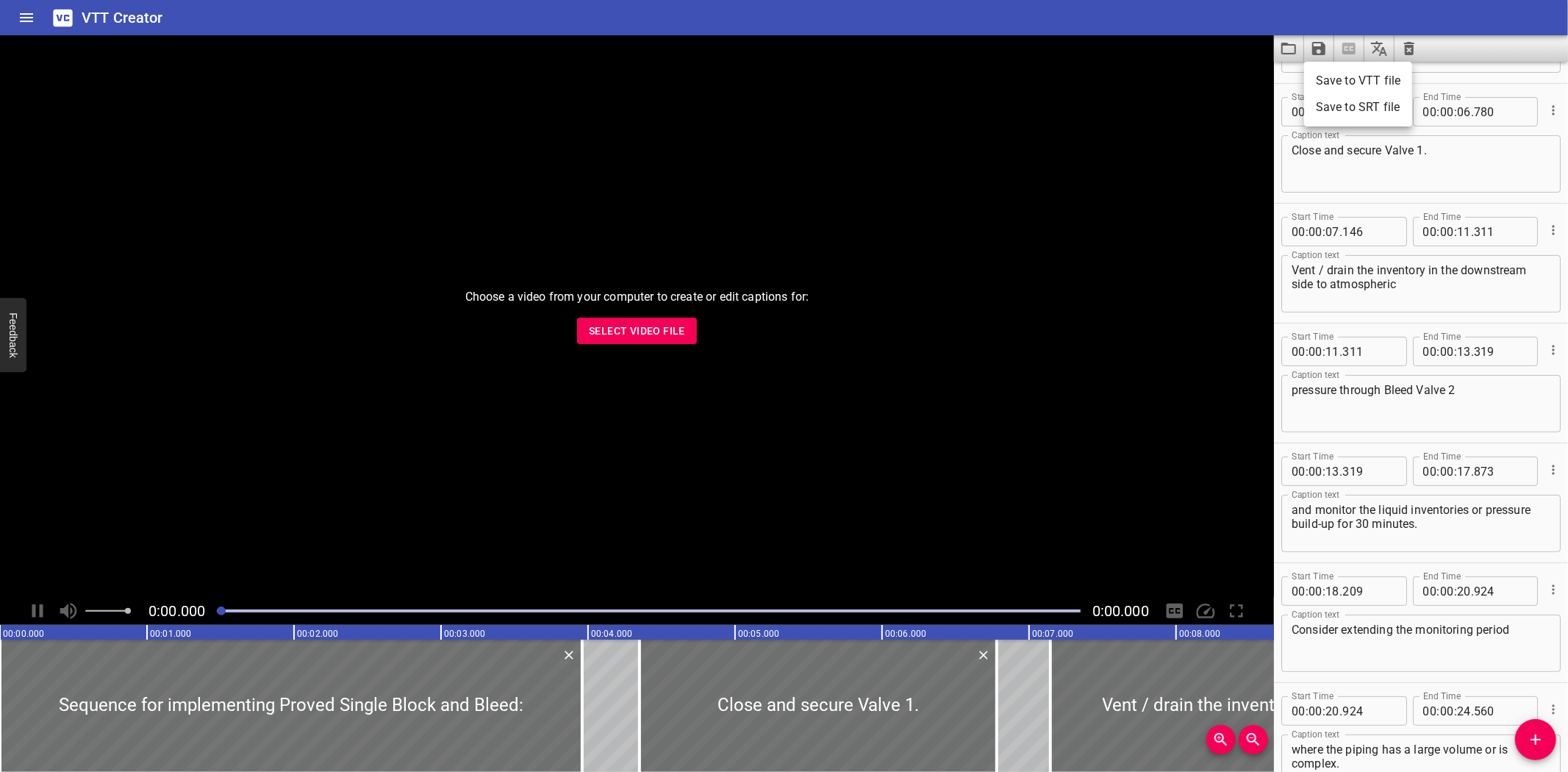
click at [1336, 88] on li "Save to VTT file" at bounding box center [1358, 80] width 108 height 26
click at [1427, 54] on div at bounding box center [1421, 48] width 295 height 26
click at [1292, 46] on icon "Load captions from file" at bounding box center [1289, 49] width 18 height 18
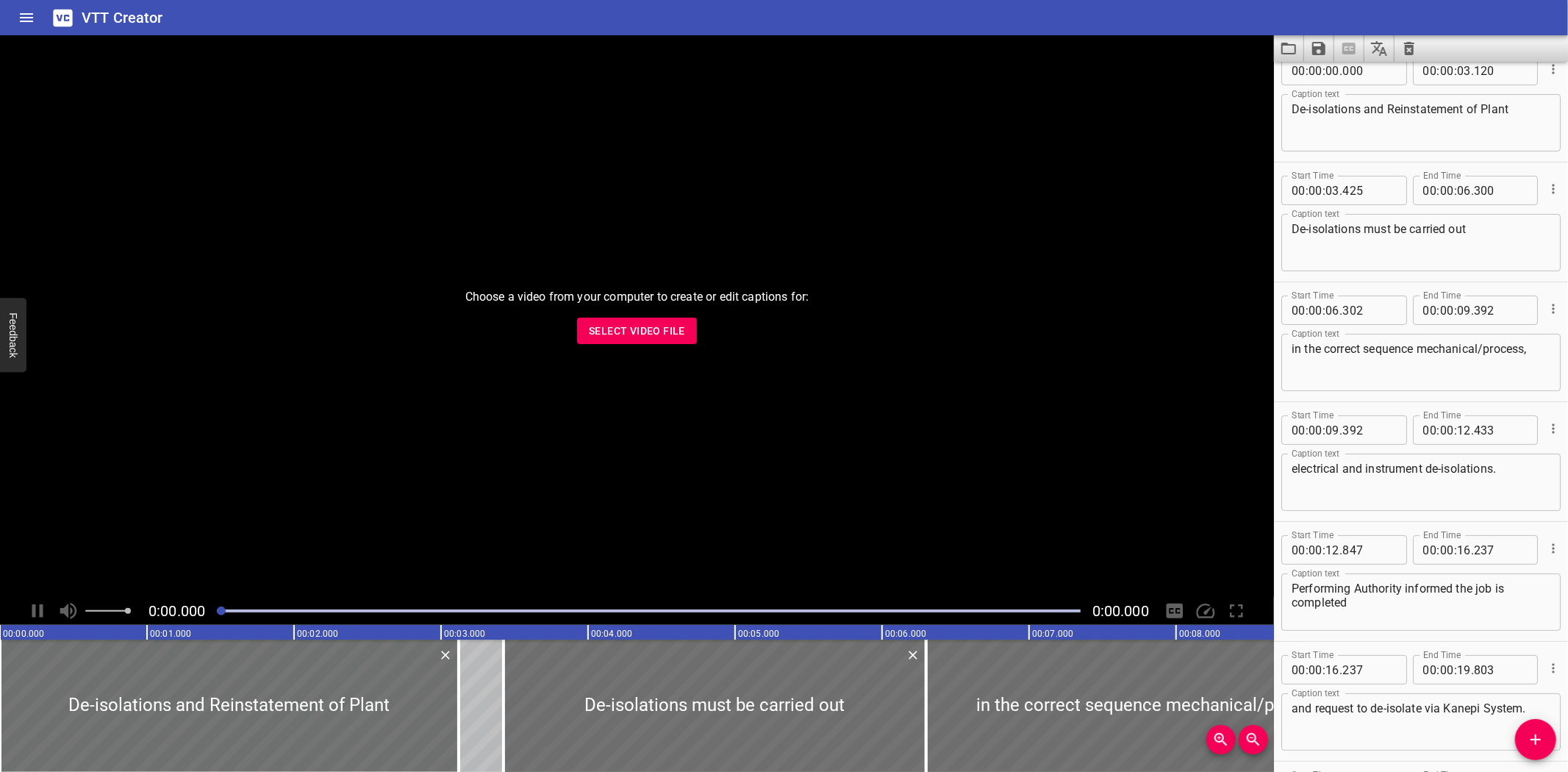
scroll to position [0, 0]
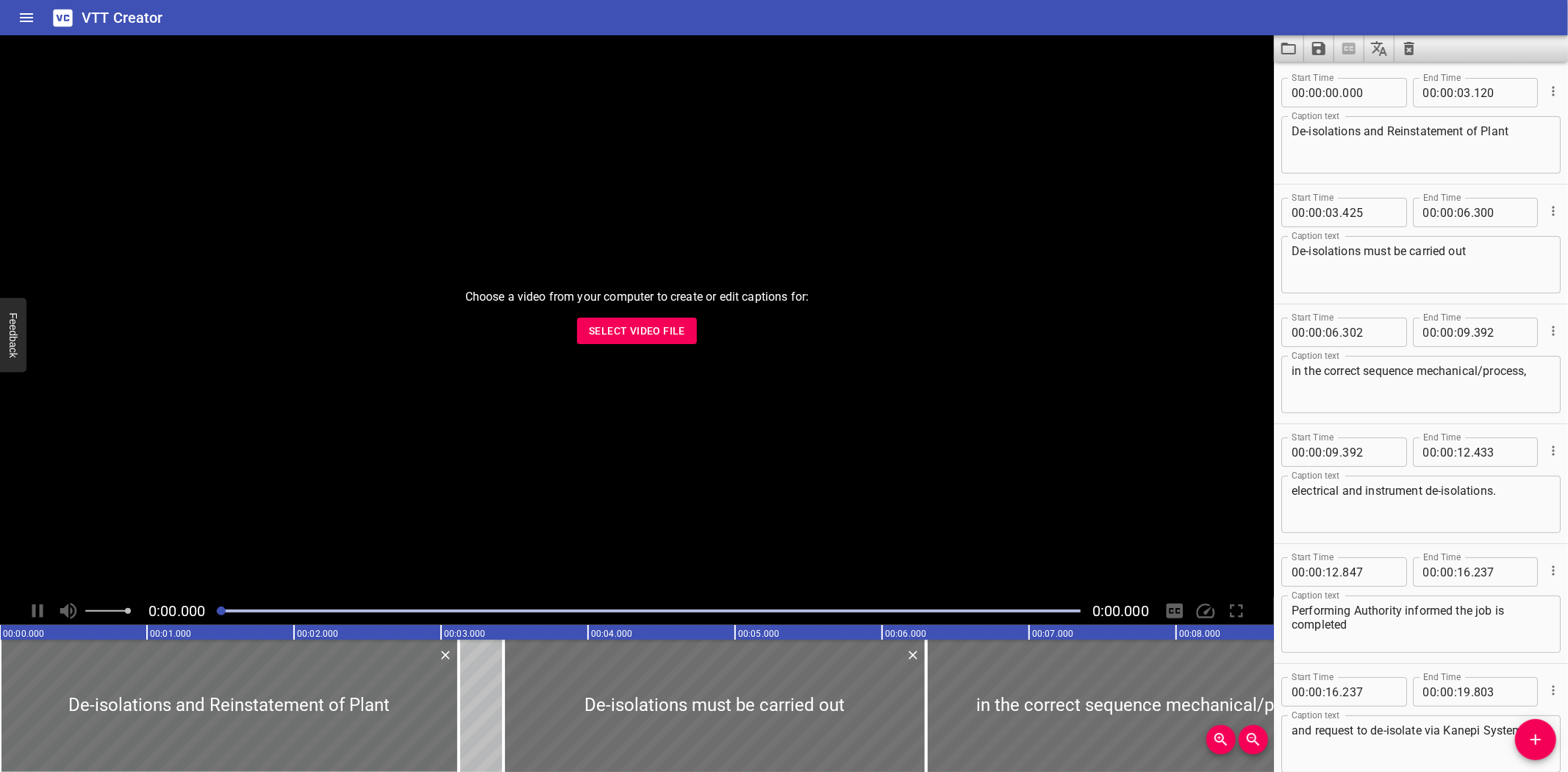
click at [1309, 133] on textarea "De-isolations and Reinstatement of Plant" at bounding box center [1420, 145] width 258 height 42
click at [1321, 48] on icon "Save captions to file" at bounding box center [1319, 49] width 14 height 14
click at [1336, 78] on li "Save to VTT file" at bounding box center [1358, 80] width 108 height 26
click at [818, 23] on div "VTT Creator" at bounding box center [784, 17] width 1568 height 35
click at [1355, 133] on textarea "Deisolations and Reinstatement of Plant" at bounding box center [1420, 145] width 258 height 42
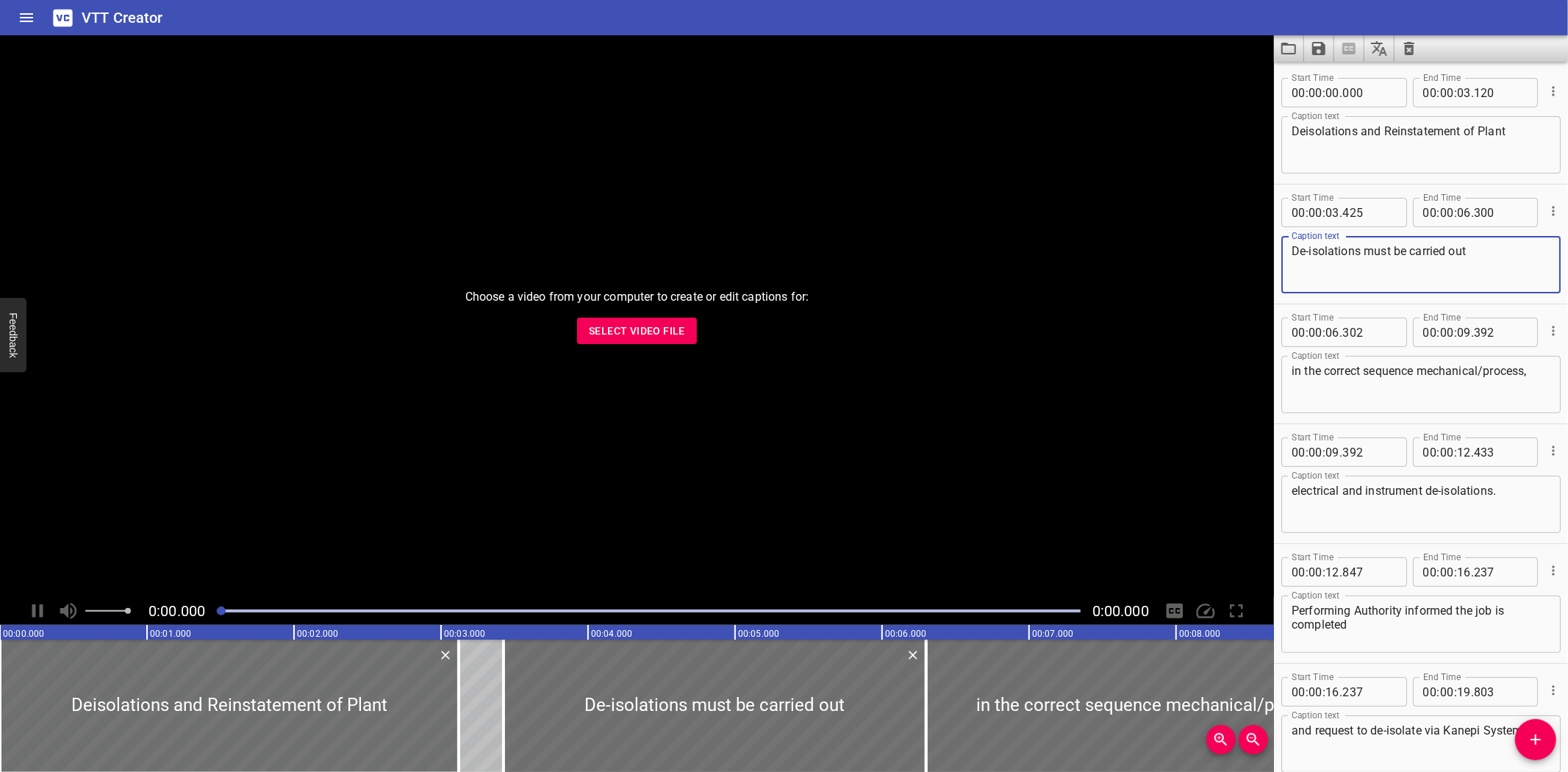
click at [1305, 252] on textarea "De-isolations must be carried out" at bounding box center [1420, 265] width 258 height 42
click at [1294, 253] on textarea "De-isolations must be carried out" at bounding box center [1420, 265] width 258 height 42
drag, startPoint x: 1292, startPoint y: 252, endPoint x: 1353, endPoint y: 246, distance: 61.3
click at [1353, 246] on textarea "De-isolations must be carried out" at bounding box center [1420, 265] width 258 height 42
click at [1301, 134] on textarea "Deisolations and Reinstatement of Plant" at bounding box center [1420, 145] width 258 height 42
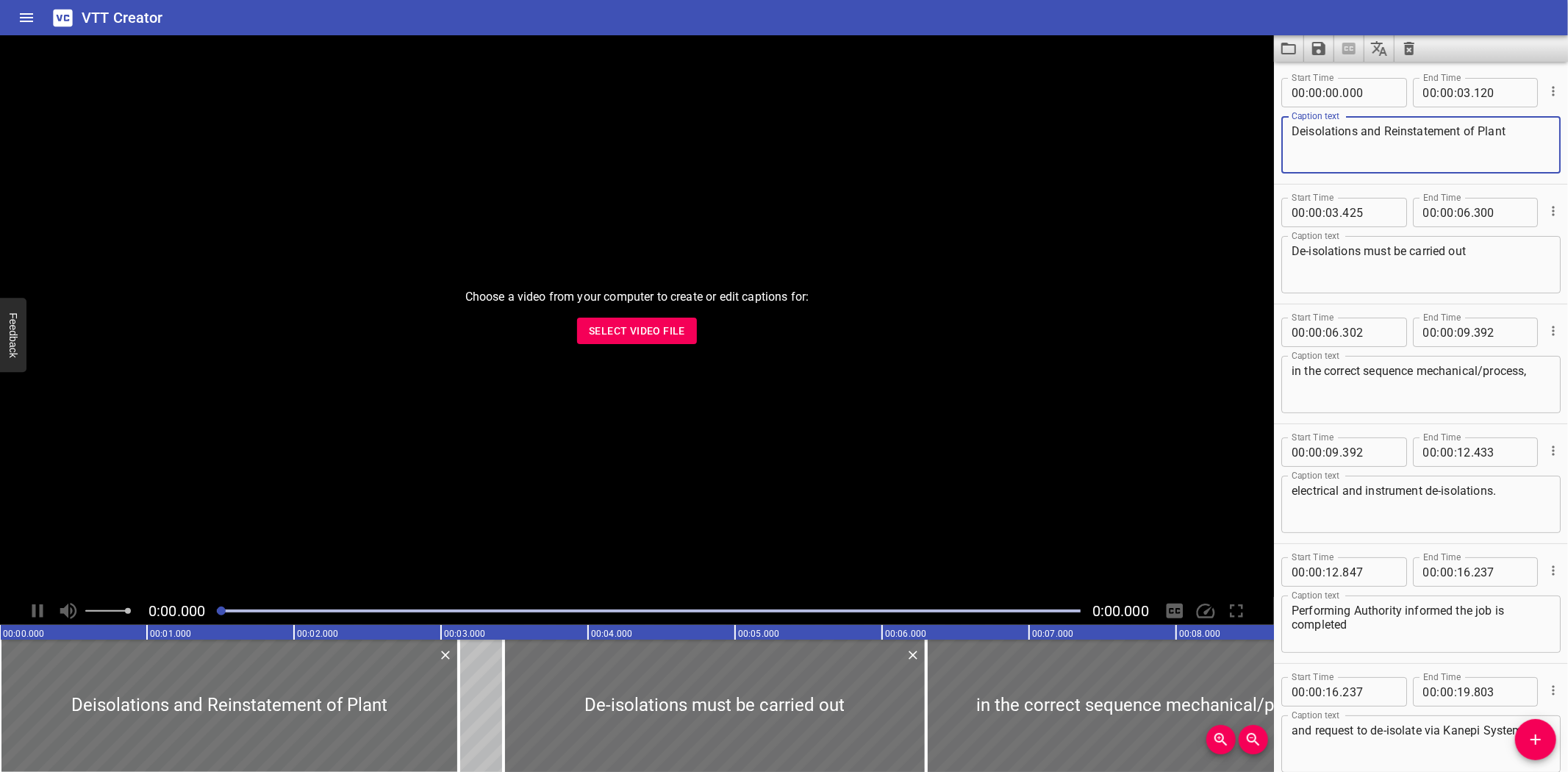
click at [1300, 134] on textarea "Deisolations and Reinstatement of Plant" at bounding box center [1420, 145] width 258 height 42
paste textarea "-"
type textarea "De-isolation and Reinstatement of Plant"
click at [1321, 44] on icon "Save captions to file" at bounding box center [1319, 49] width 14 height 14
click at [1321, 75] on li "Save to VTT file" at bounding box center [1358, 80] width 108 height 26
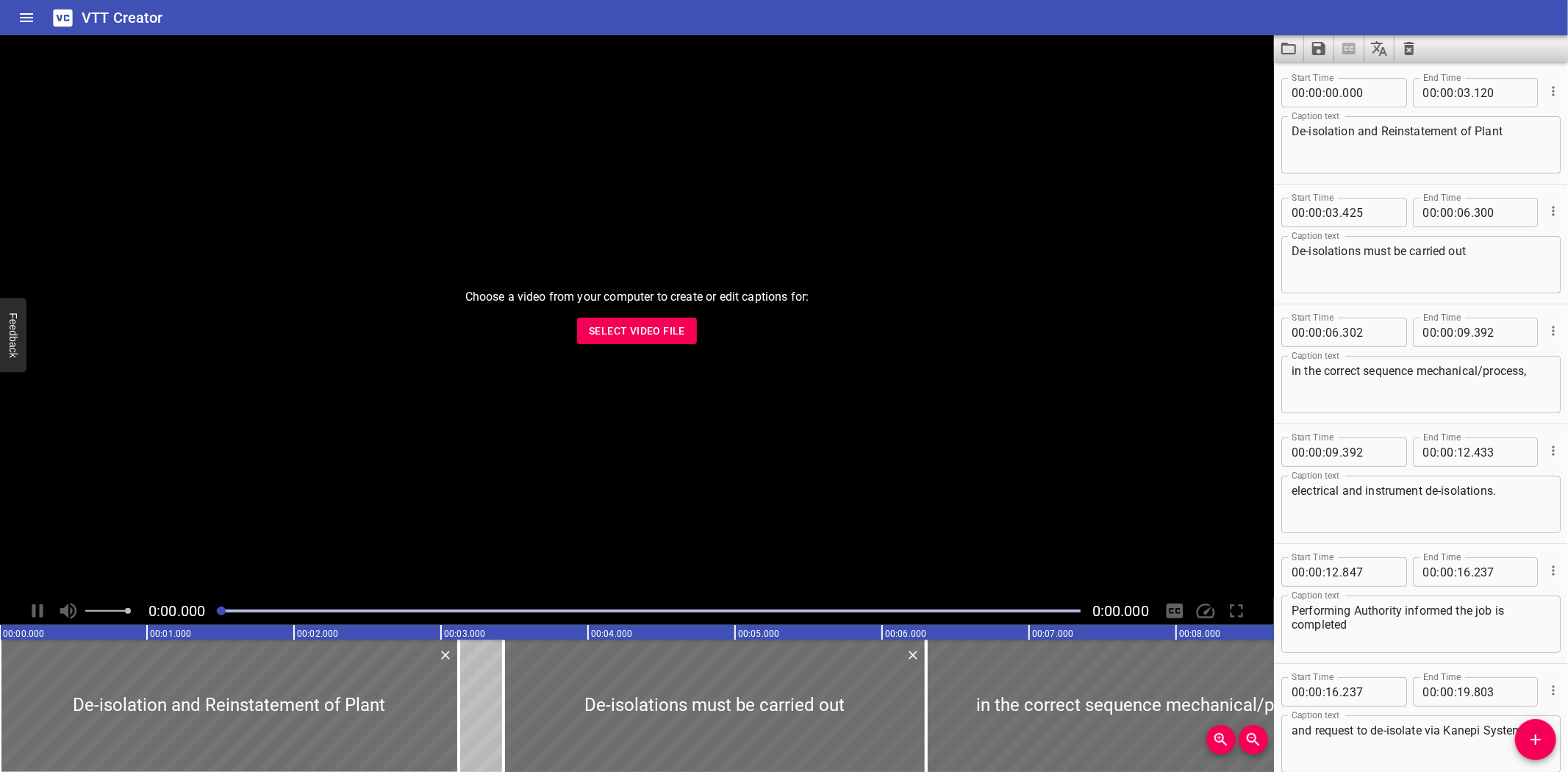
click at [974, 16] on div "VTT Creator" at bounding box center [784, 17] width 1568 height 35
click at [677, 334] on span "Select Video File" at bounding box center [637, 332] width 96 height 18
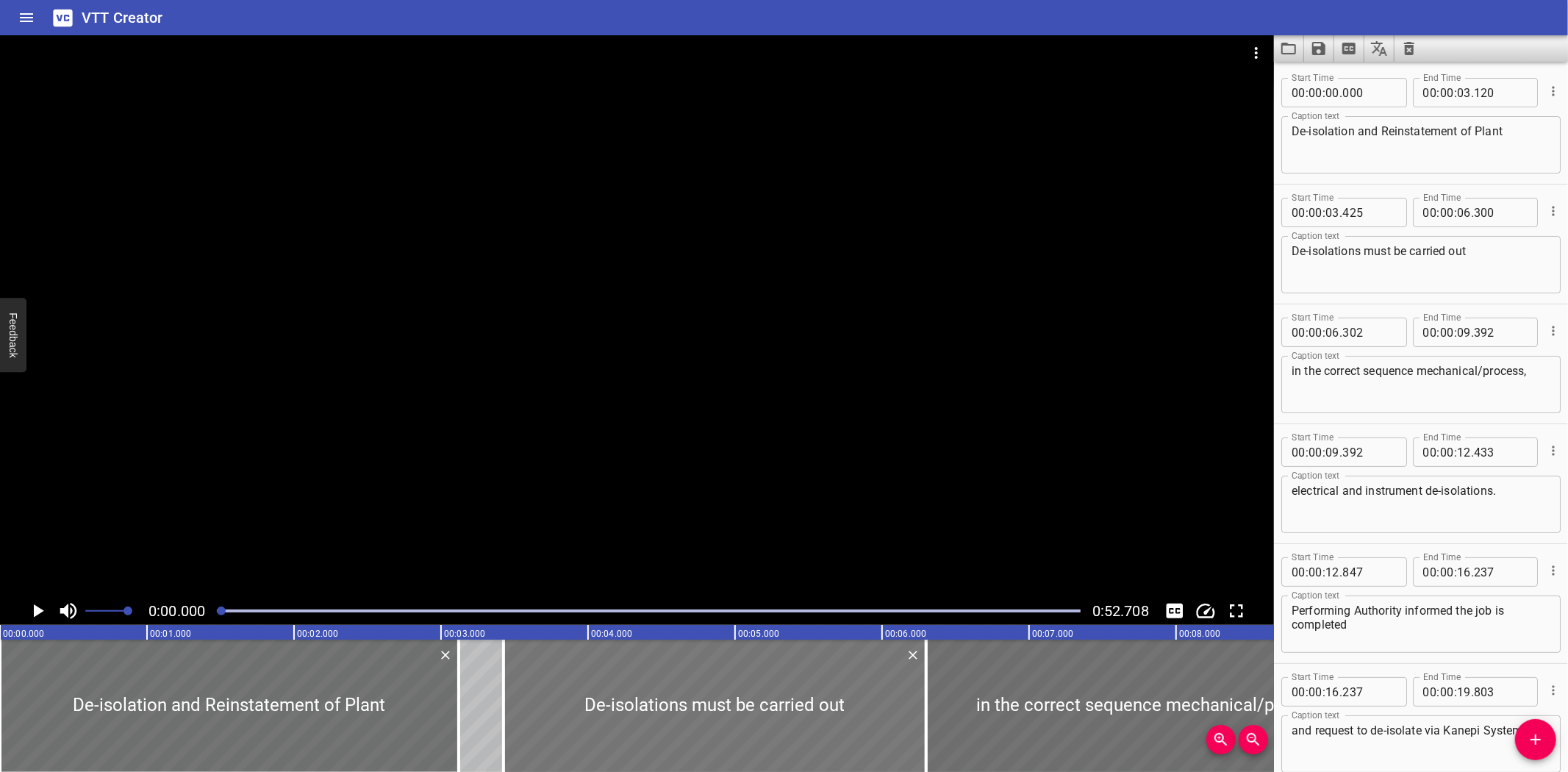
drag, startPoint x: 766, startPoint y: 622, endPoint x: 688, endPoint y: 684, distance: 99.6
drag, startPoint x: 1567, startPoint y: 549, endPoint x: 1372, endPoint y: 634, distance: 212.7
click at [1372, 634] on textarea "Performing Authority informed the job is completed" at bounding box center [1420, 624] width 258 height 42
click at [1390, 769] on div "and request to de-isolate via Kanepi System. Caption text" at bounding box center [1421, 744] width 279 height 58
drag, startPoint x: 982, startPoint y: 526, endPoint x: 1312, endPoint y: 657, distance: 355.1
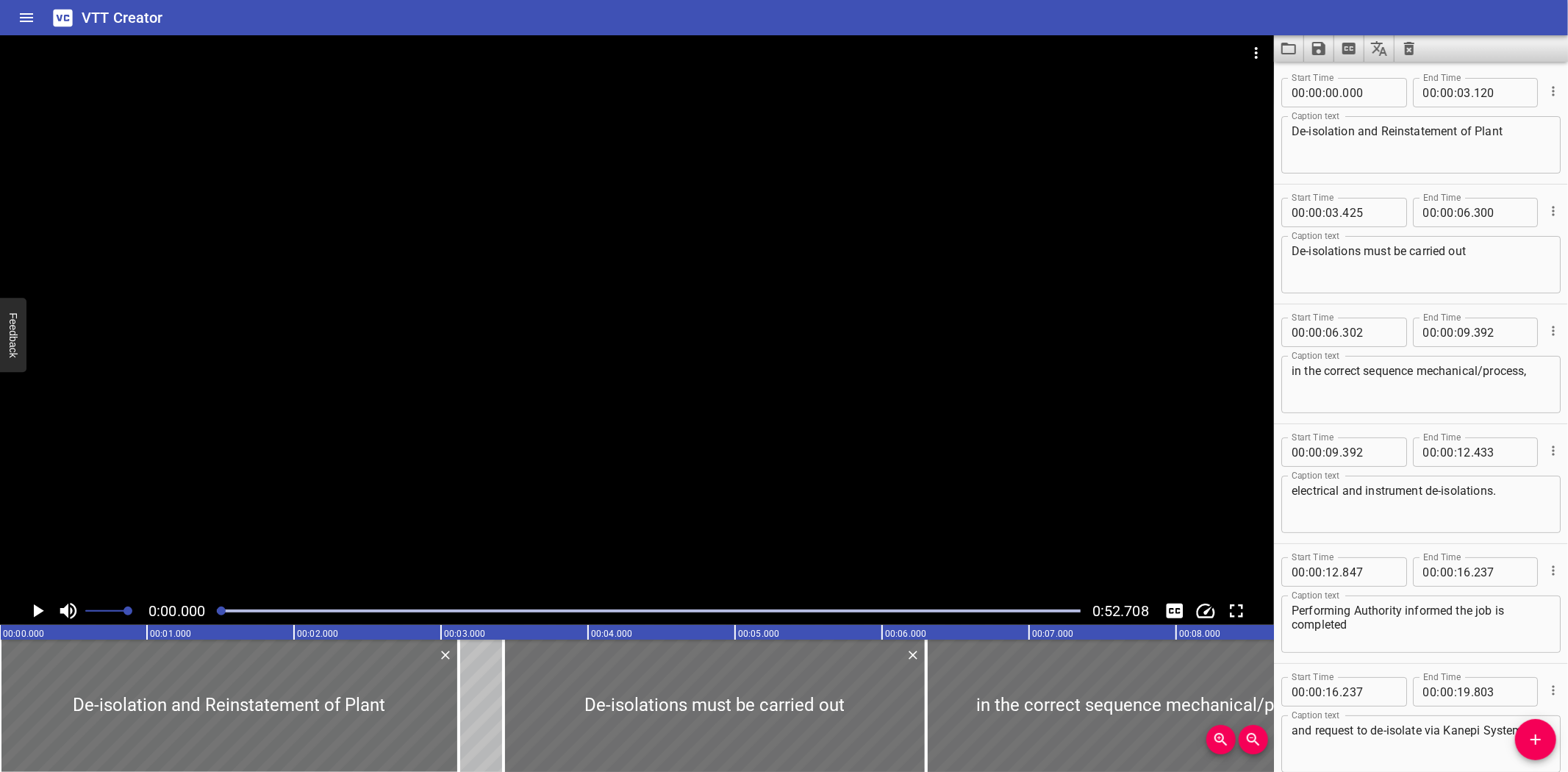
drag, startPoint x: 1312, startPoint y: 657, endPoint x: 1309, endPoint y: 663, distance: 6.7
click at [1309, 664] on div "Start Time 00 : 00 : 16 . 237 Start Time End Time 00 : 00 : 19 . 803 End Time C…" at bounding box center [1421, 723] width 295 height 119
